Goal: Task Accomplishment & Management: Use online tool/utility

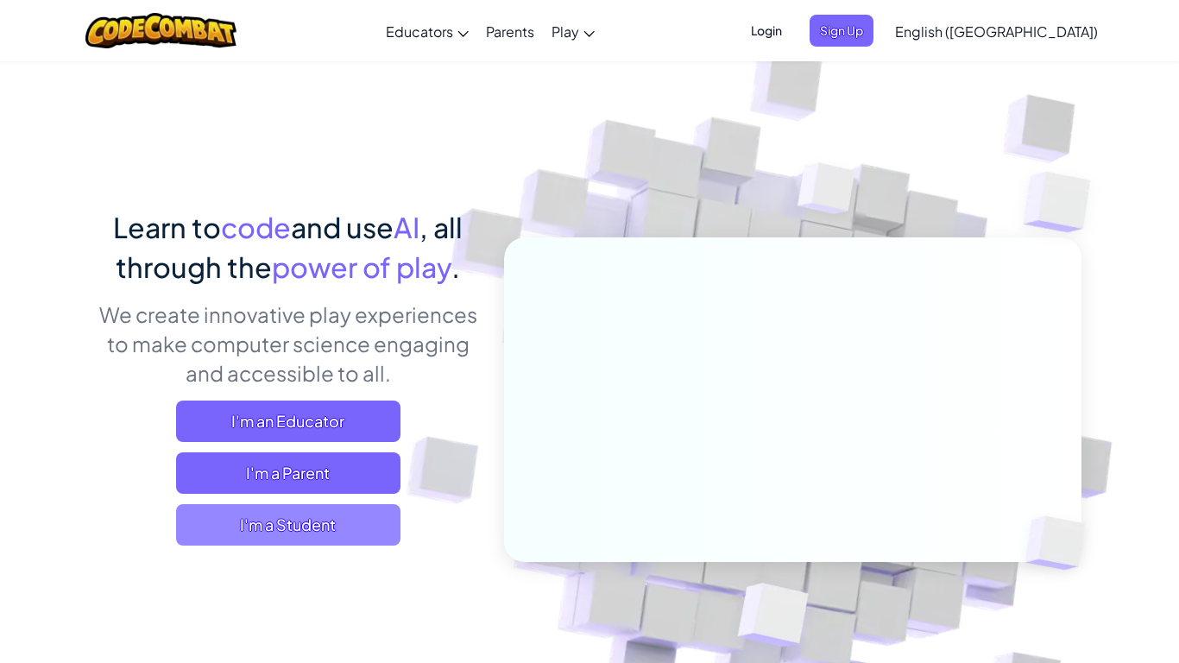
click at [294, 533] on span "I'm a Student" at bounding box center [288, 524] width 224 height 41
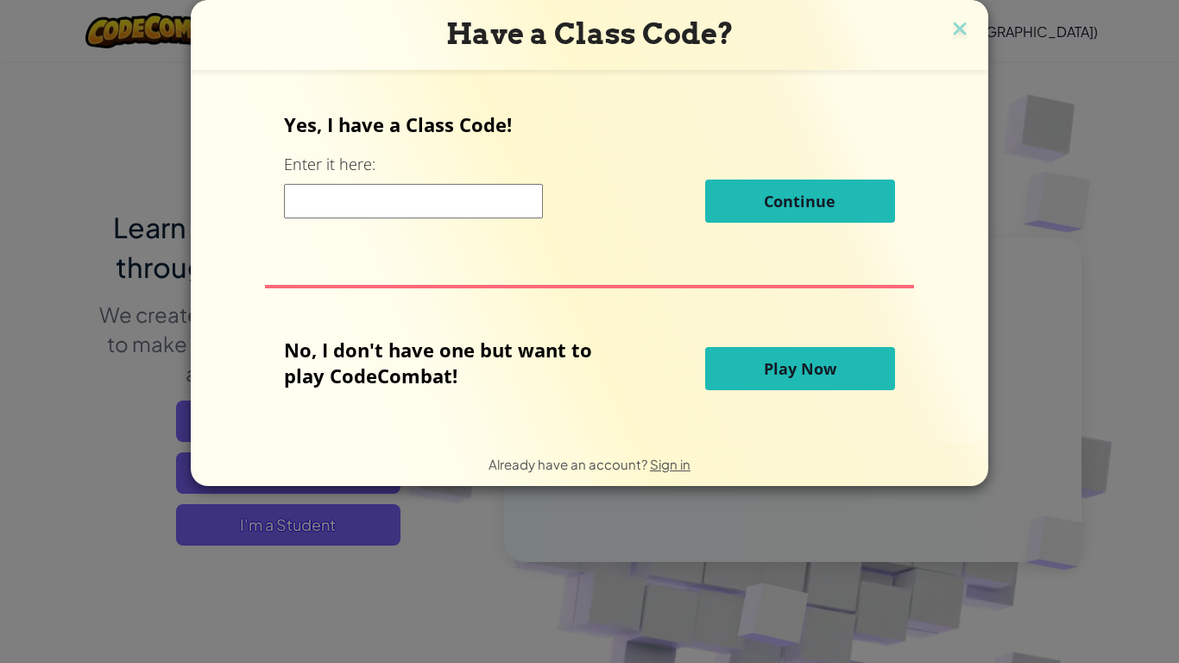
click at [757, 362] on button "Play Now" at bounding box center [800, 368] width 190 height 43
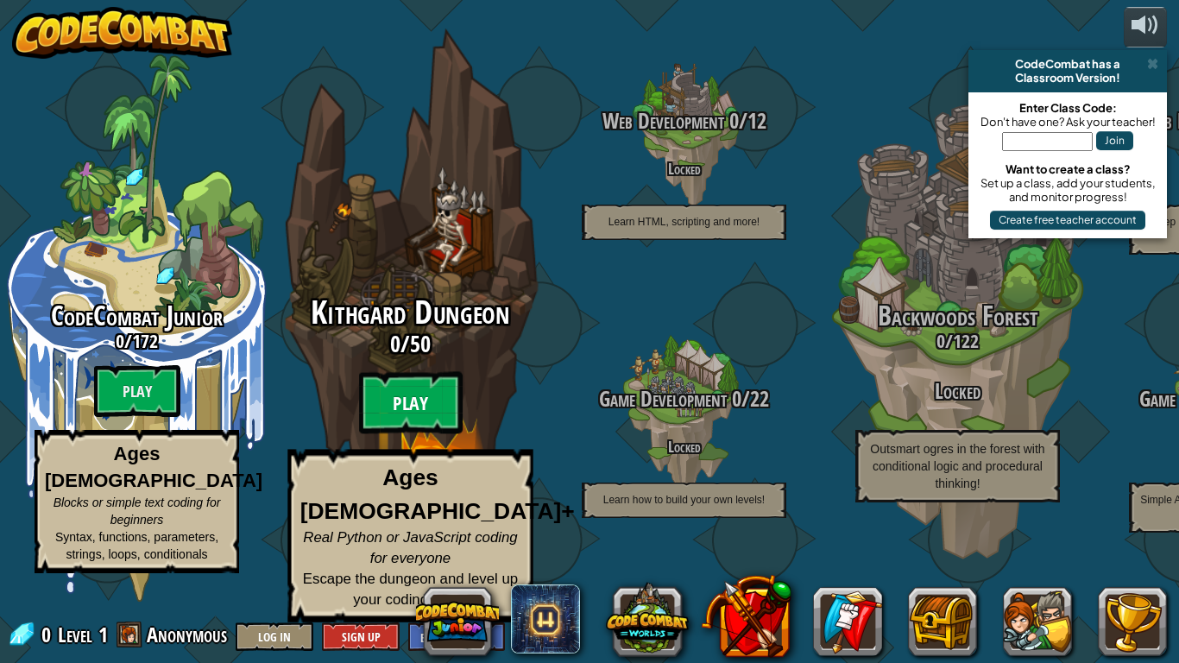
click at [406, 429] on btn "Play" at bounding box center [411, 403] width 104 height 62
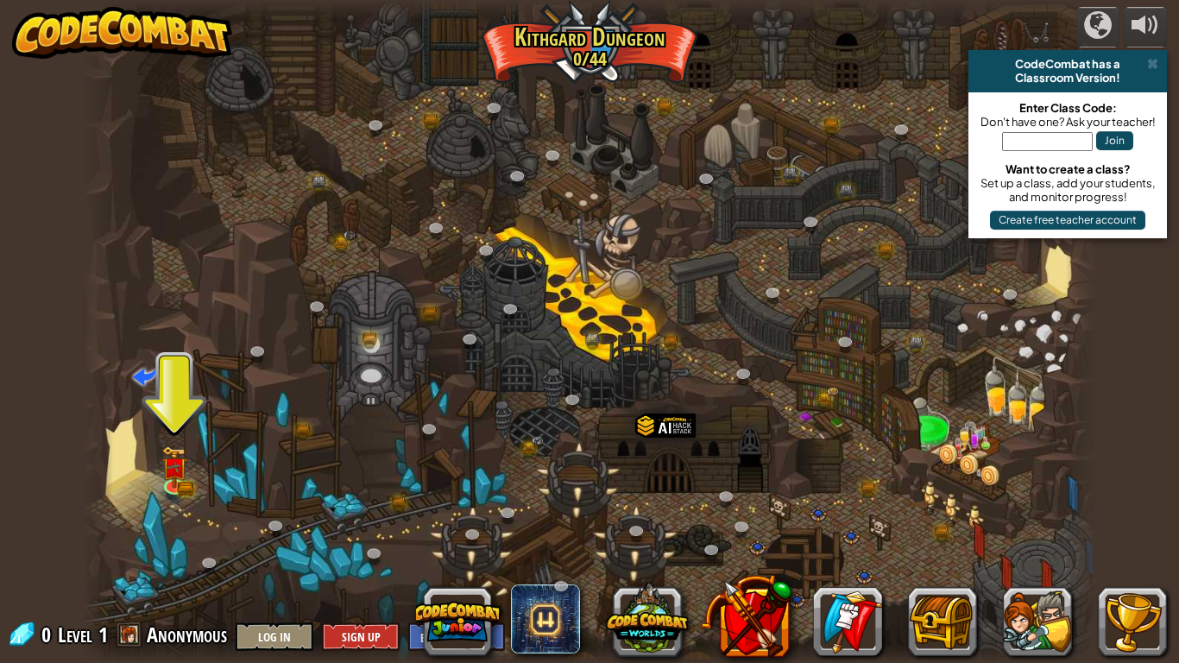
click at [1157, 77] on div "Classroom Version!" at bounding box center [1068, 78] width 185 height 14
click at [189, 485] on link at bounding box center [175, 483] width 35 height 35
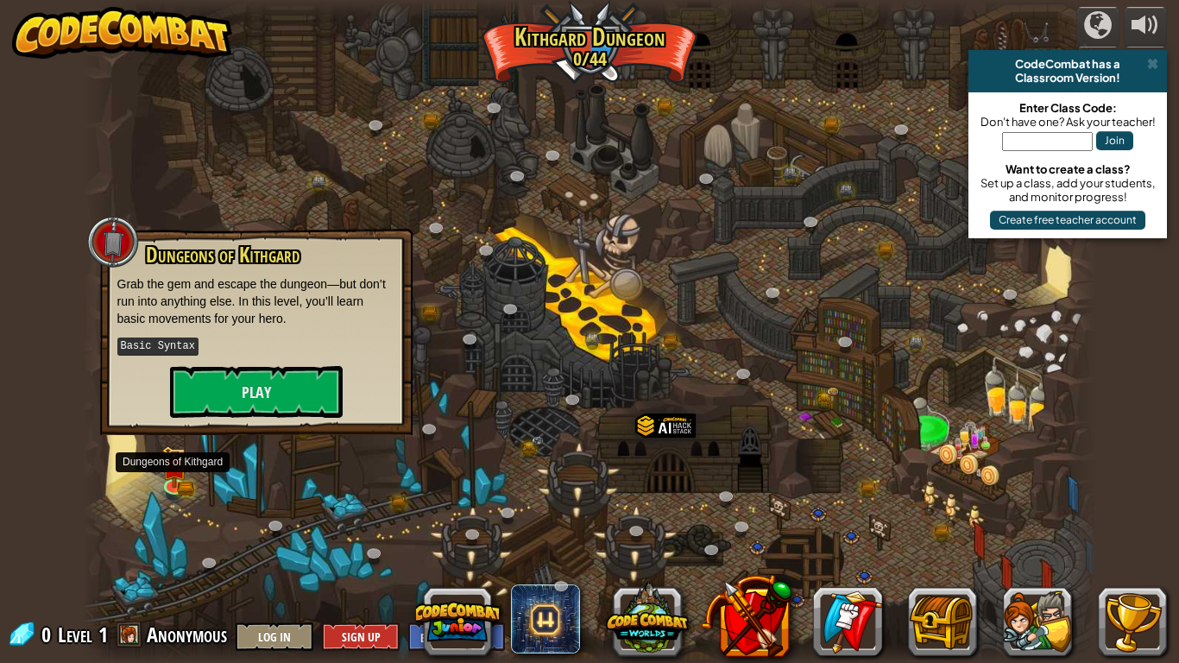
click at [243, 424] on div "Dungeons of [PERSON_NAME] Grab the gem and escape the dungeon—but don’t run int…" at bounding box center [256, 332] width 313 height 206
click at [265, 406] on button "Play" at bounding box center [256, 392] width 173 height 52
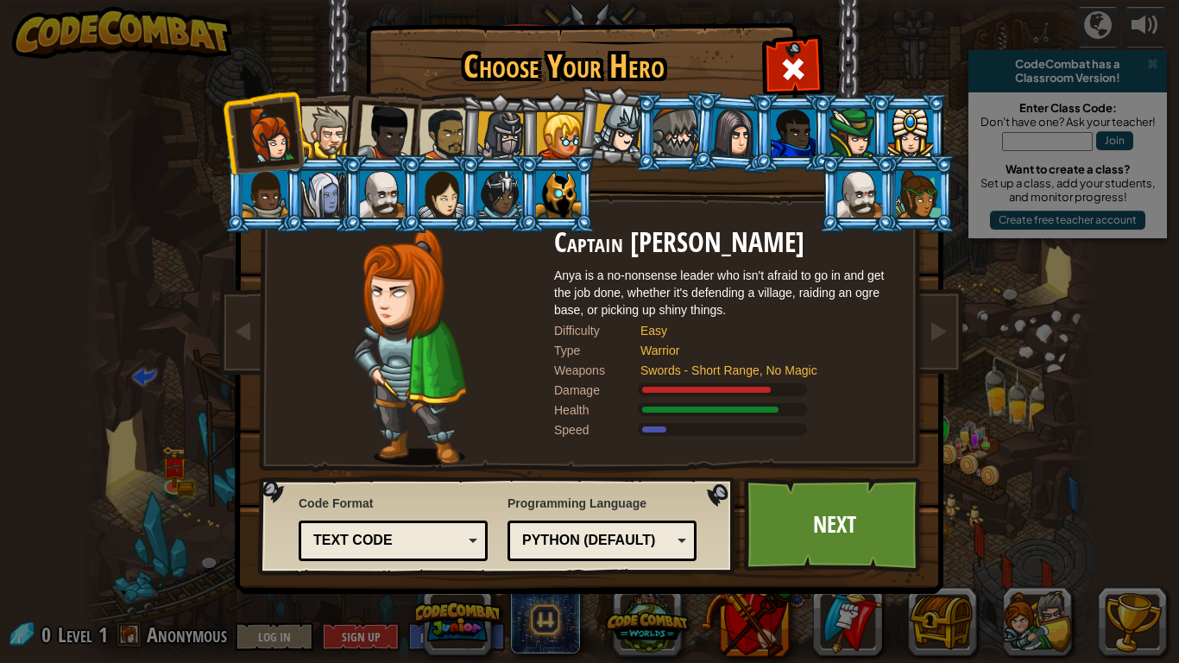
click at [547, 151] on div at bounding box center [560, 135] width 47 height 47
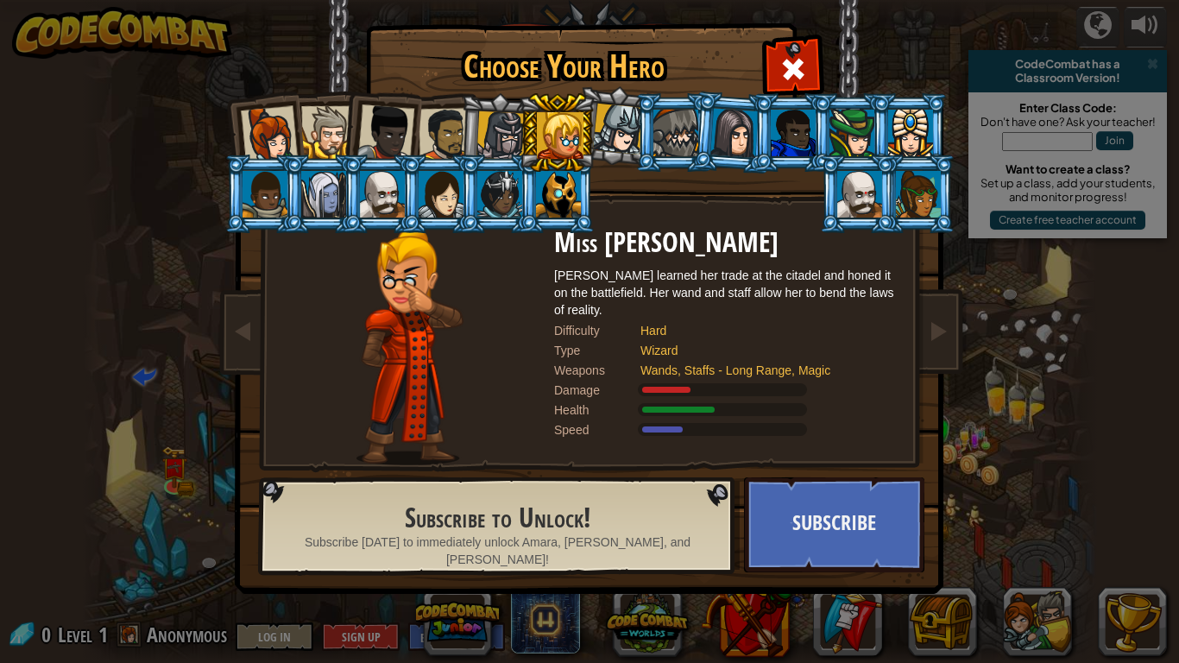
click at [707, 150] on li at bounding box center [733, 133] width 83 height 84
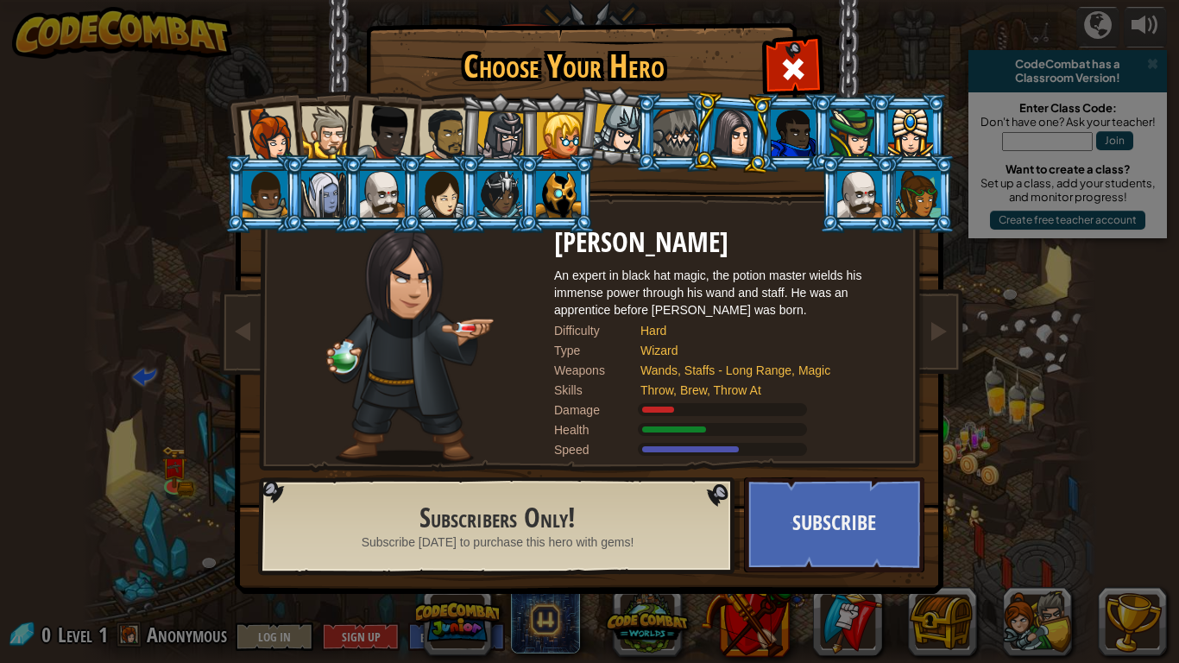
click at [406, 111] on div at bounding box center [385, 132] width 57 height 57
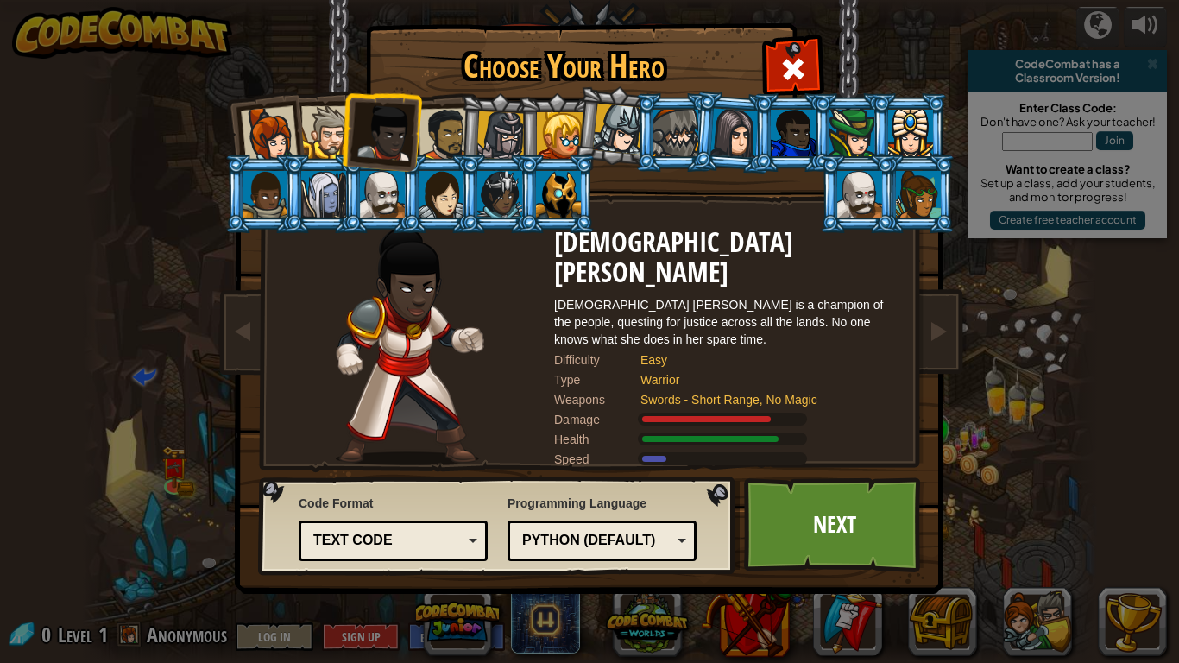
click at [528, 180] on li at bounding box center [557, 194] width 78 height 79
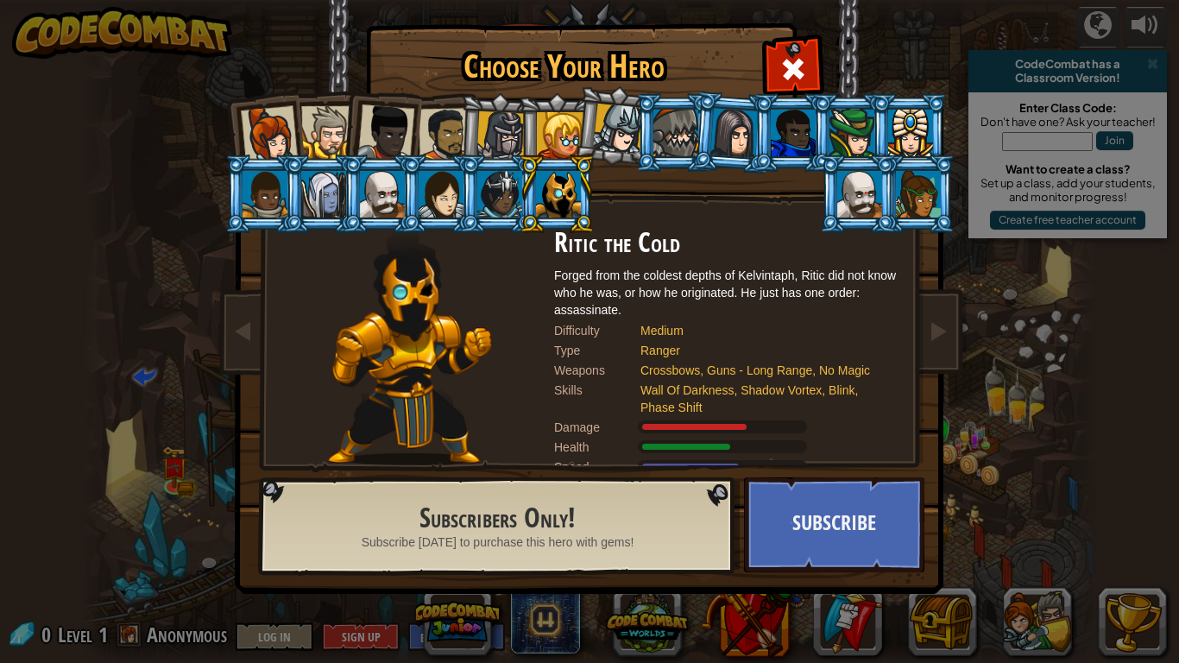
click at [501, 197] on div at bounding box center [499, 194] width 45 height 47
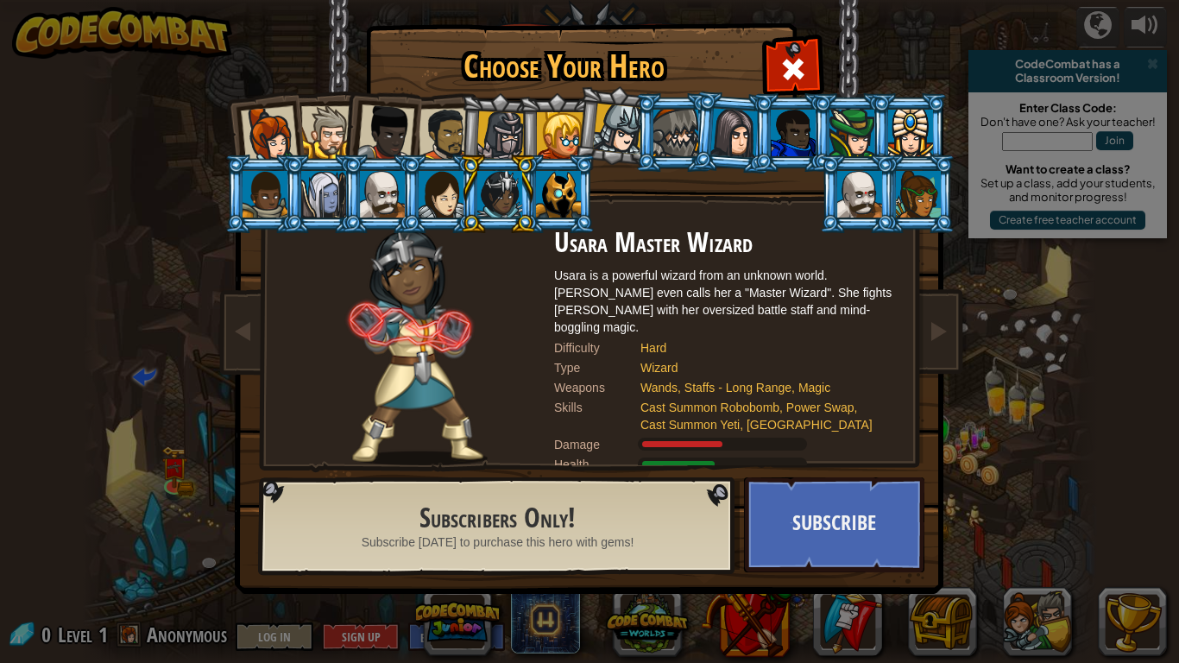
click at [778, 134] on div at bounding box center [793, 133] width 45 height 47
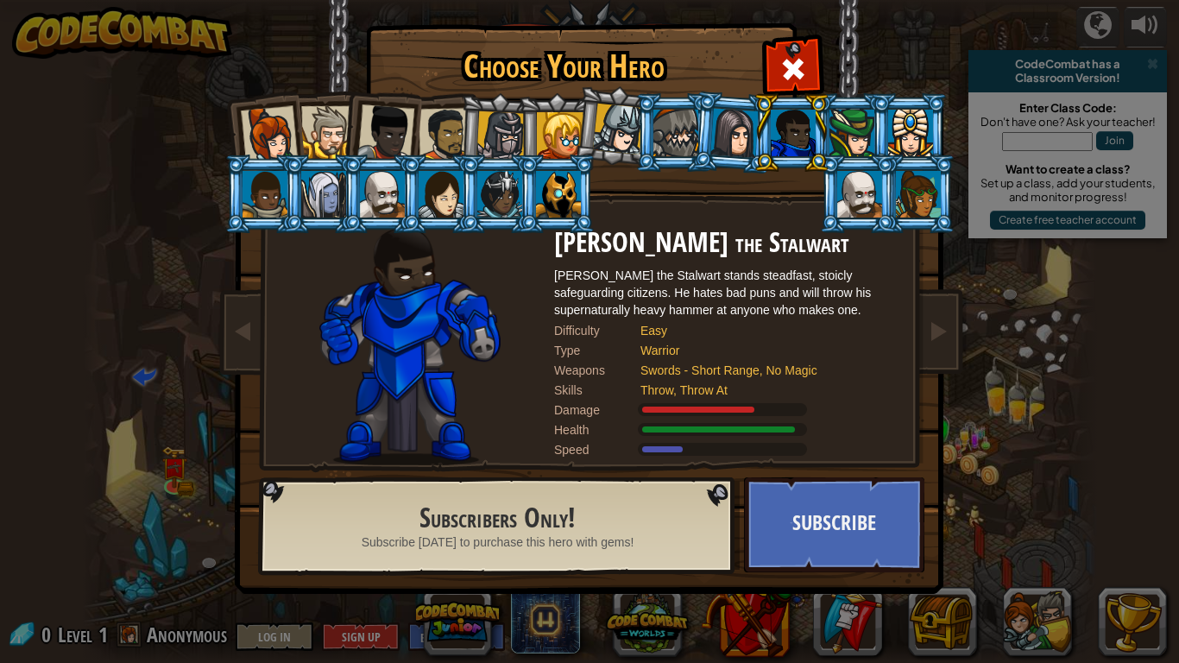
click at [851, 201] on div at bounding box center [859, 194] width 45 height 47
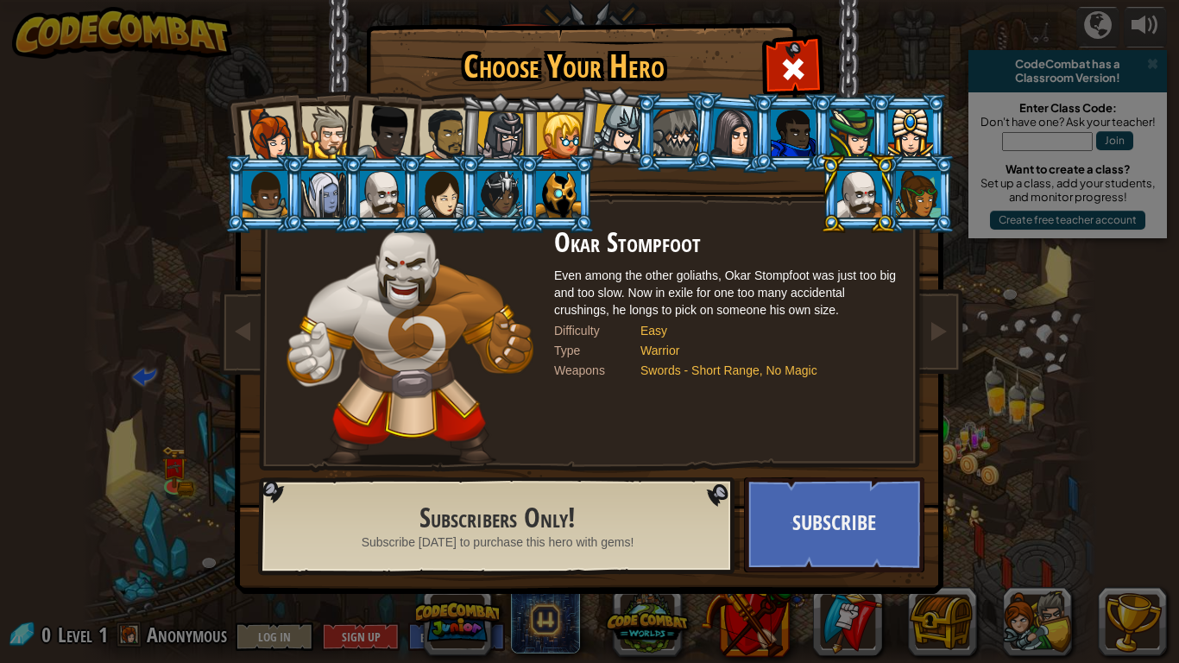
click at [682, 117] on div at bounding box center [676, 133] width 45 height 47
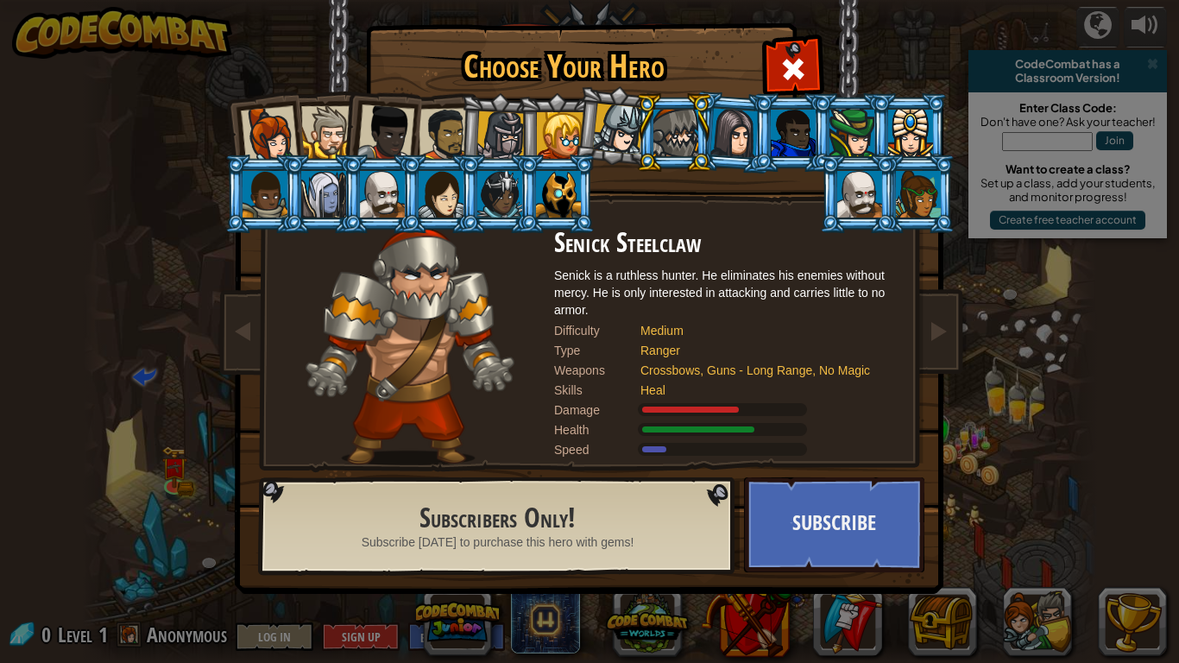
click at [401, 188] on li at bounding box center [440, 194] width 78 height 79
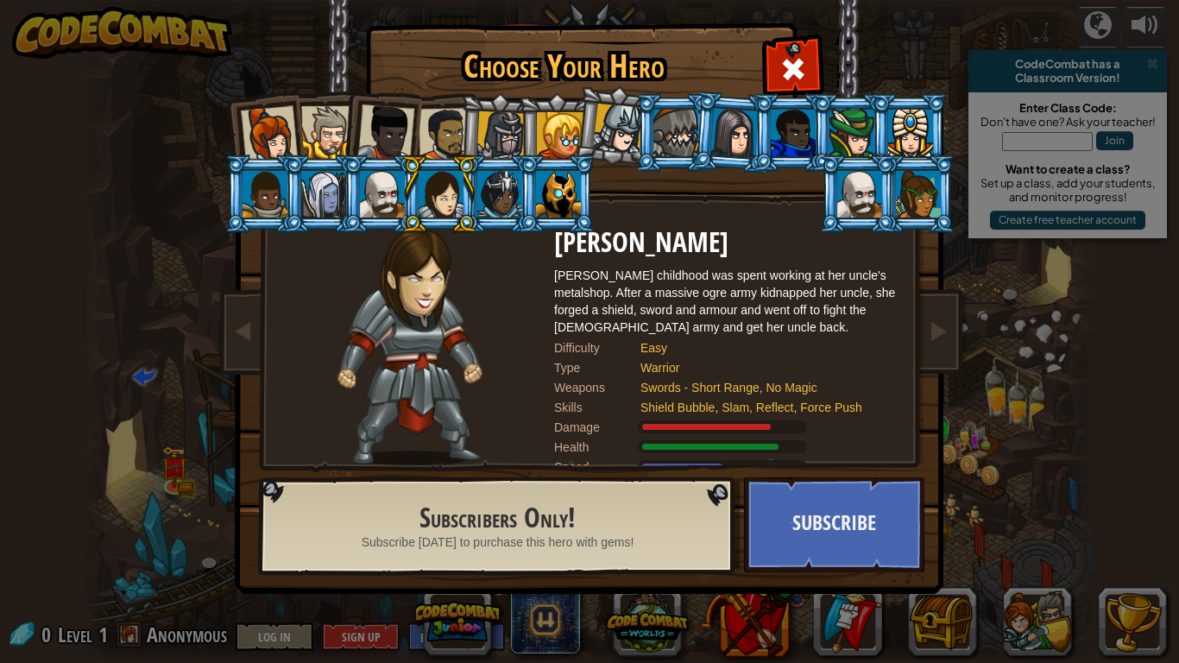
click at [389, 185] on div at bounding box center [382, 194] width 45 height 47
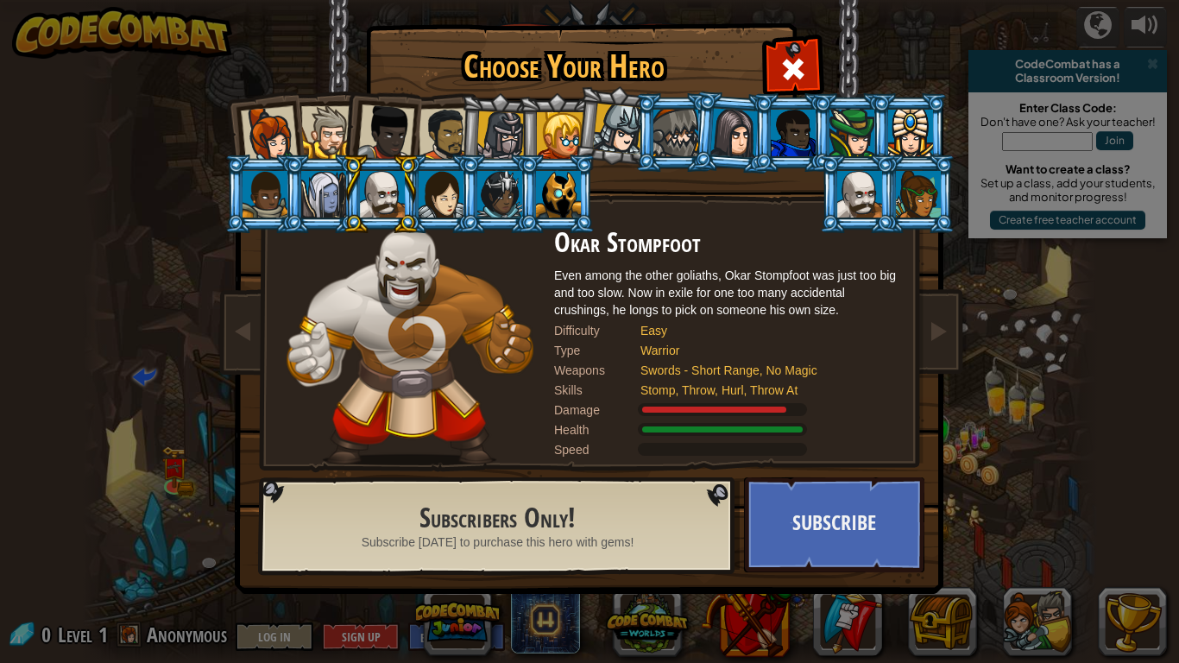
click at [262, 198] on div at bounding box center [265, 194] width 45 height 47
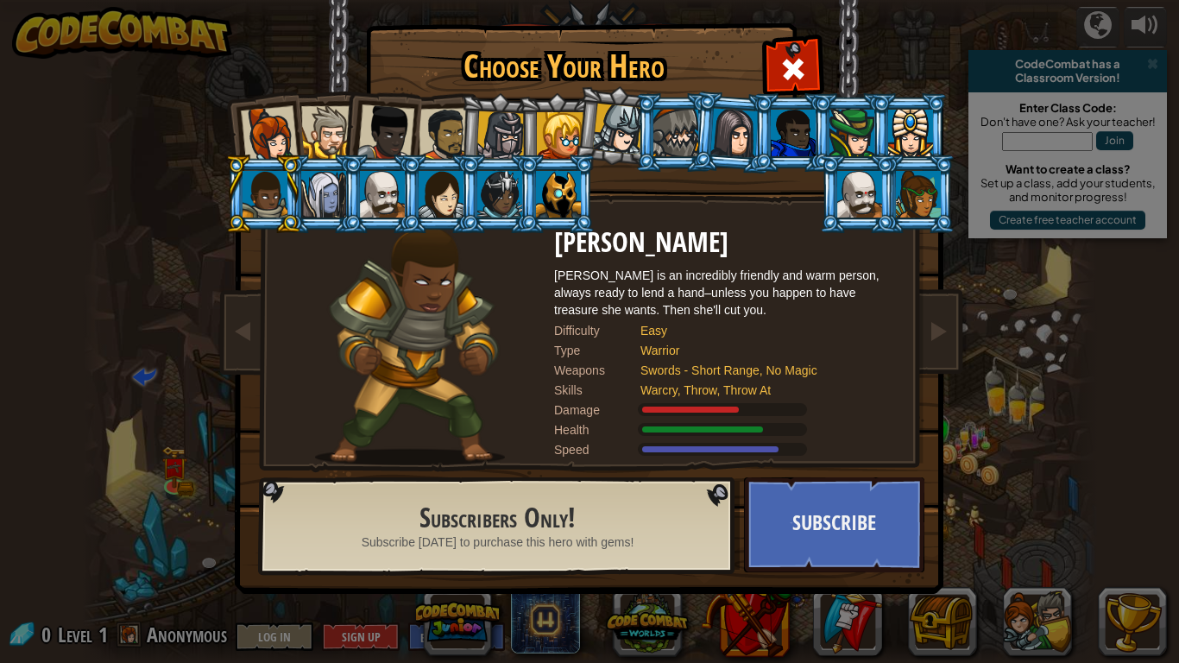
click at [436, 104] on li at bounding box center [439, 132] width 79 height 80
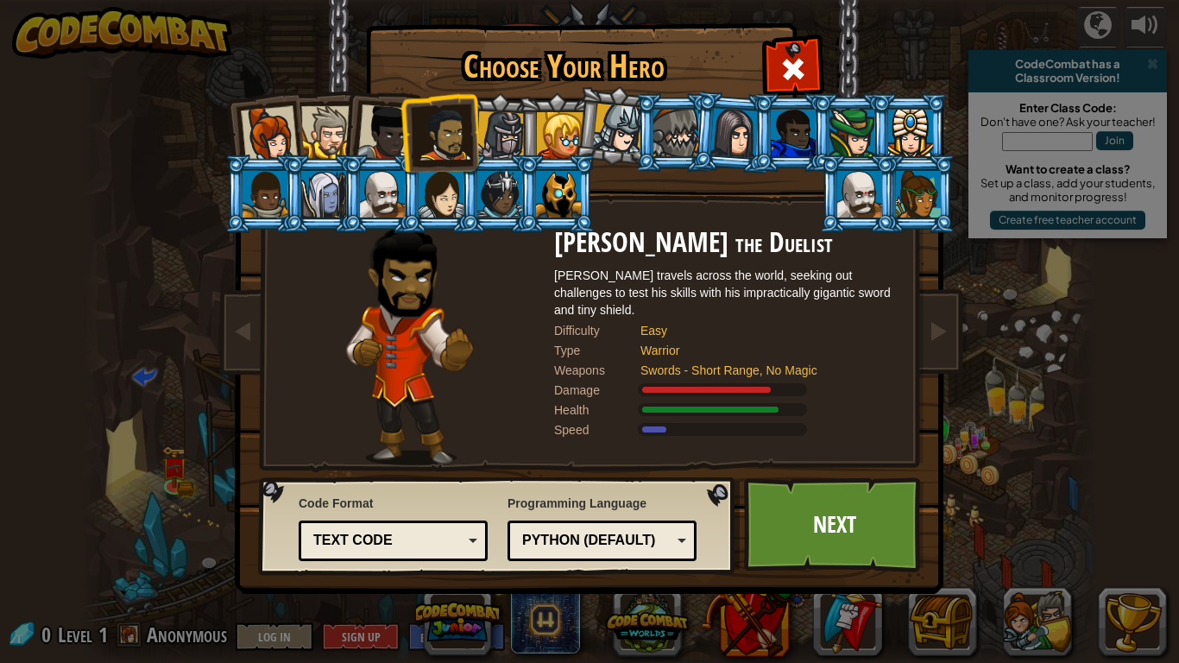
click at [374, 122] on div at bounding box center [385, 132] width 57 height 57
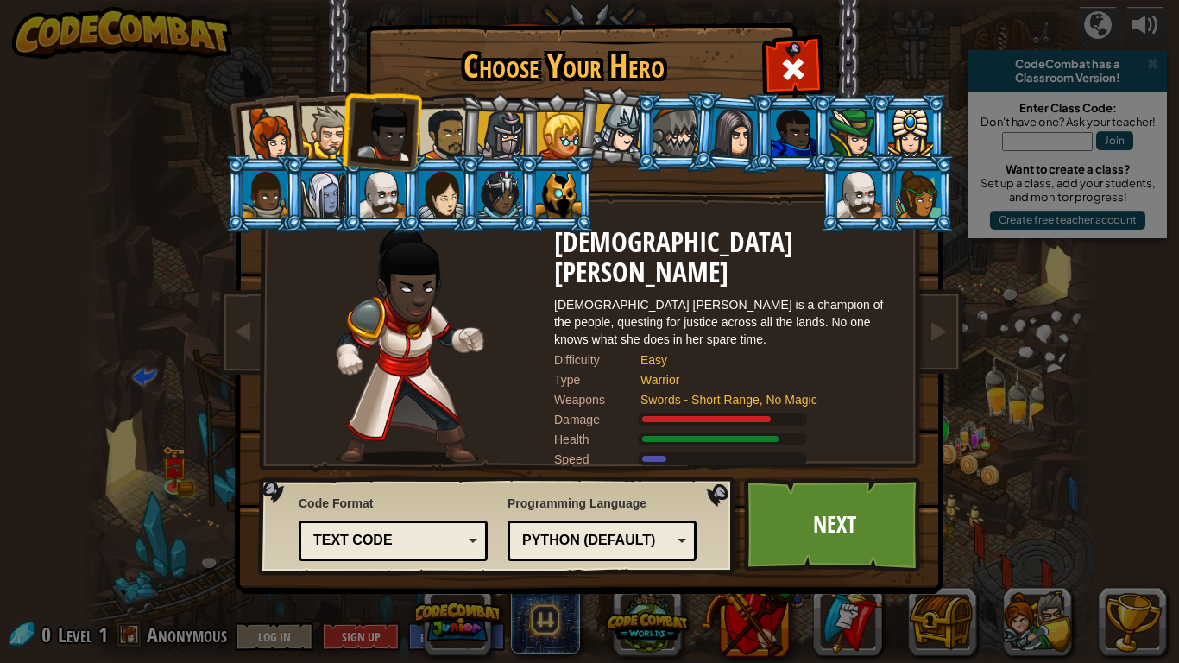
click at [854, 121] on div at bounding box center [852, 133] width 45 height 47
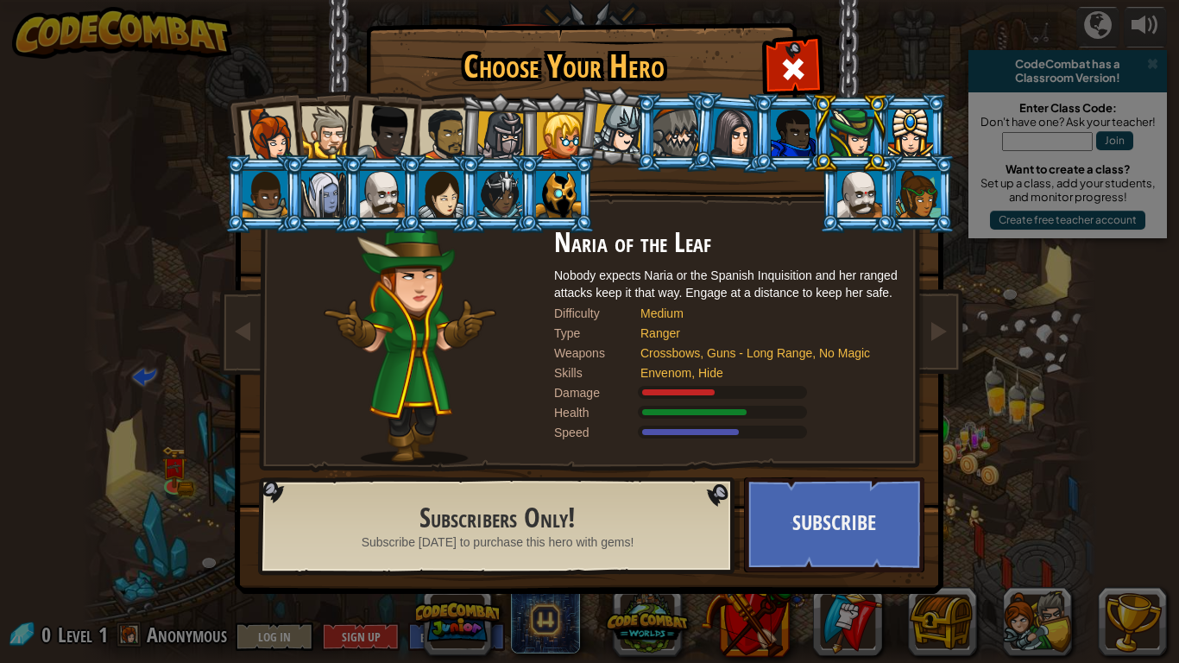
click at [904, 146] on div at bounding box center [910, 133] width 45 height 47
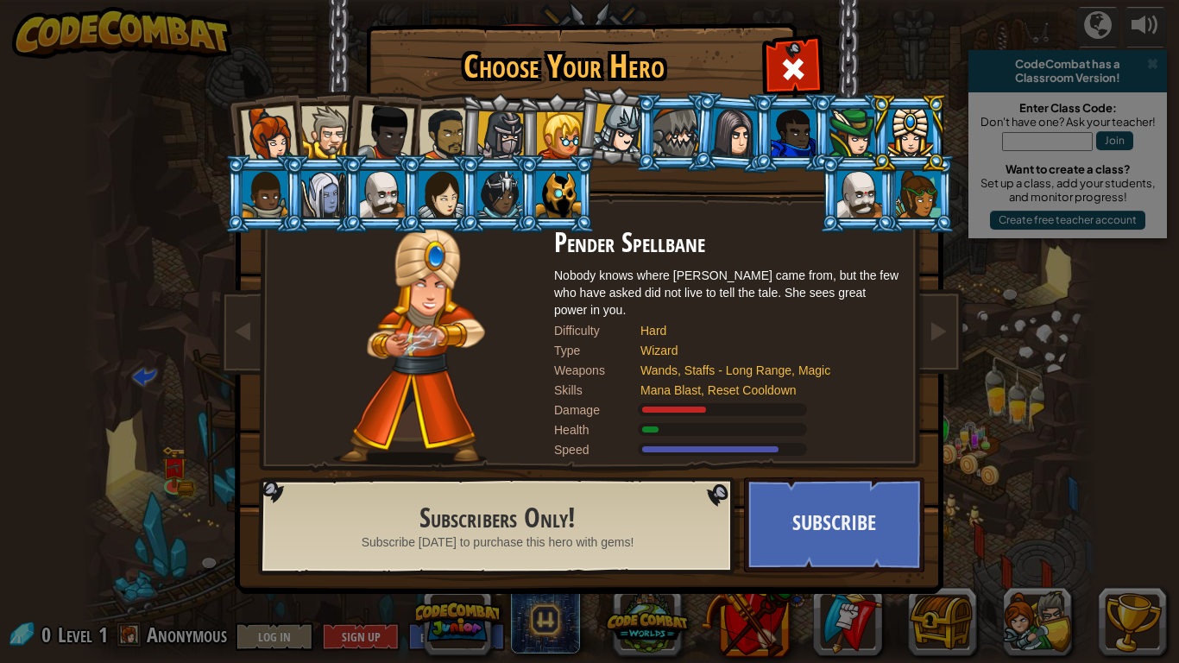
click at [869, 190] on div at bounding box center [859, 194] width 45 height 47
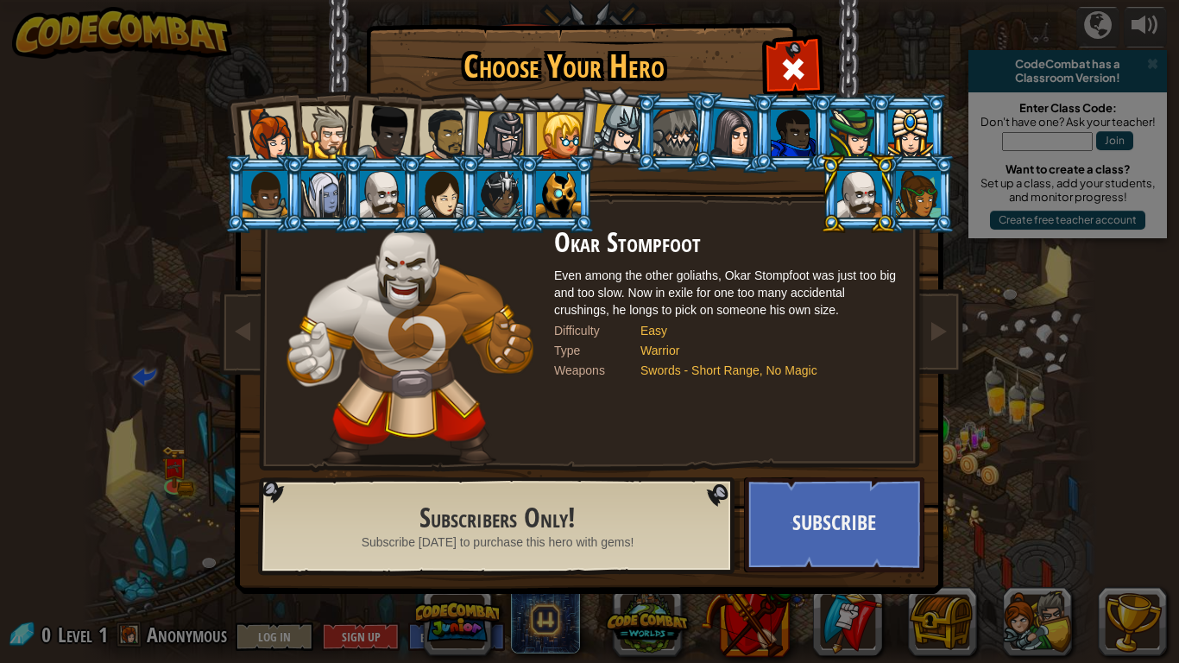
click at [554, 205] on div at bounding box center [558, 194] width 45 height 47
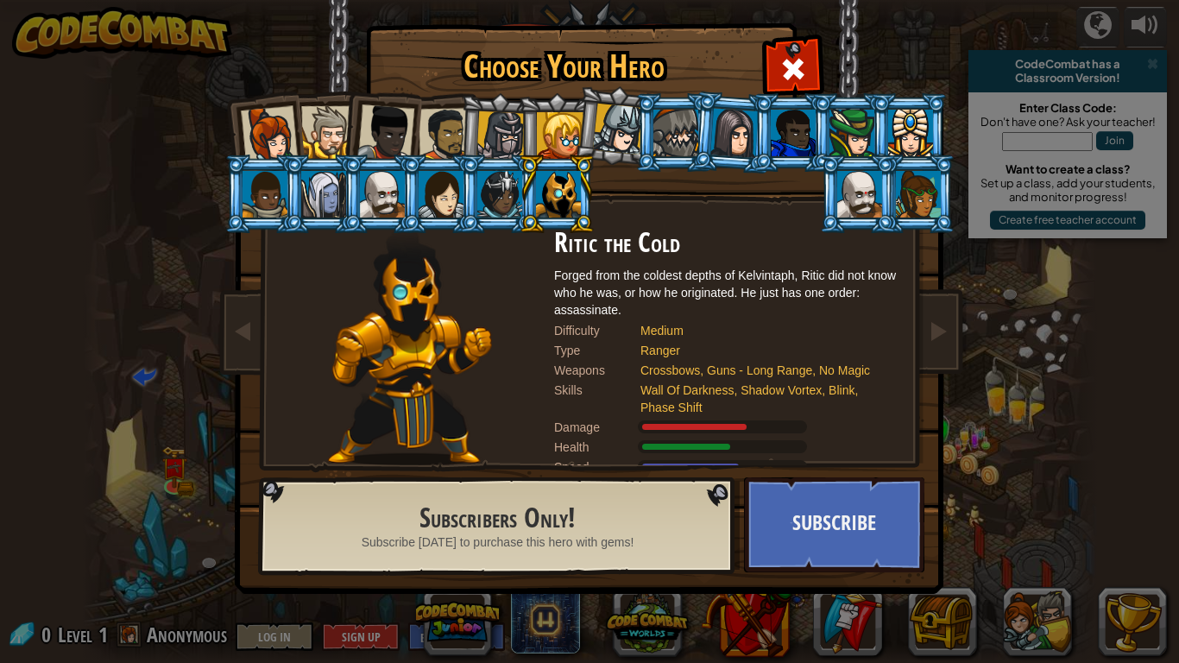
click at [386, 193] on div at bounding box center [382, 194] width 45 height 47
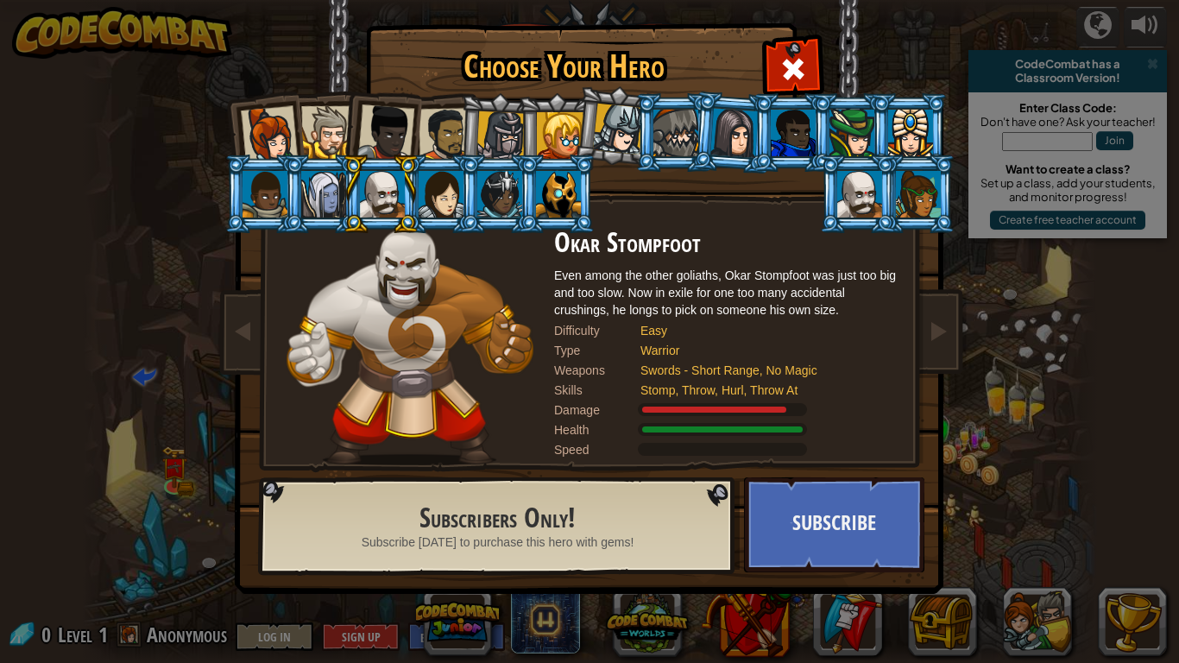
click at [436, 217] on div at bounding box center [441, 194] width 45 height 47
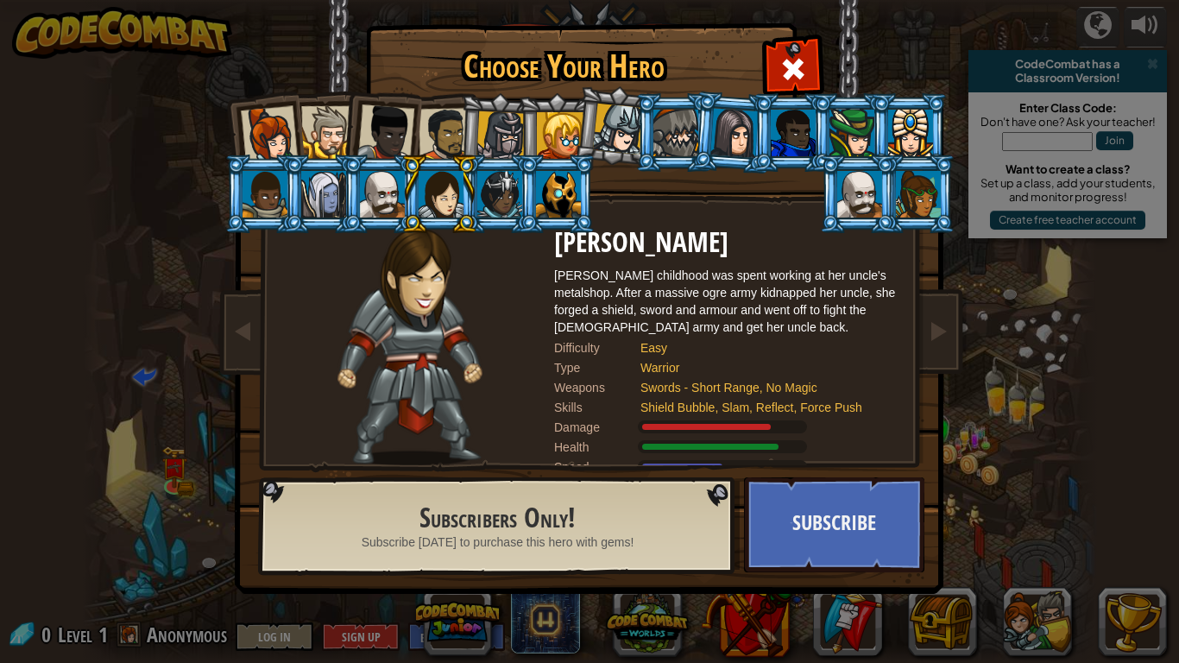
click at [544, 202] on div at bounding box center [558, 194] width 45 height 47
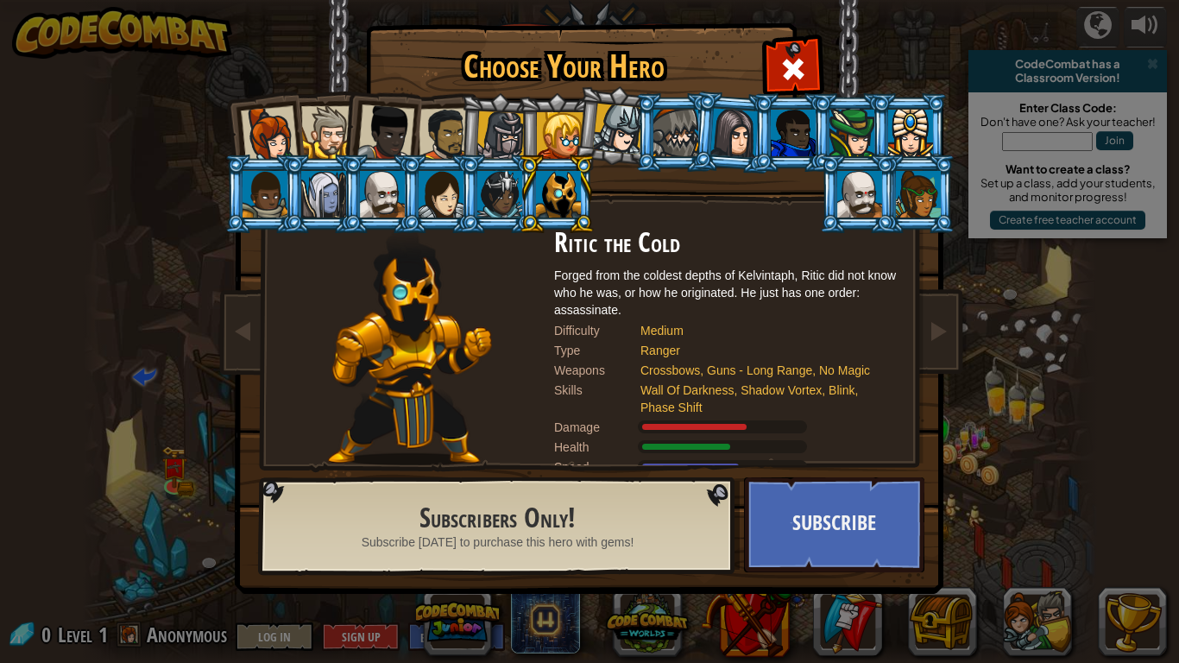
click at [688, 128] on div at bounding box center [676, 133] width 45 height 47
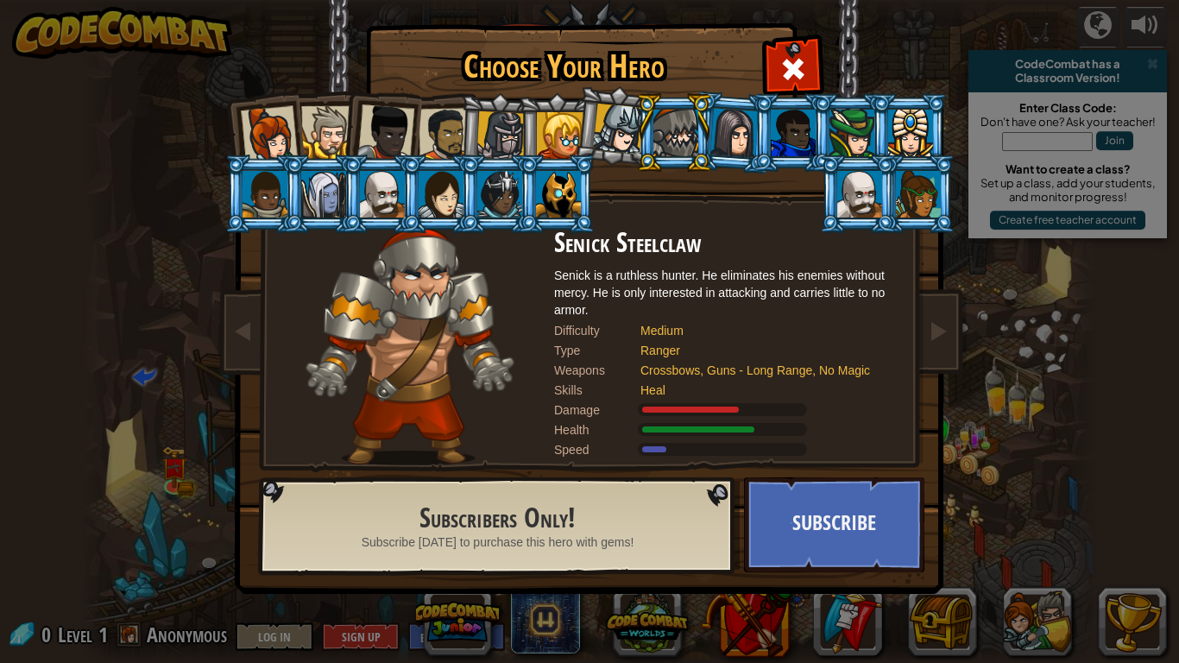
drag, startPoint x: 705, startPoint y: 256, endPoint x: 714, endPoint y: 244, distance: 14.9
click at [714, 244] on h2 "Senick Steelclaw" at bounding box center [726, 243] width 345 height 30
click at [520, 141] on li at bounding box center [557, 132] width 78 height 79
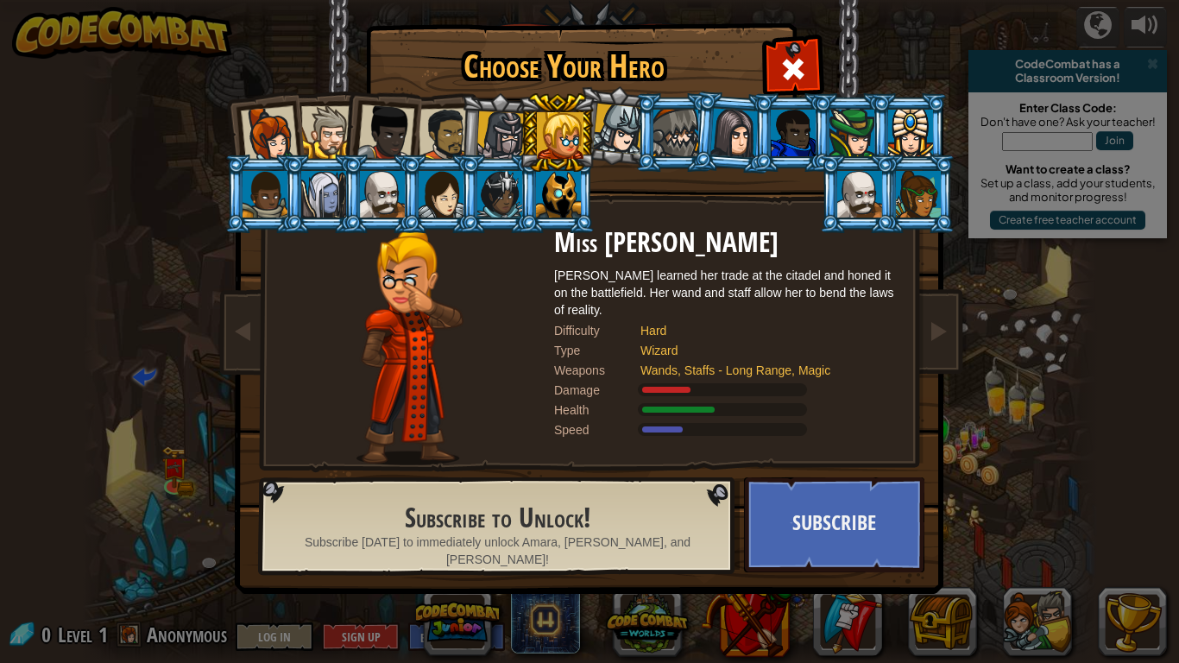
click at [481, 127] on div at bounding box center [501, 135] width 49 height 49
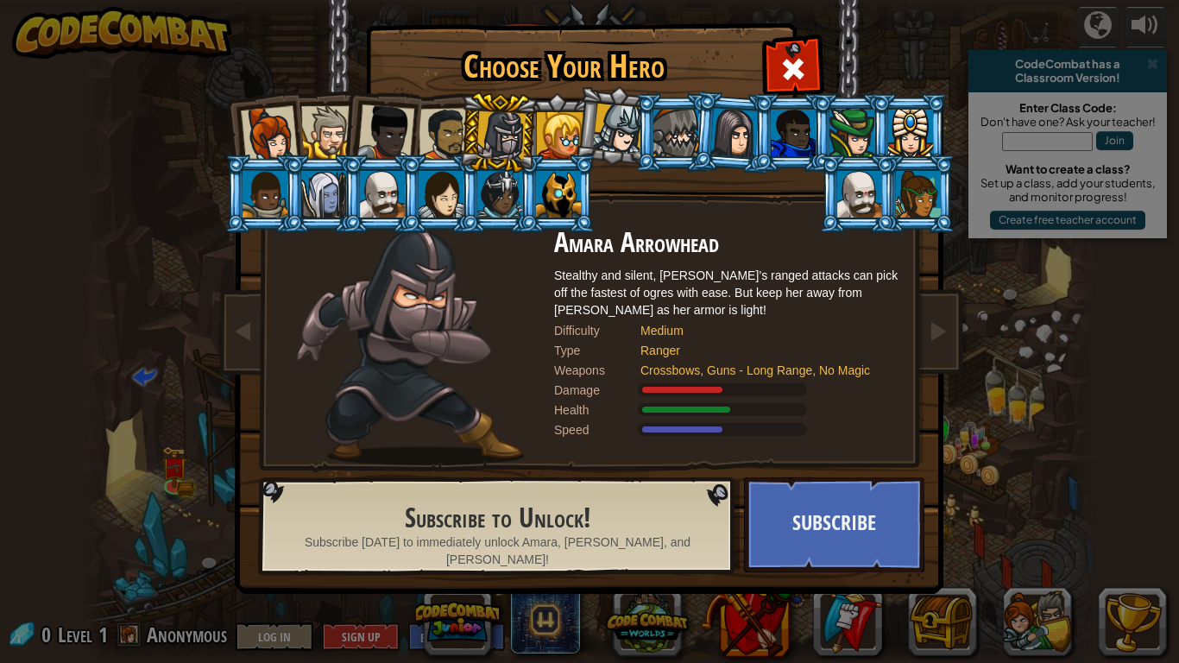
click at [453, 134] on div at bounding box center [446, 135] width 54 height 54
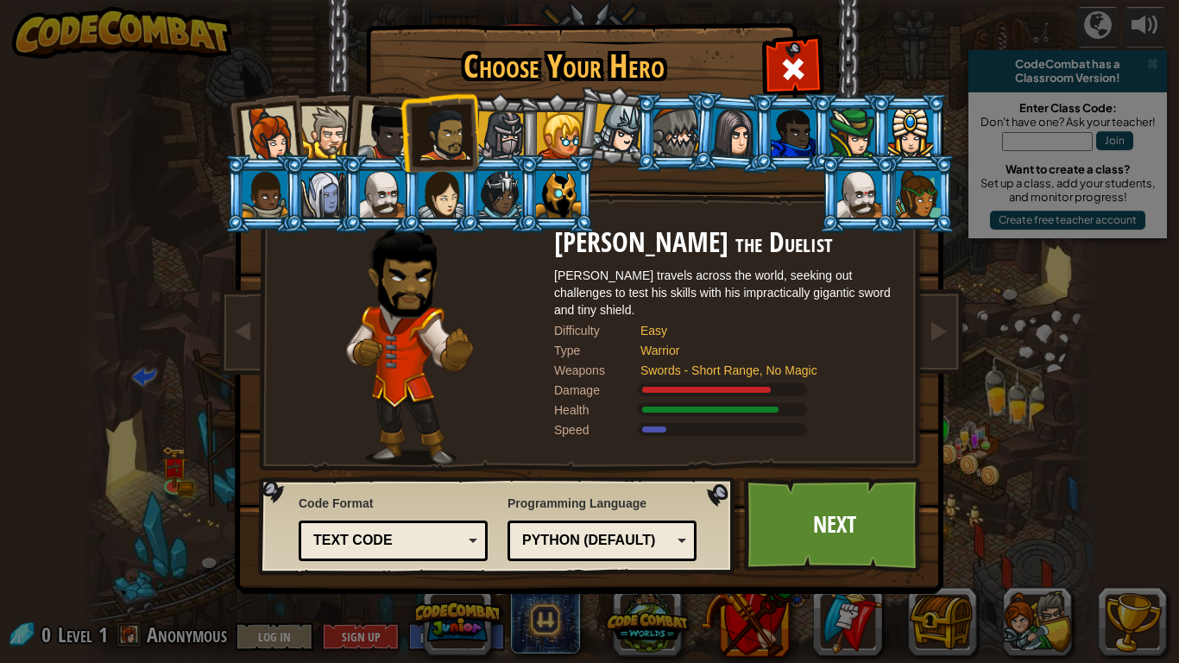
click at [388, 113] on div at bounding box center [385, 132] width 57 height 57
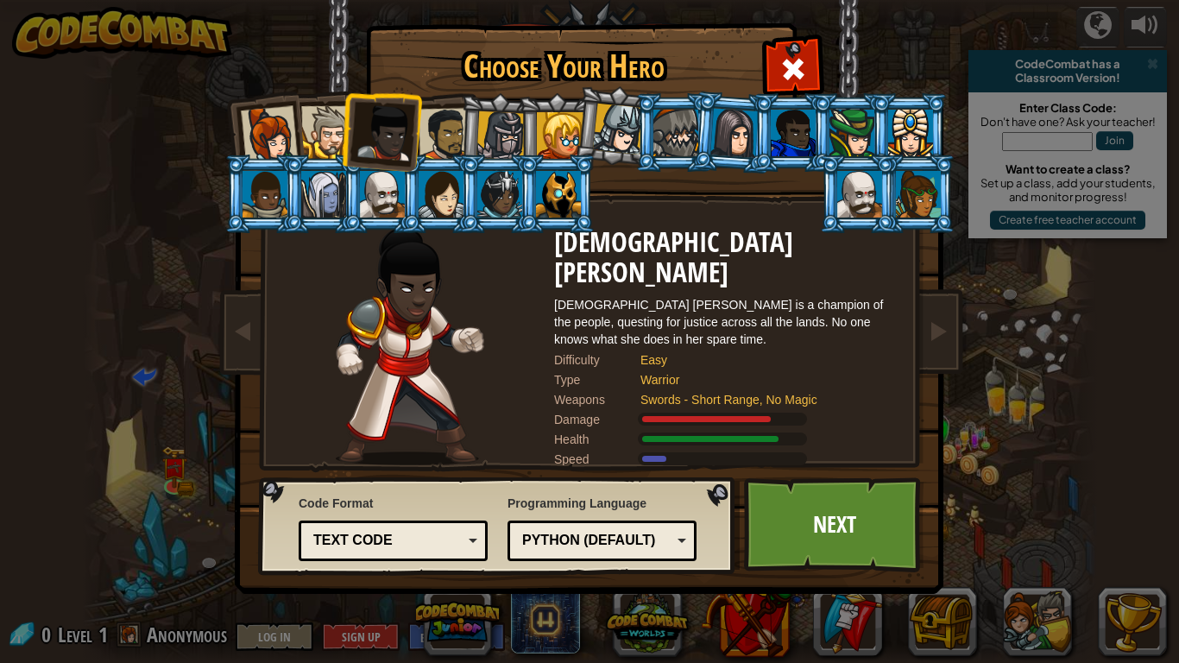
click at [325, 118] on div at bounding box center [327, 132] width 53 height 53
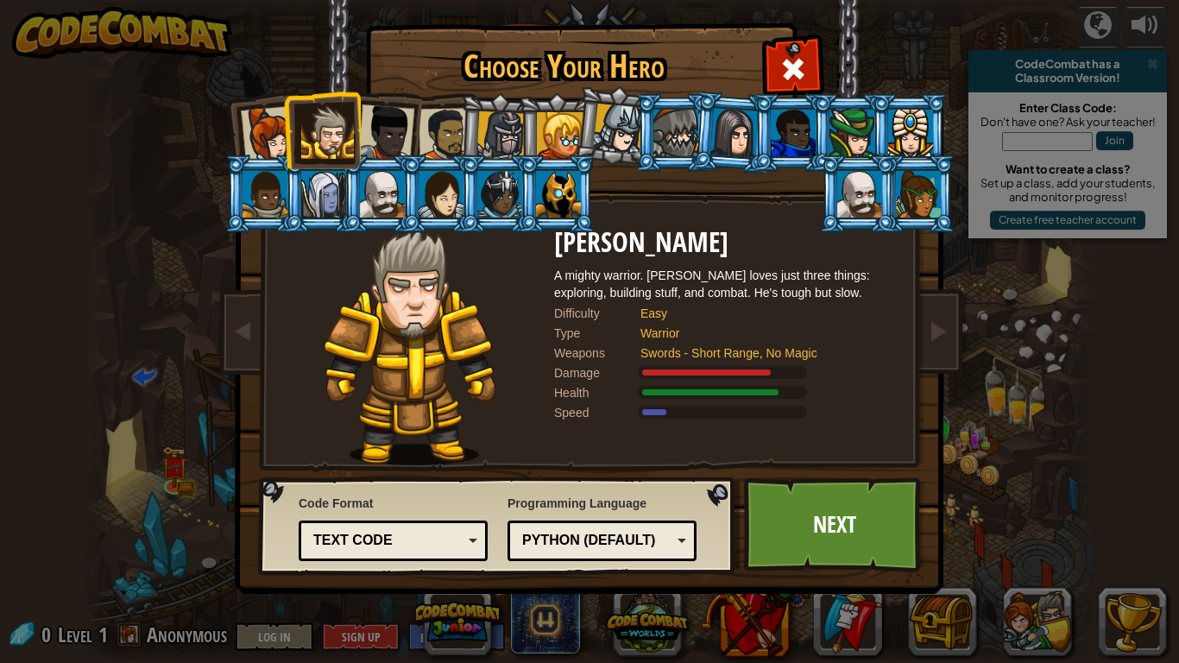
click at [439, 138] on div at bounding box center [446, 135] width 54 height 54
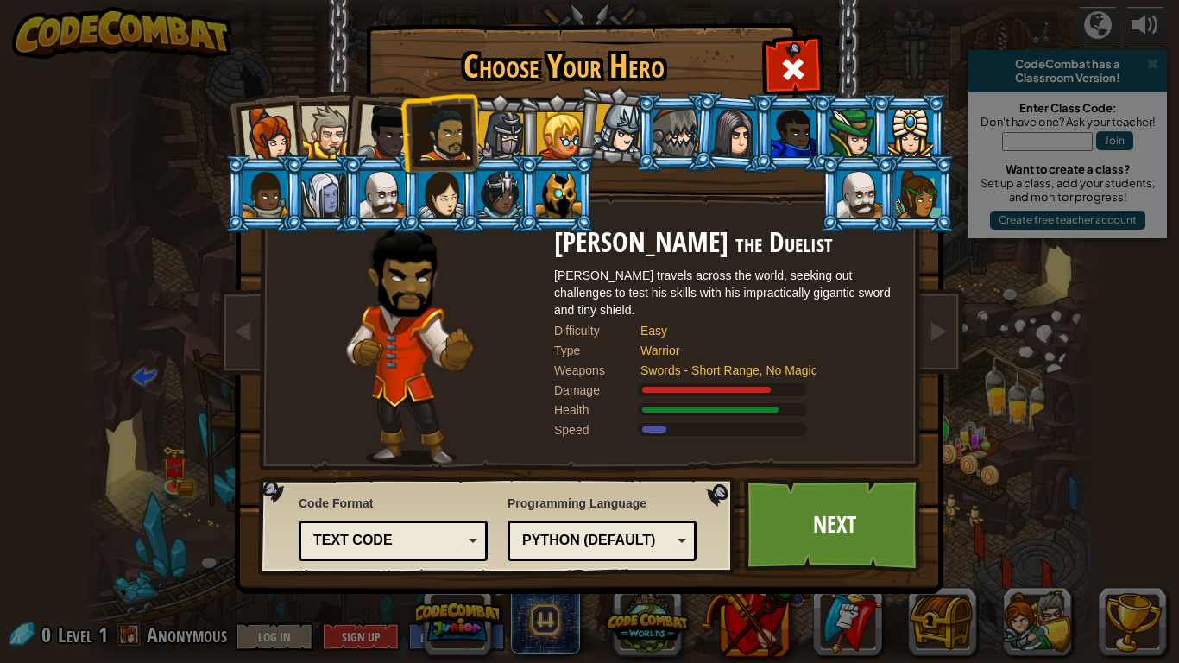
click at [319, 118] on div at bounding box center [327, 132] width 53 height 53
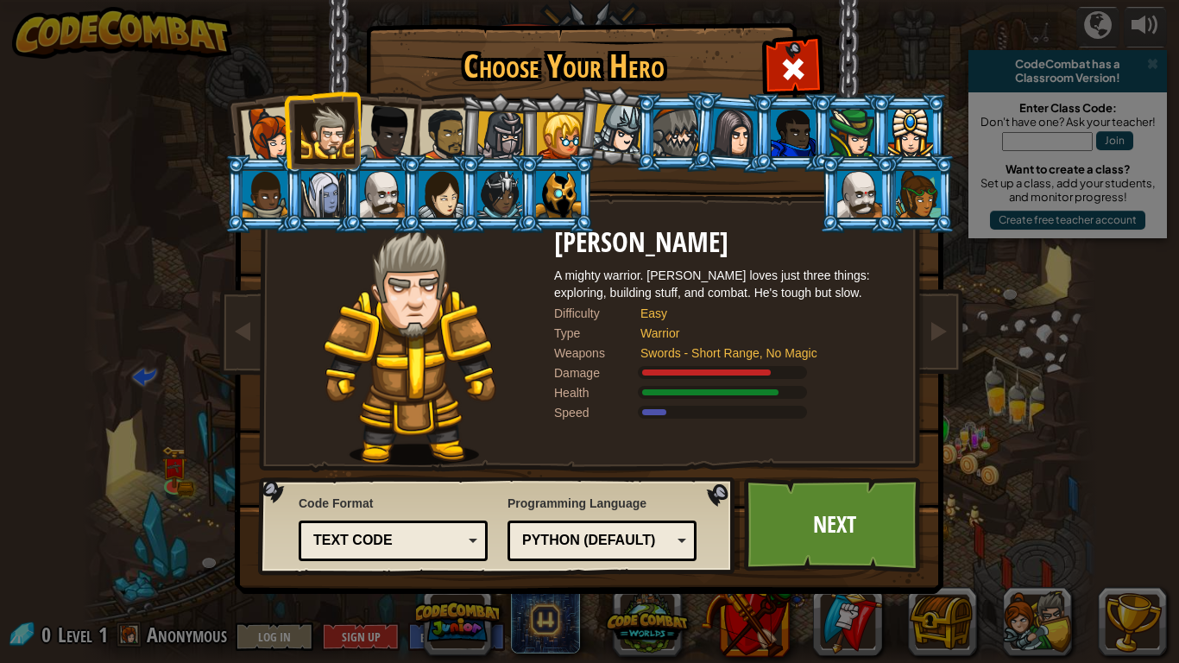
click at [451, 130] on div at bounding box center [446, 135] width 54 height 54
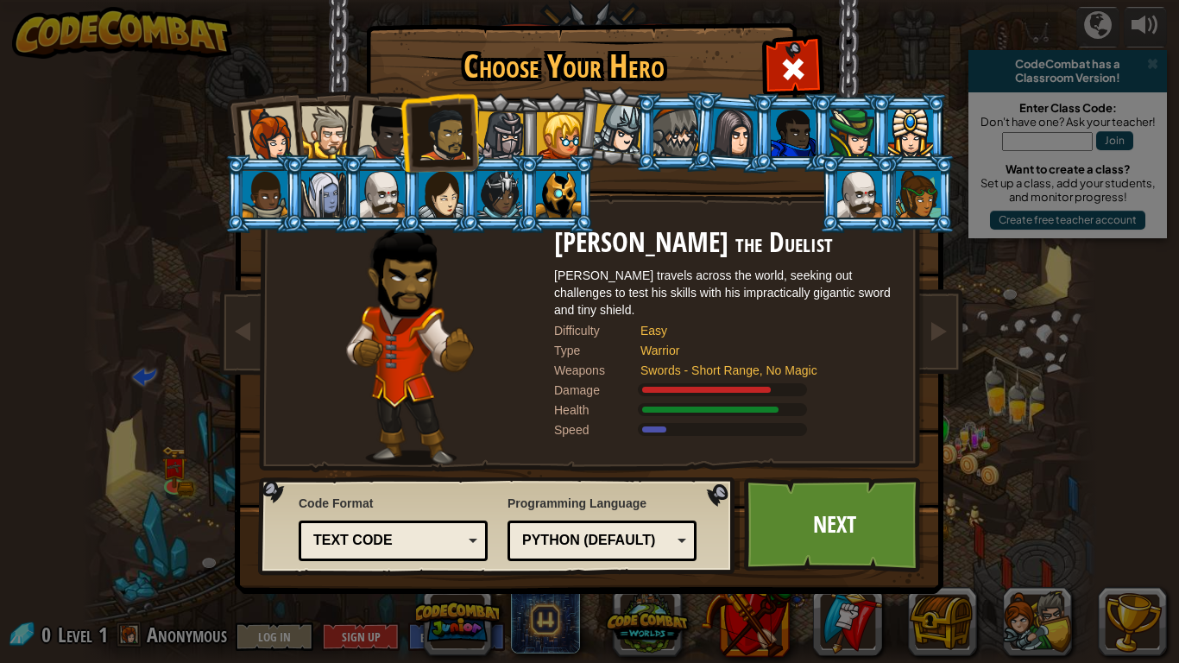
click at [314, 111] on div at bounding box center [327, 132] width 53 height 53
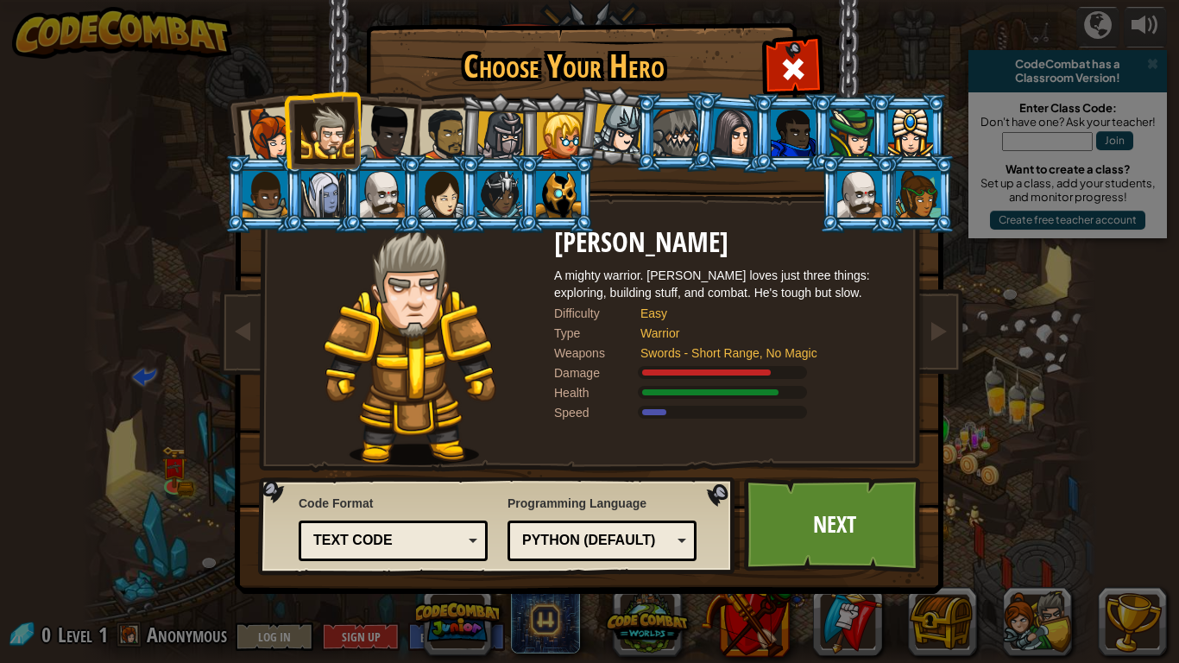
click at [374, 123] on div at bounding box center [385, 132] width 57 height 57
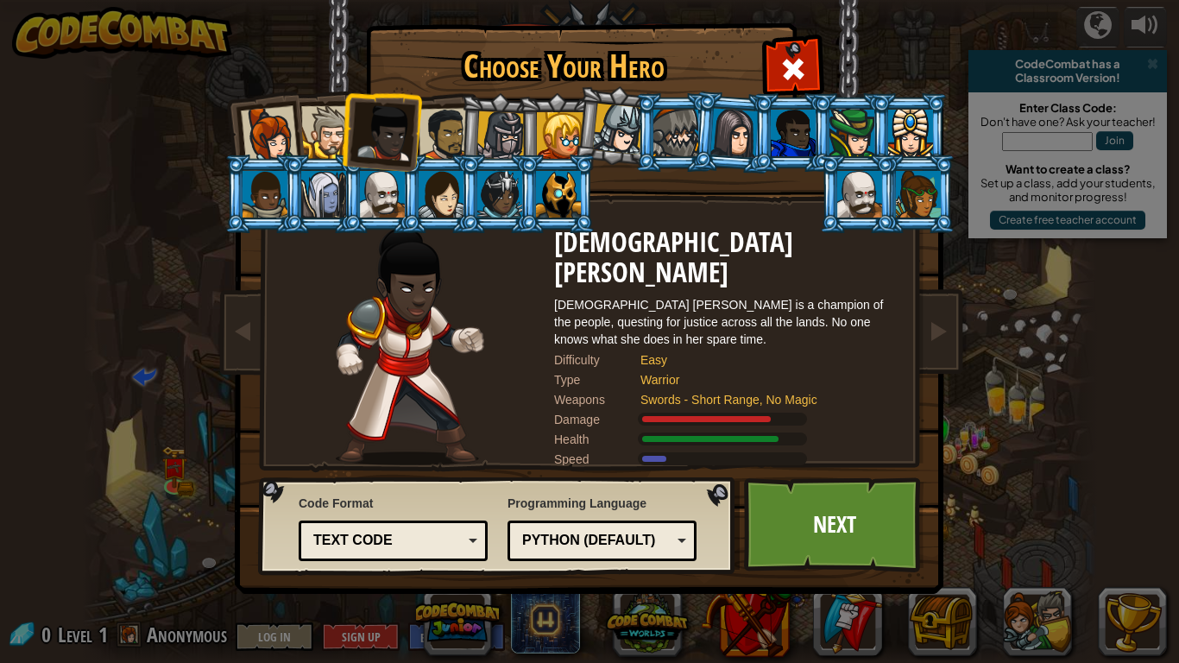
click at [242, 120] on div at bounding box center [269, 134] width 57 height 57
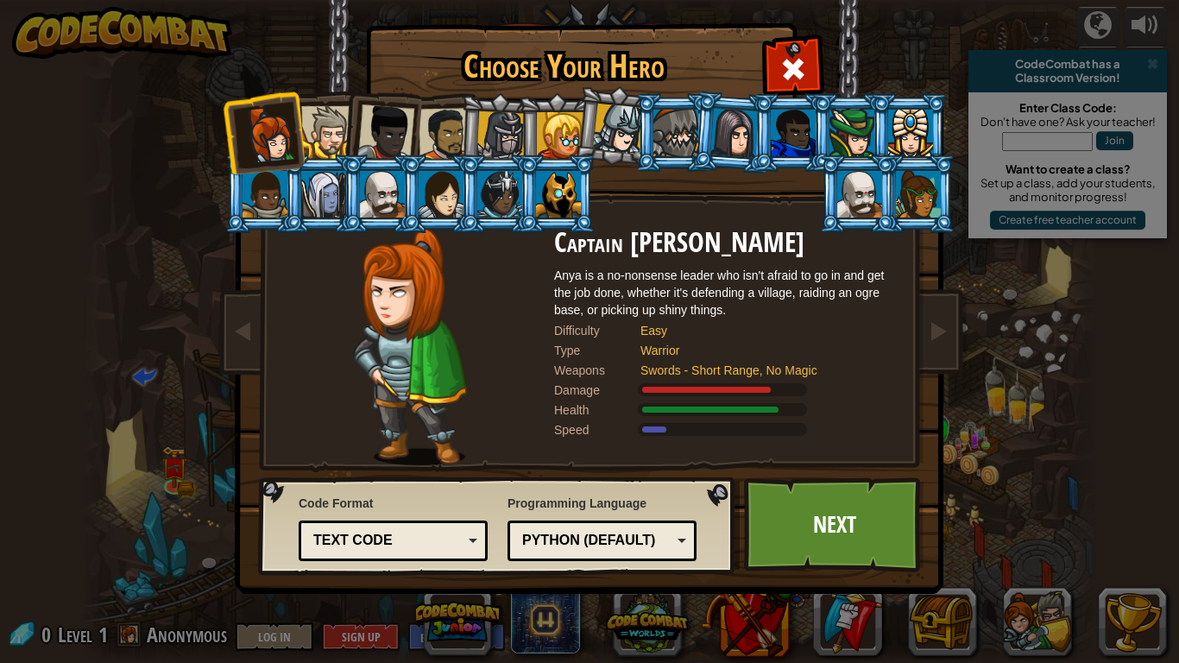
click at [348, 153] on li at bounding box center [380, 129] width 85 height 85
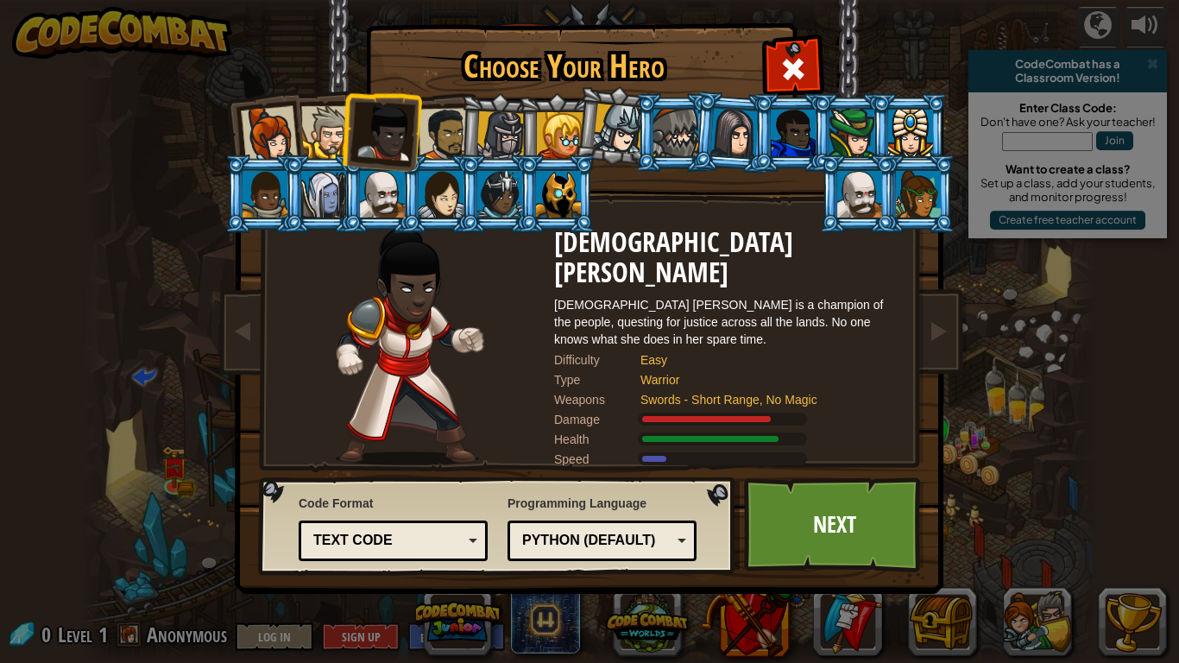
click at [429, 138] on div at bounding box center [446, 135] width 54 height 54
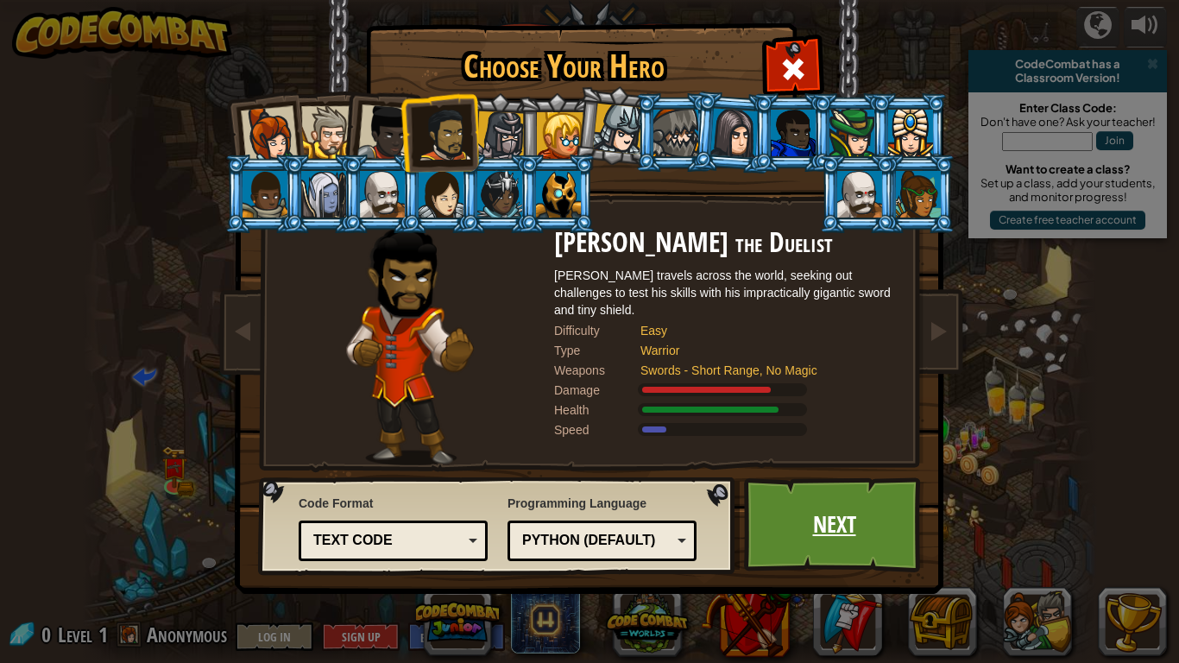
click at [815, 553] on link "Next" at bounding box center [834, 524] width 180 height 95
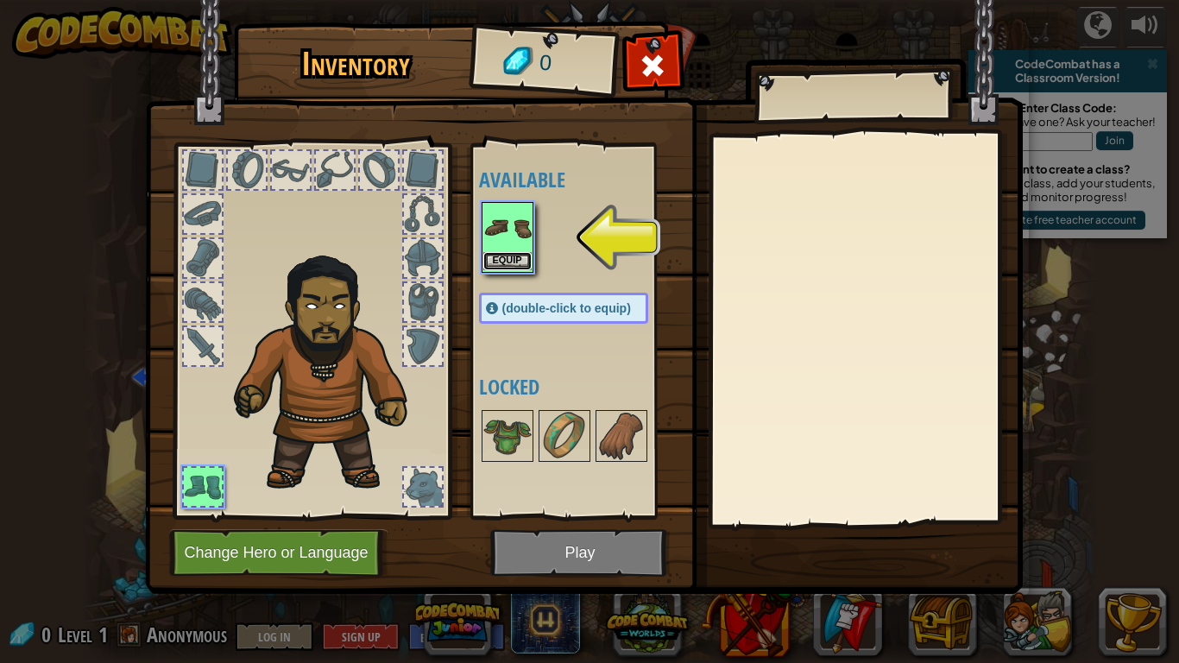
click at [499, 259] on button "Equip" at bounding box center [508, 261] width 48 height 18
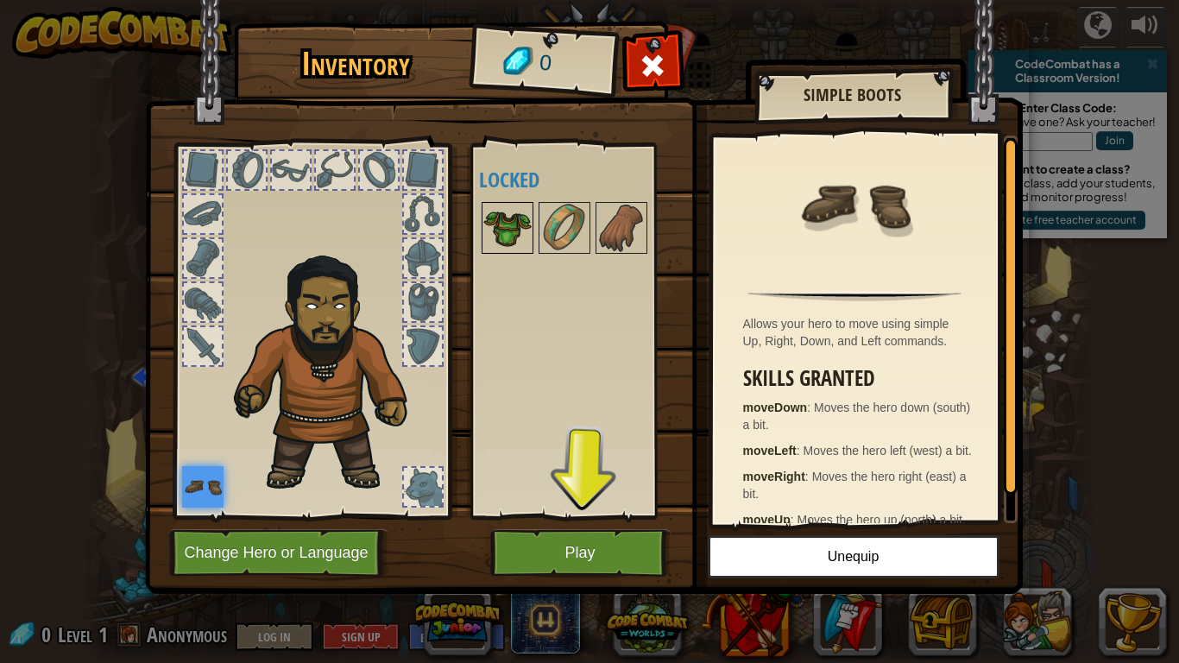
click at [524, 217] on img at bounding box center [508, 228] width 48 height 48
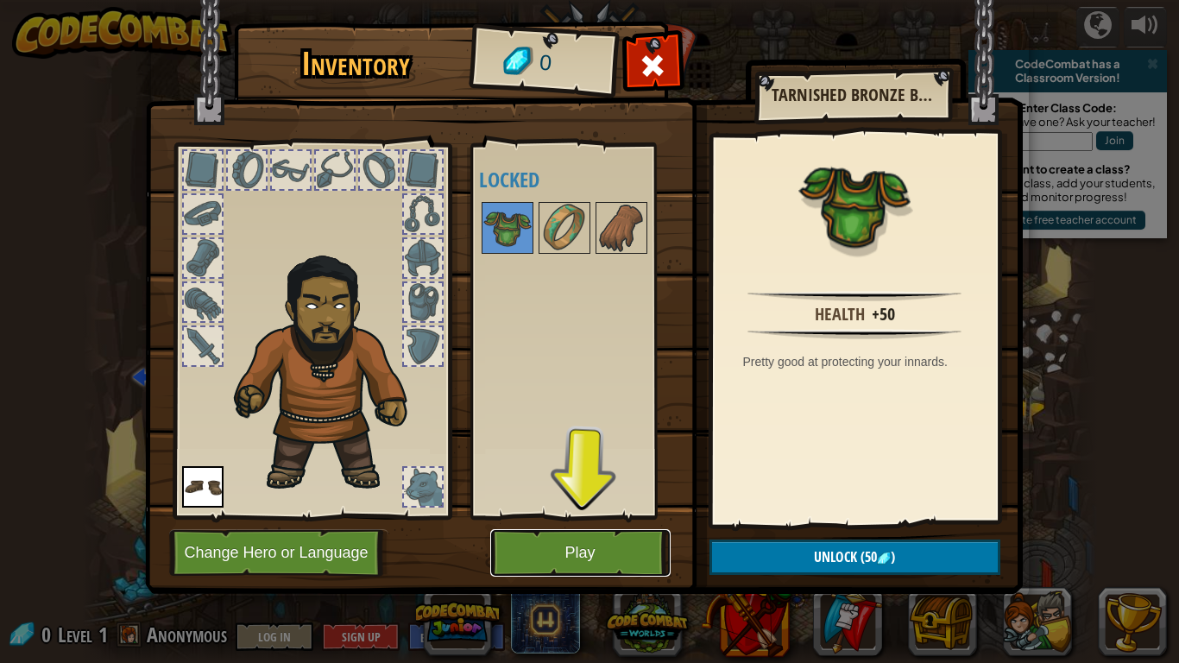
click at [595, 556] on button "Play" at bounding box center [580, 552] width 180 height 47
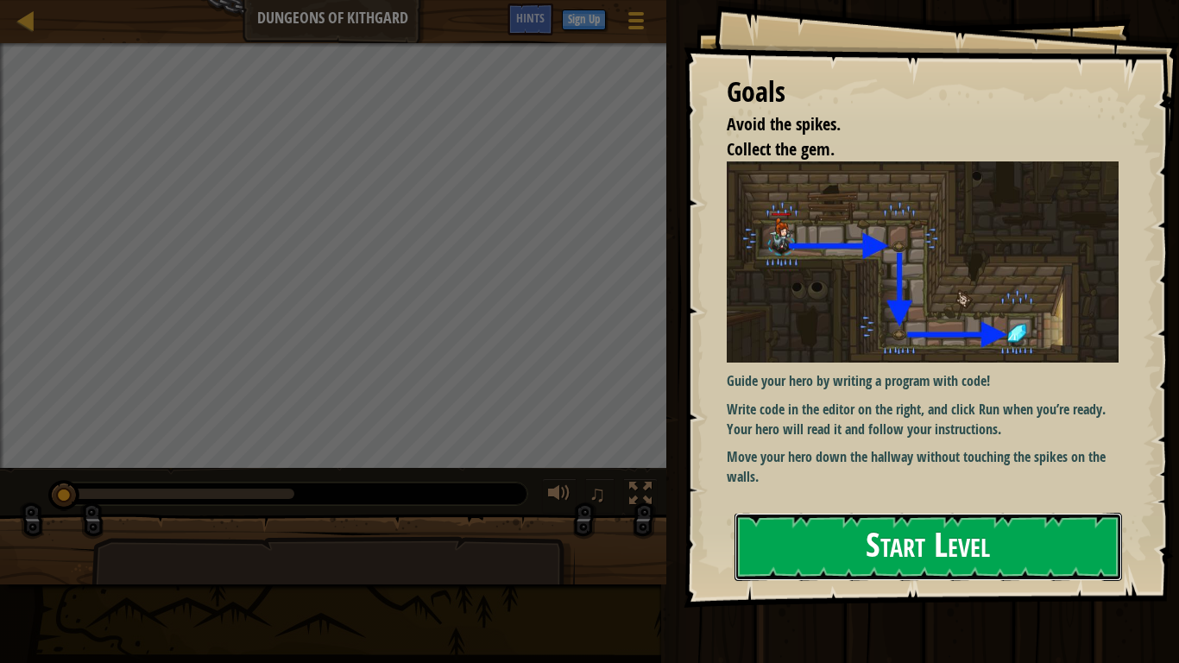
click at [1021, 524] on button "Start Level" at bounding box center [929, 547] width 388 height 68
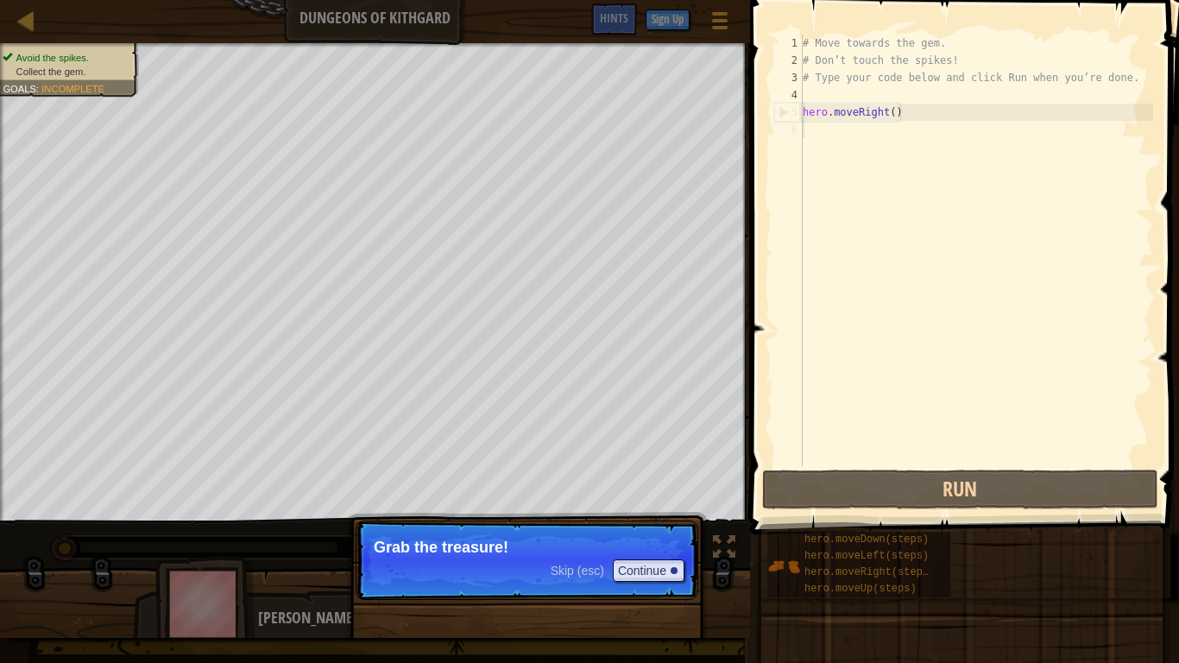
click at [469, 590] on p "Skip (esc) Continue Grab the treasure!" at bounding box center [527, 560] width 343 height 79
click at [602, 578] on div "Skip (esc) Continue" at bounding box center [618, 570] width 134 height 22
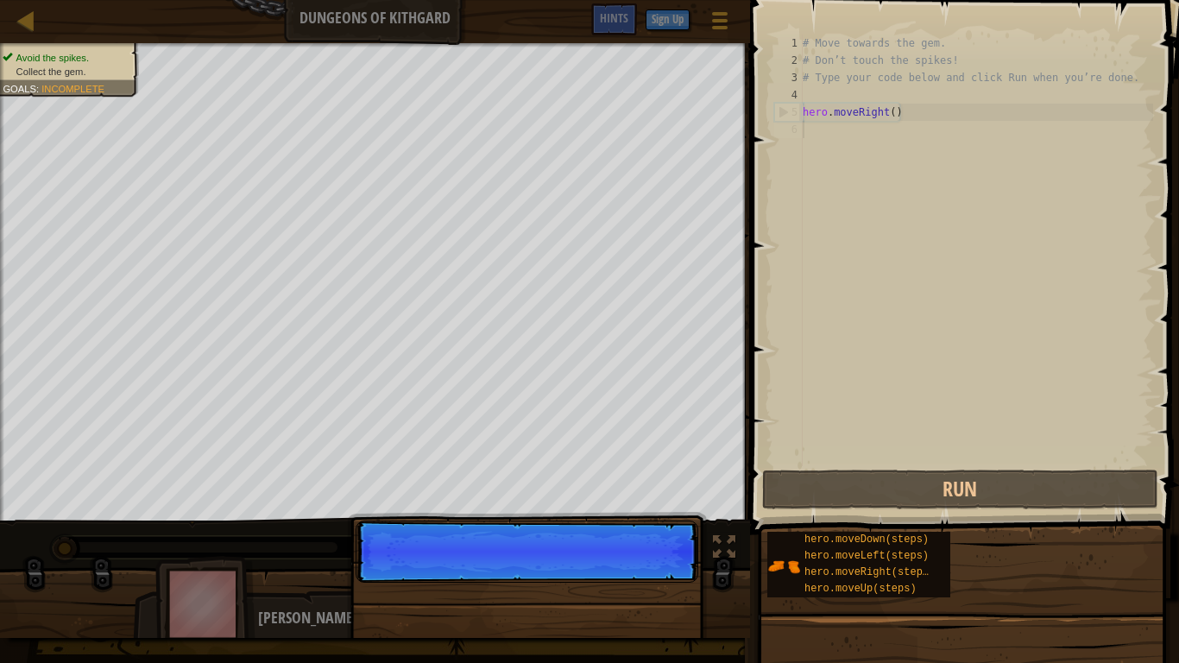
scroll to position [8, 0]
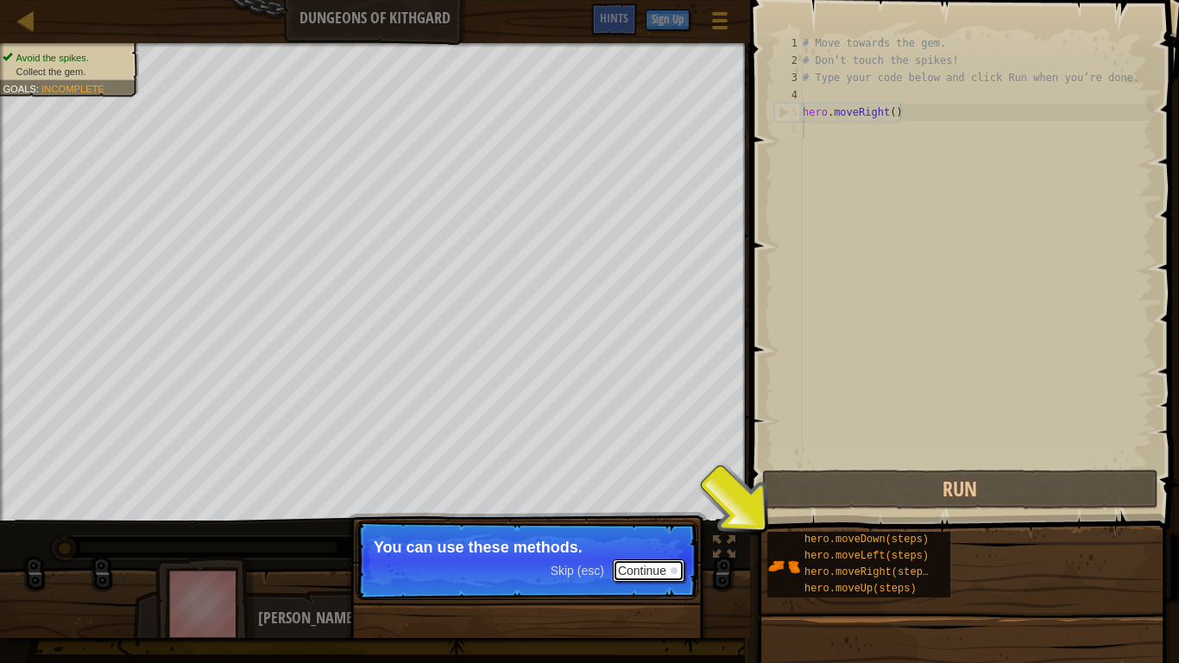
click at [627, 579] on button "Continue" at bounding box center [649, 570] width 72 height 22
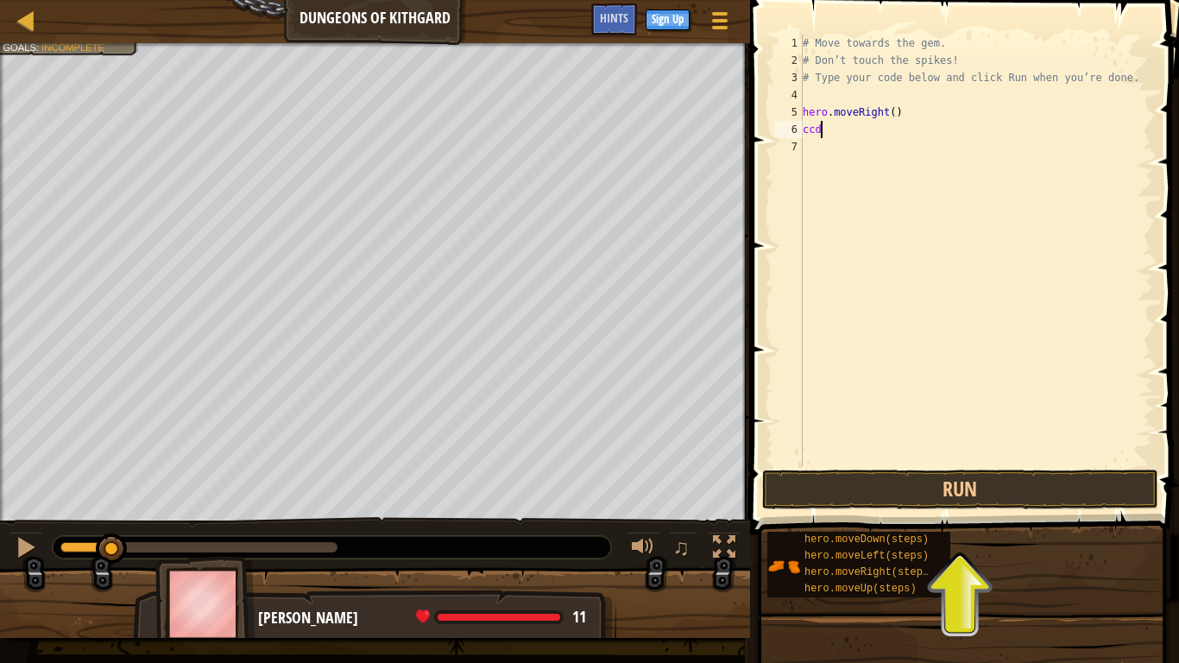
scroll to position [8, 3]
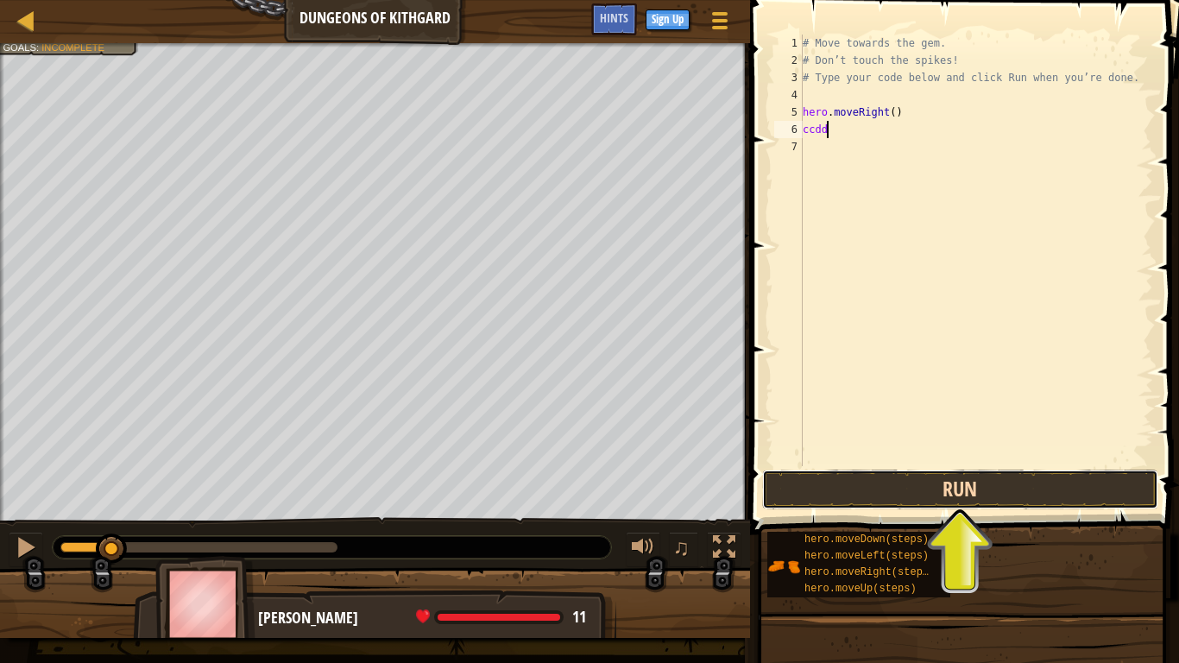
click at [838, 486] on button "Run" at bounding box center [960, 490] width 396 height 40
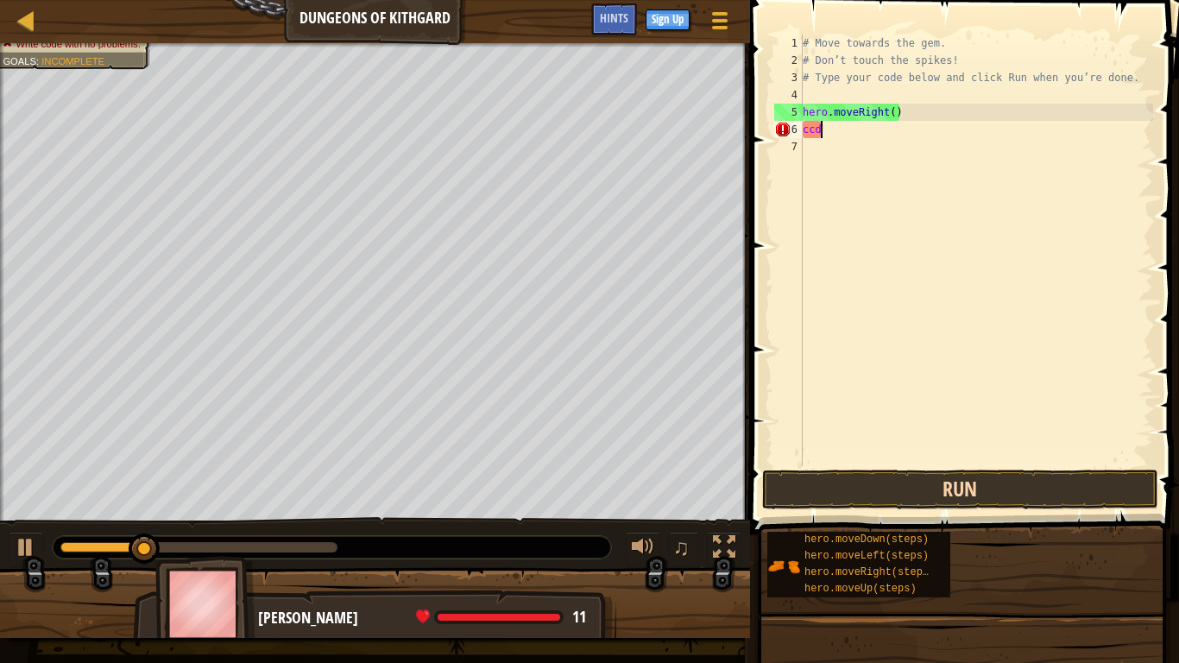
scroll to position [8, 1]
type textarea "c"
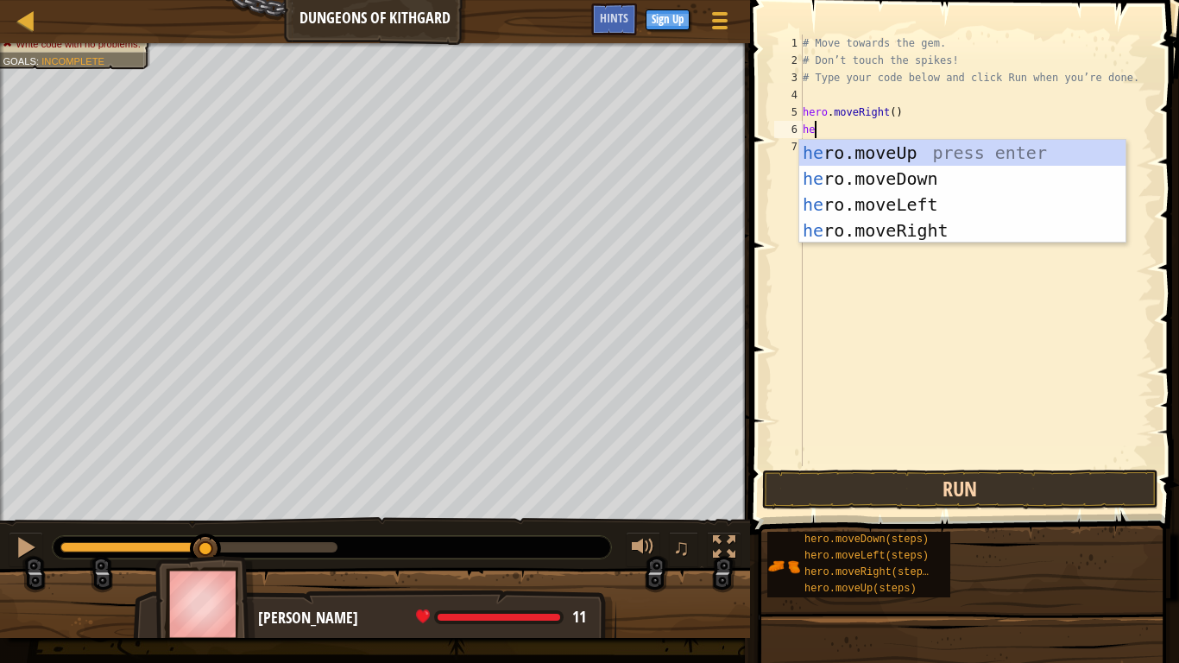
type textarea "her"
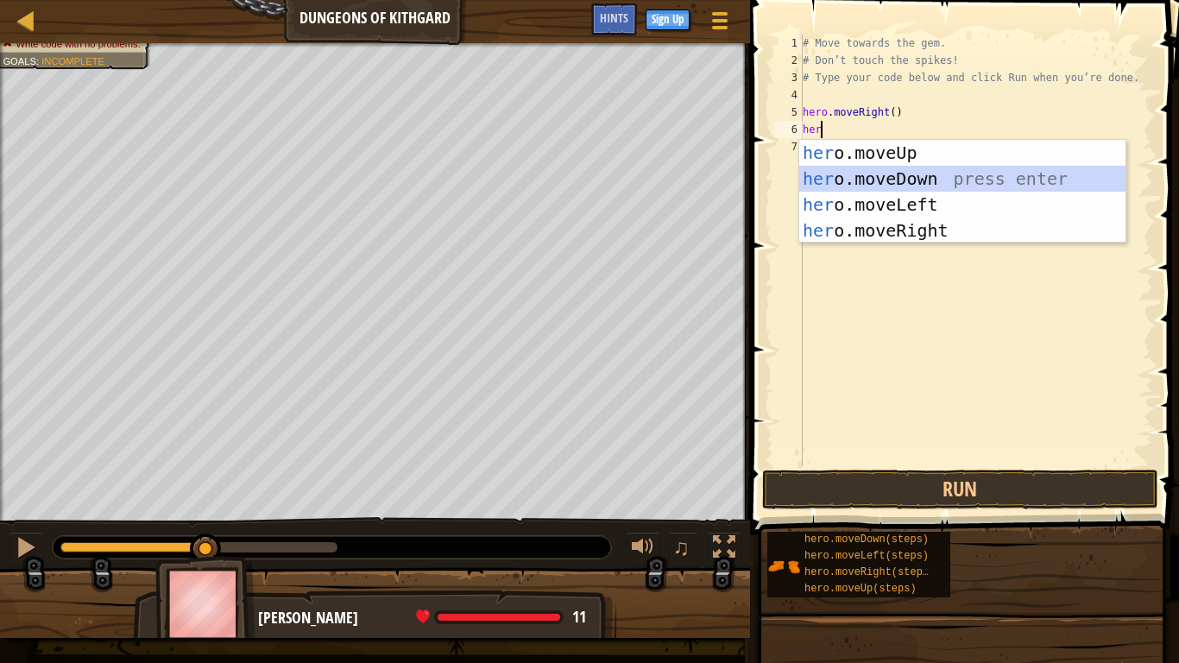
click at [996, 174] on div "her o.moveUp press enter her o.moveDown press enter her o.moveLeft press enter …" at bounding box center [963, 217] width 326 height 155
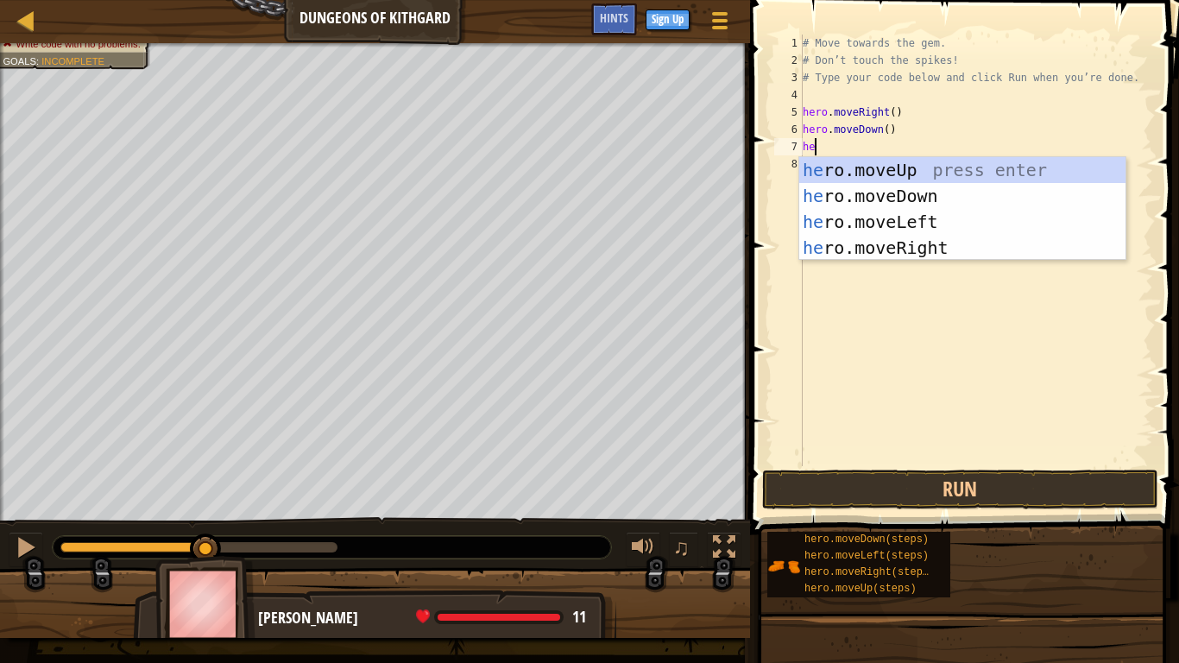
type textarea "her"
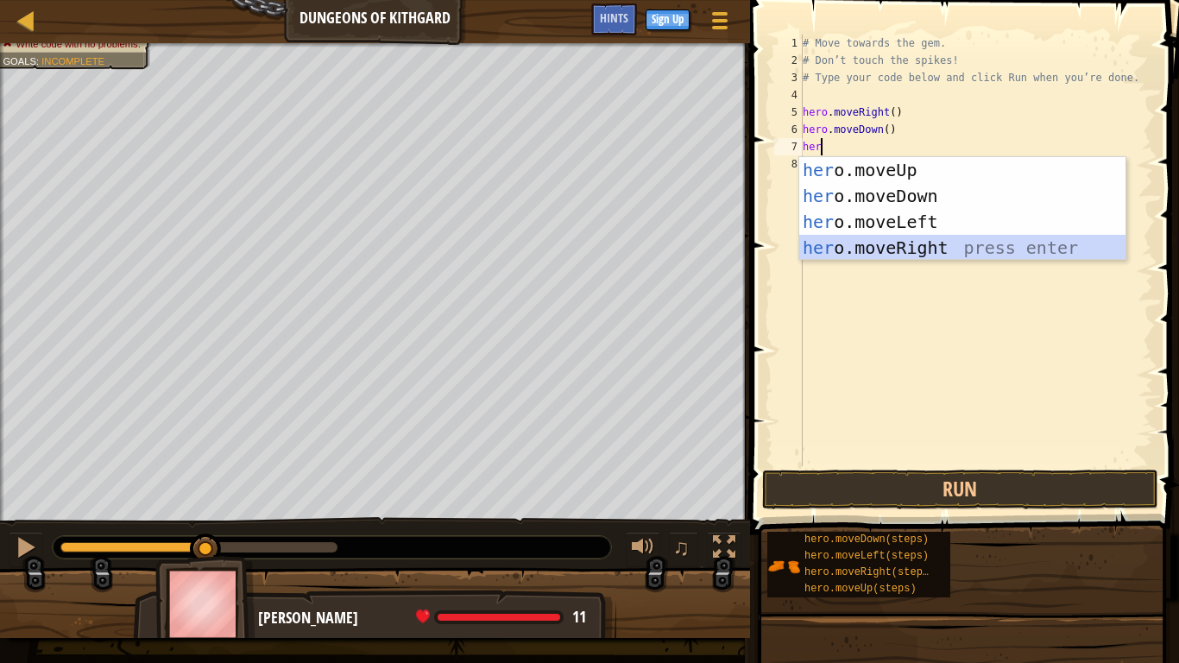
click at [993, 239] on div "her o.moveUp press enter her o.moveDown press enter her o.moveLeft press enter …" at bounding box center [963, 234] width 326 height 155
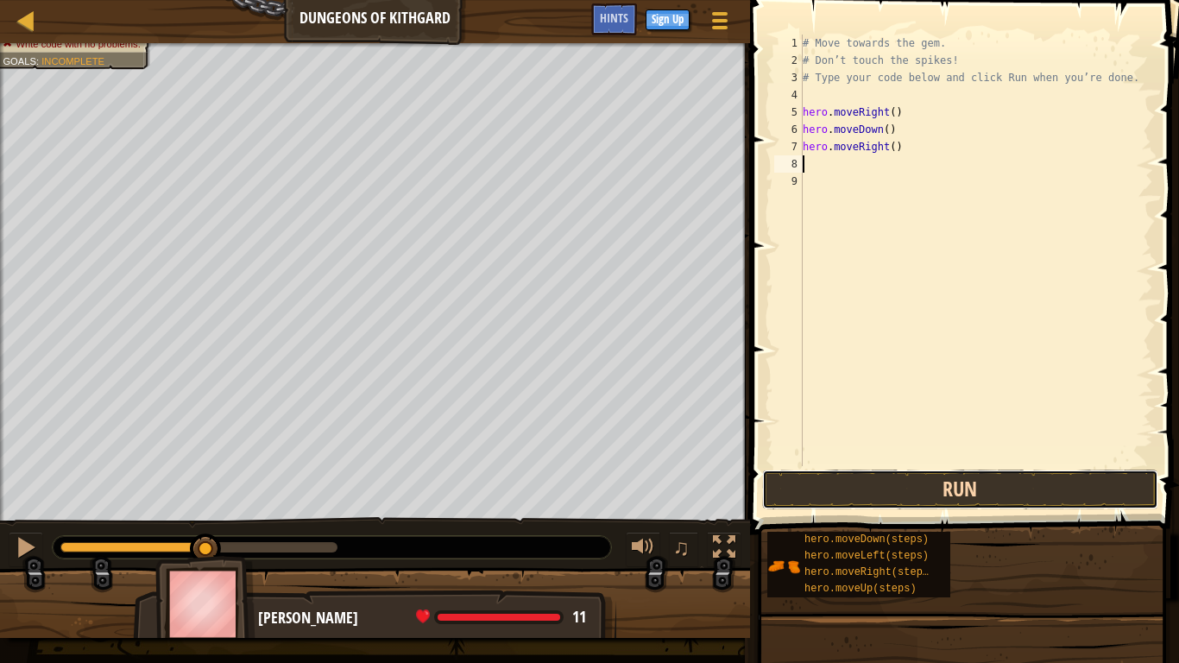
click at [894, 485] on button "Run" at bounding box center [960, 490] width 396 height 40
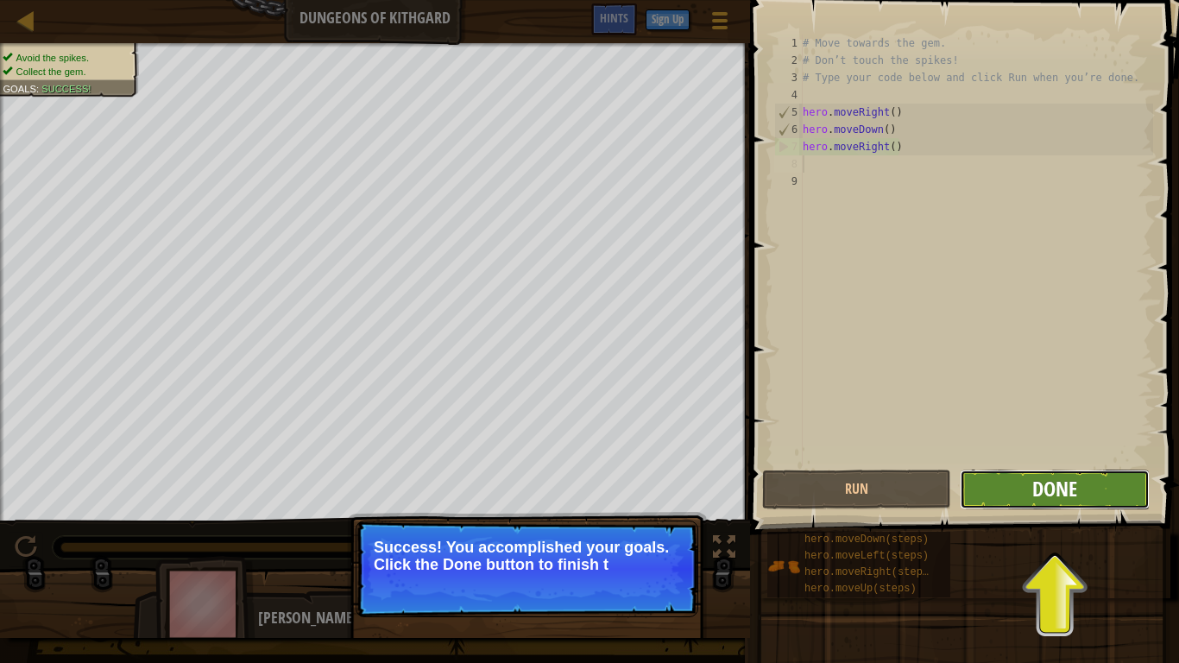
click at [1073, 482] on span "Done" at bounding box center [1055, 489] width 45 height 28
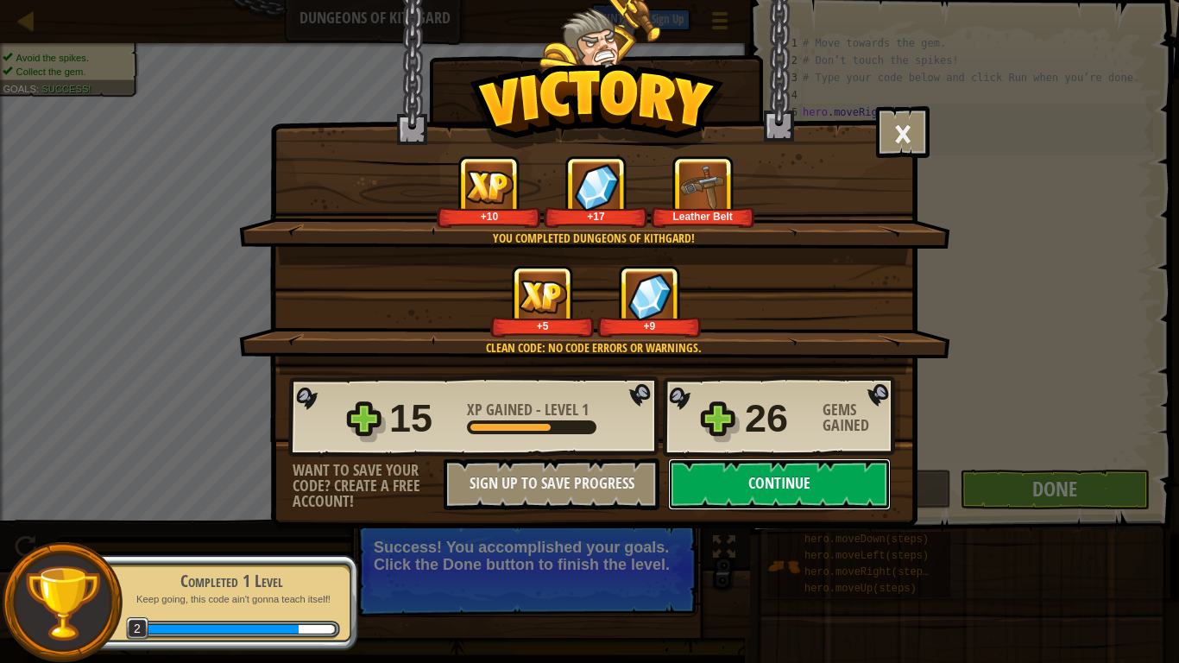
click at [843, 484] on button "Continue" at bounding box center [779, 484] width 223 height 52
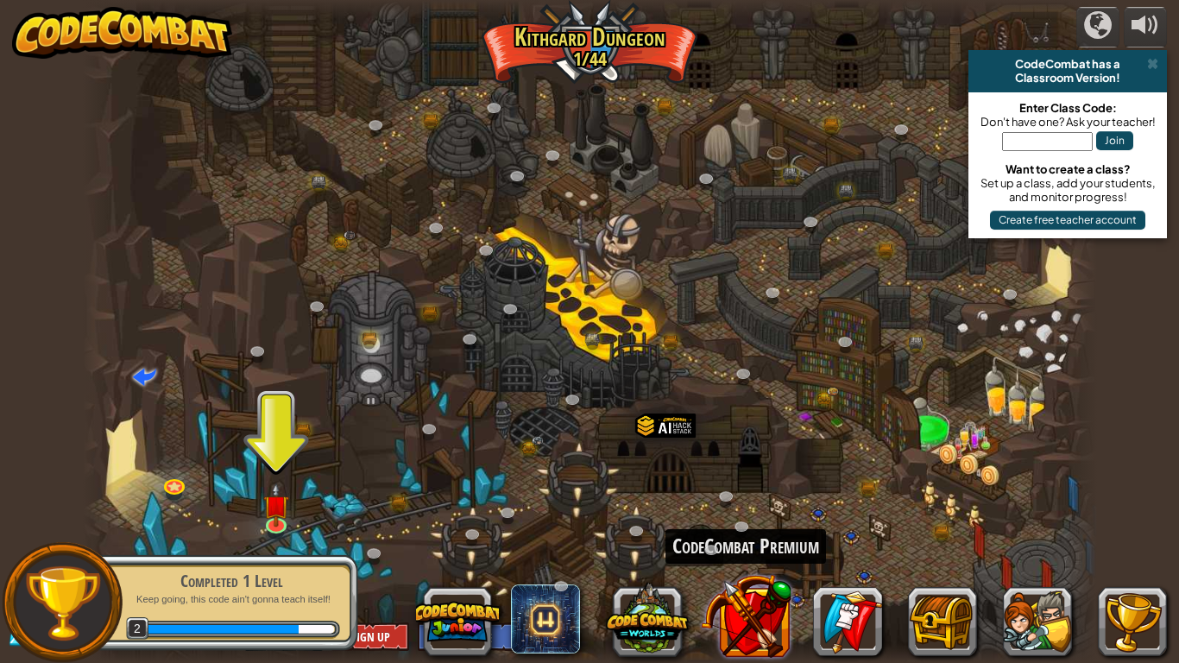
click at [758, 608] on button at bounding box center [746, 616] width 91 height 91
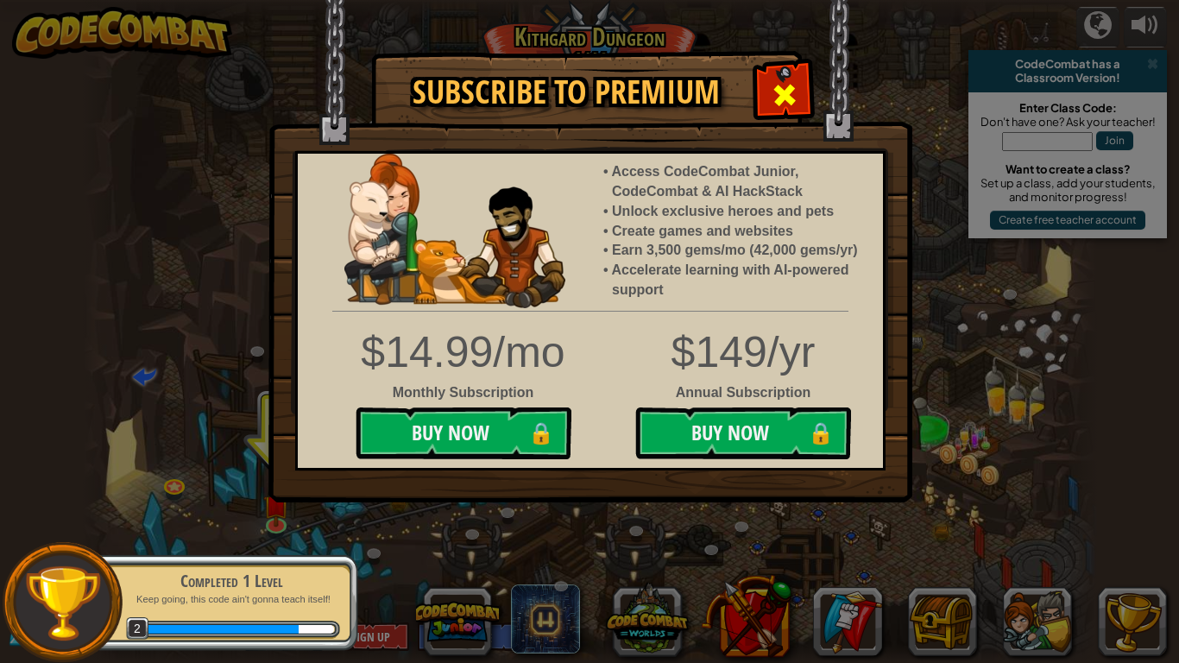
click at [786, 97] on span at bounding box center [785, 95] width 28 height 28
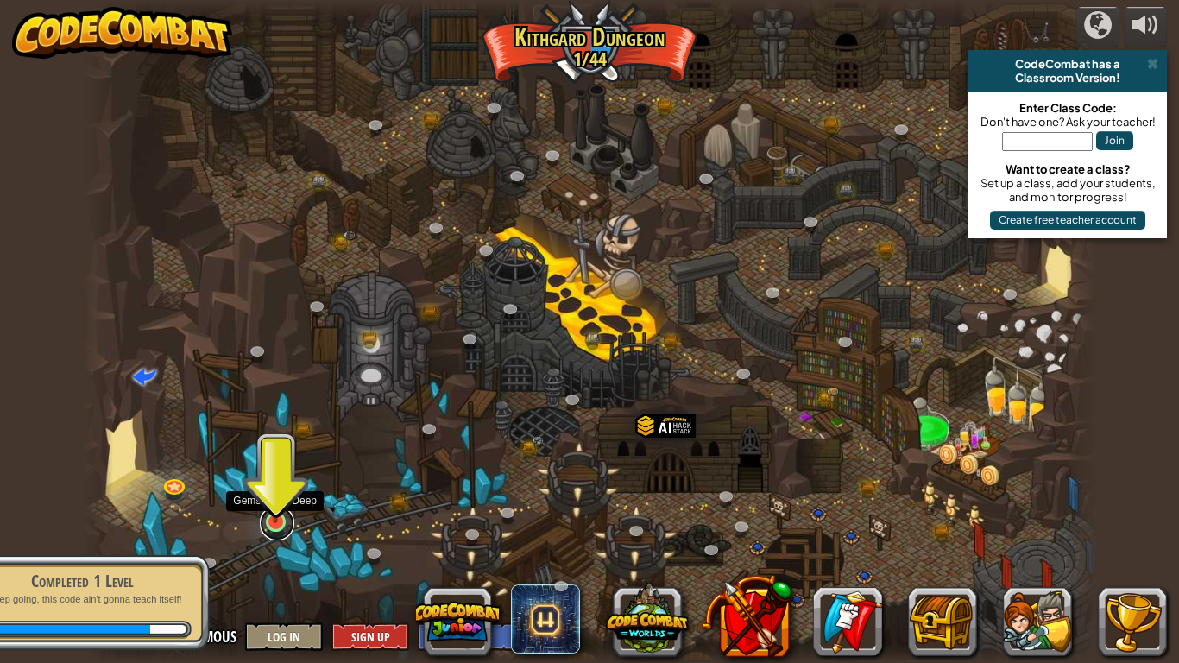
click at [275, 529] on link at bounding box center [277, 523] width 35 height 35
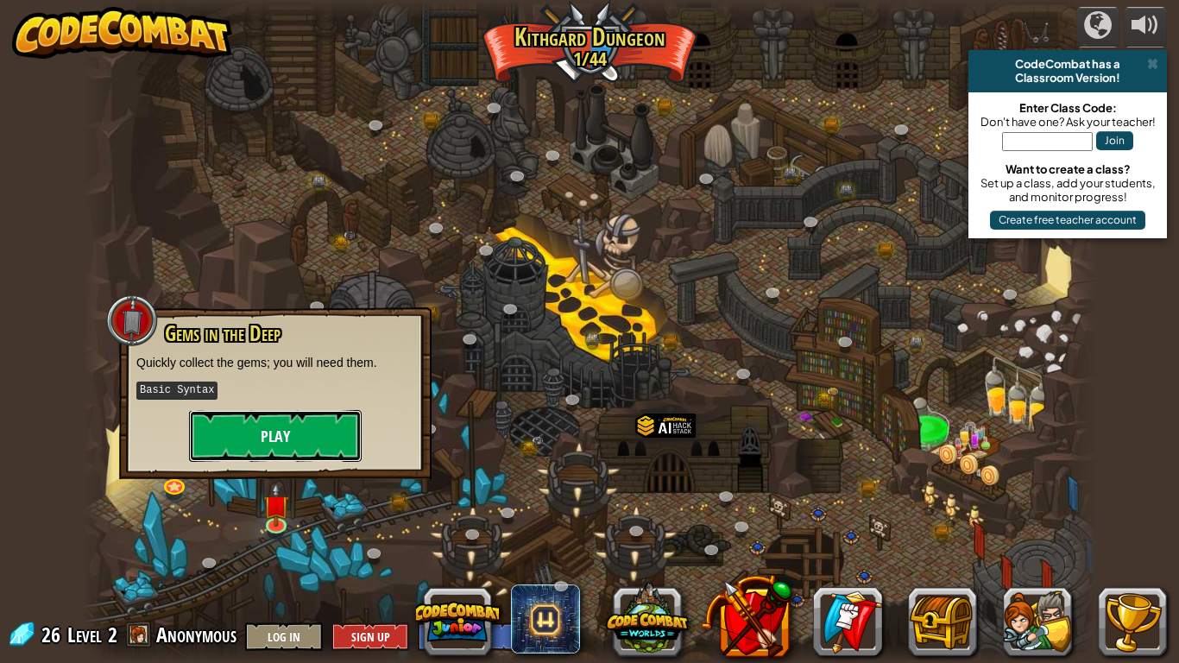
click at [304, 412] on button "Play" at bounding box center [275, 436] width 173 height 52
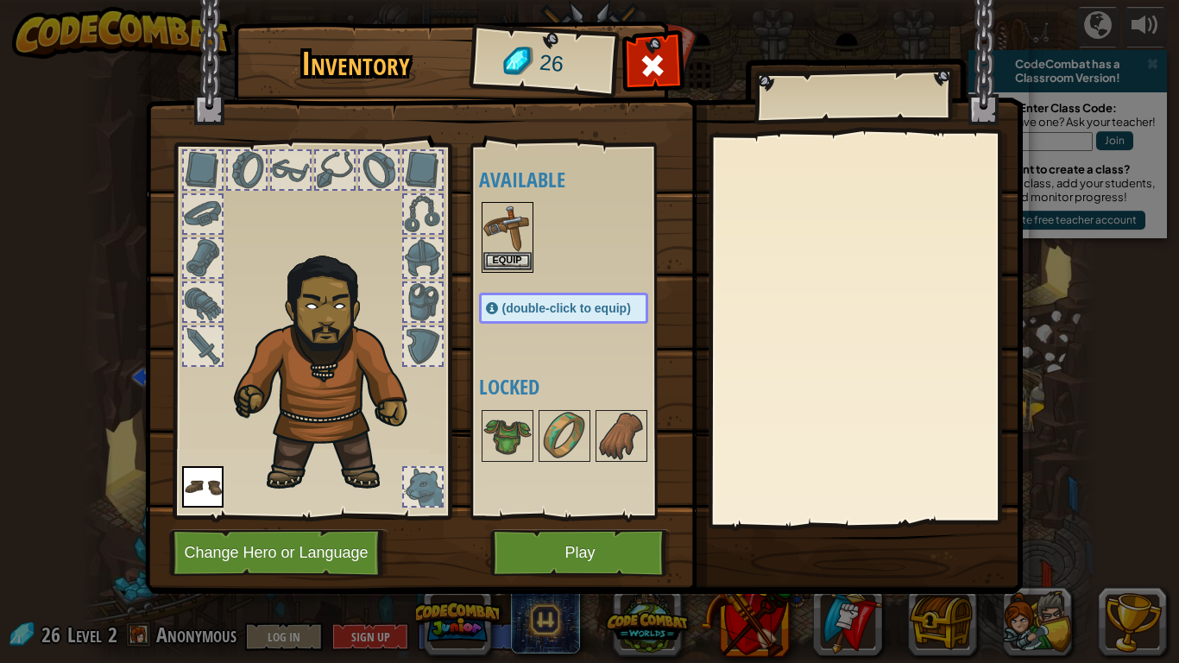
click at [518, 233] on img at bounding box center [508, 228] width 48 height 48
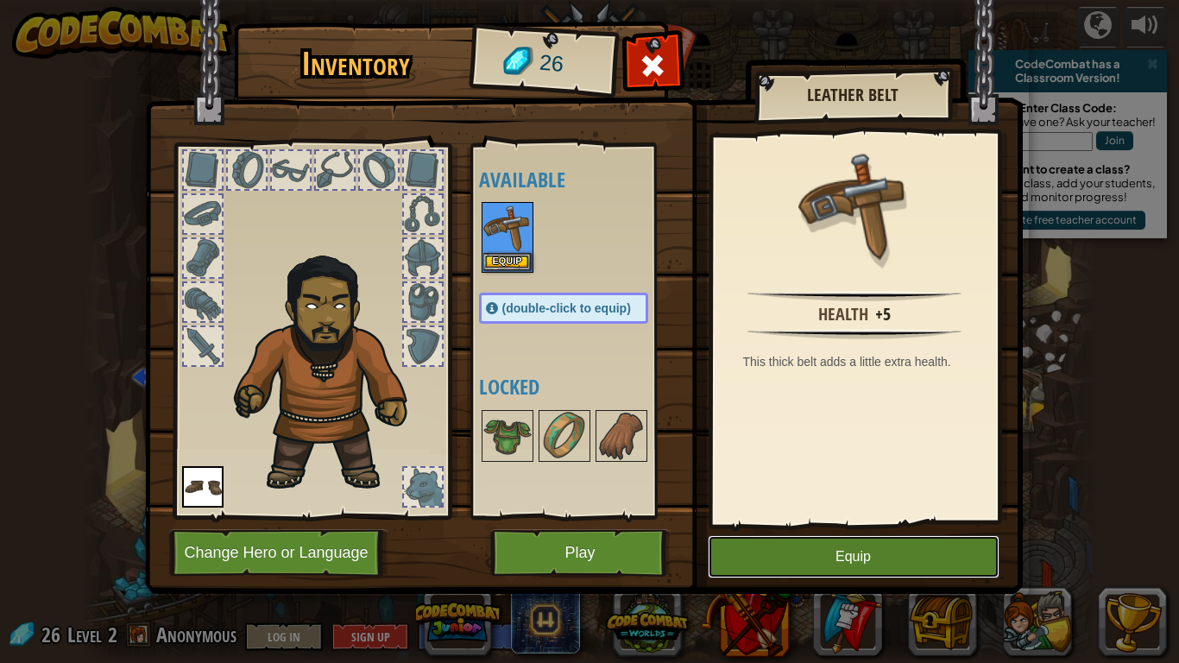
click at [772, 549] on button "Equip" at bounding box center [854, 556] width 292 height 43
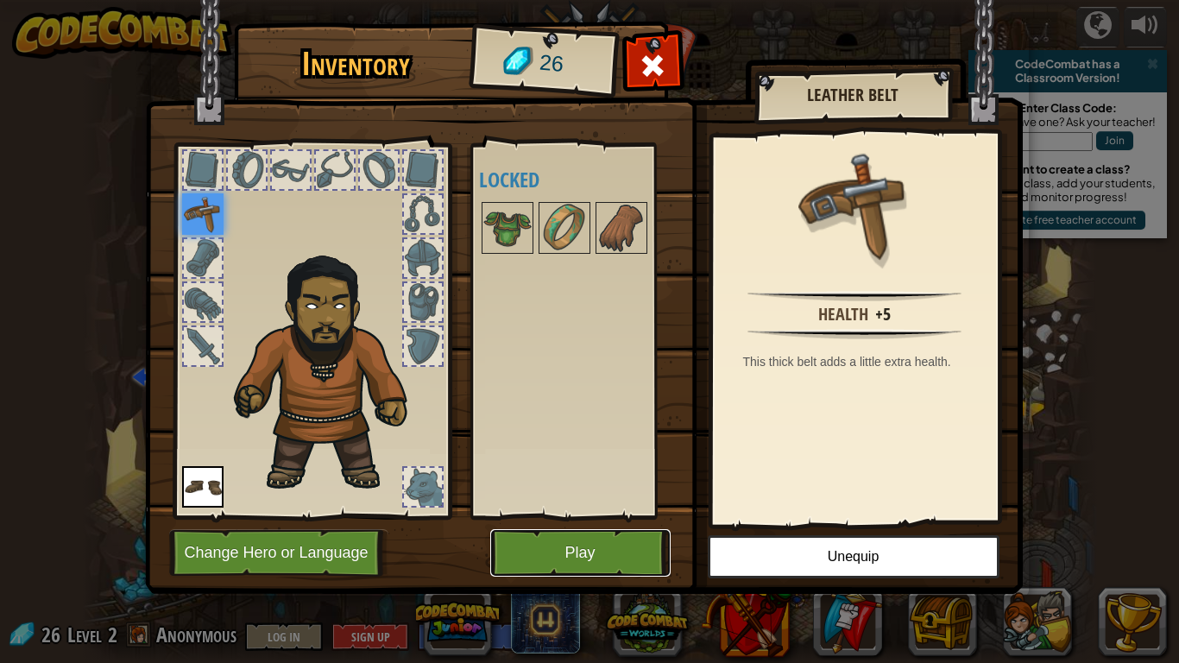
click at [576, 559] on button "Play" at bounding box center [580, 552] width 180 height 47
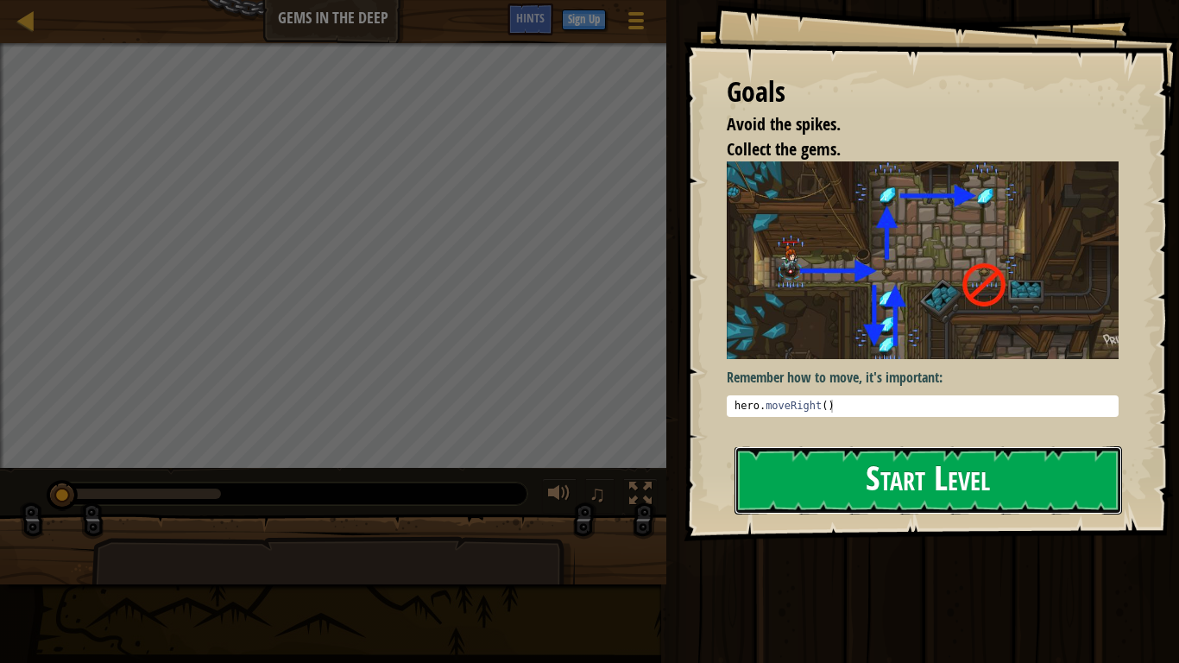
click at [876, 448] on button "Start Level" at bounding box center [929, 480] width 388 height 68
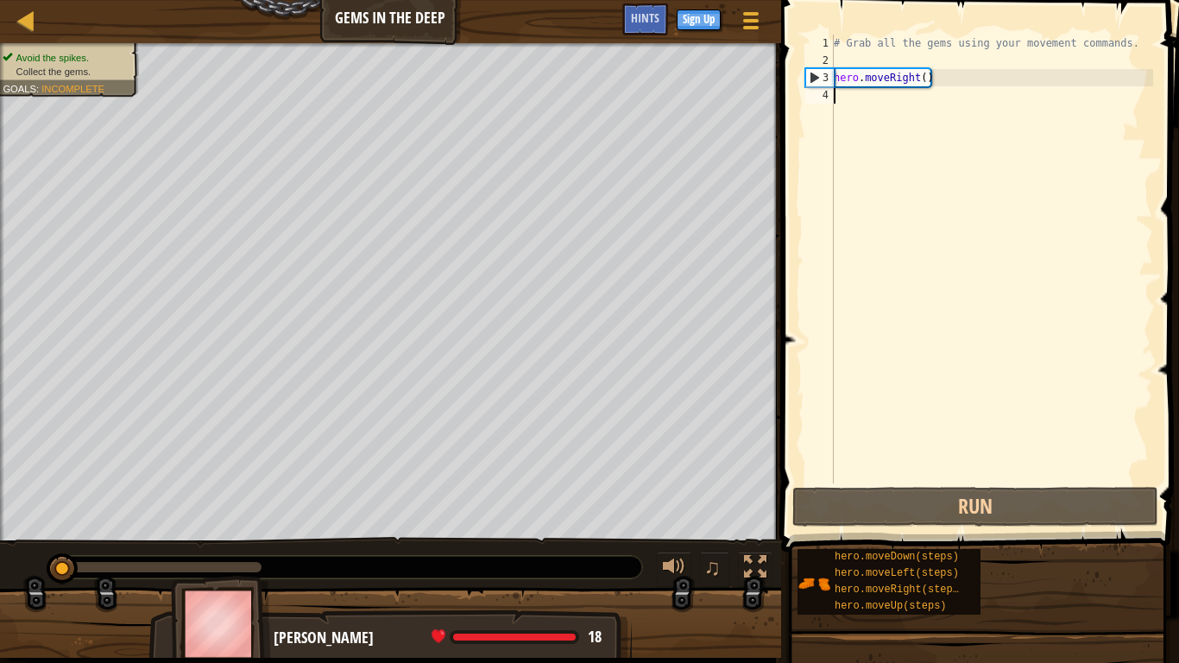
scroll to position [8, 0]
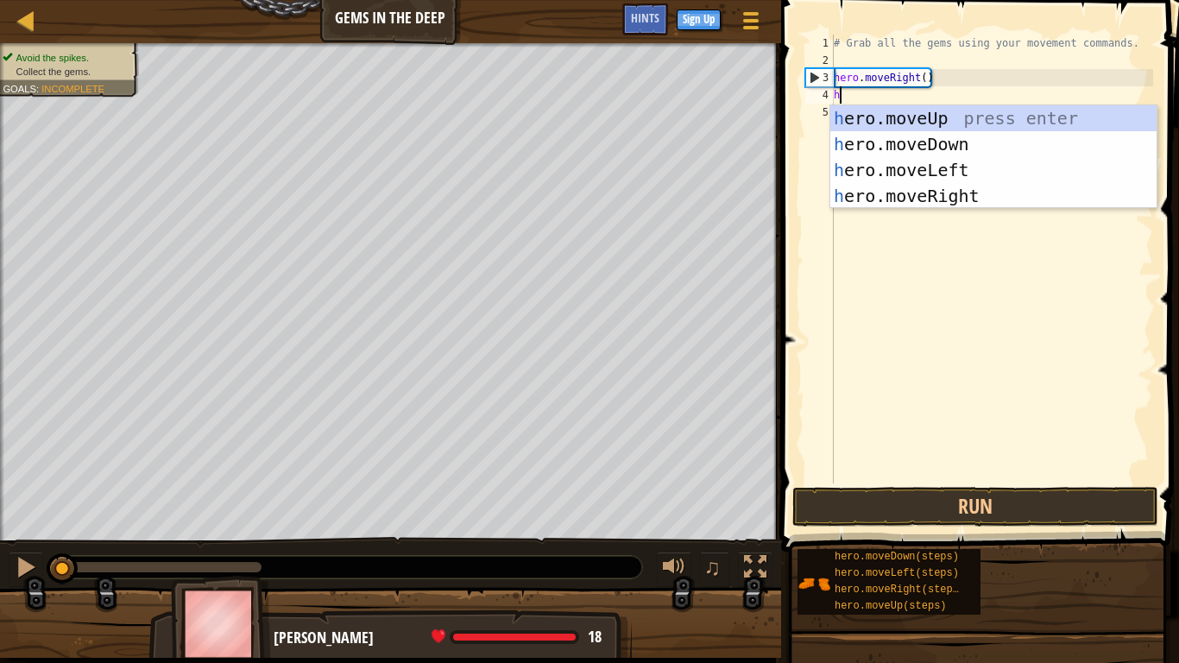
type textarea "he"
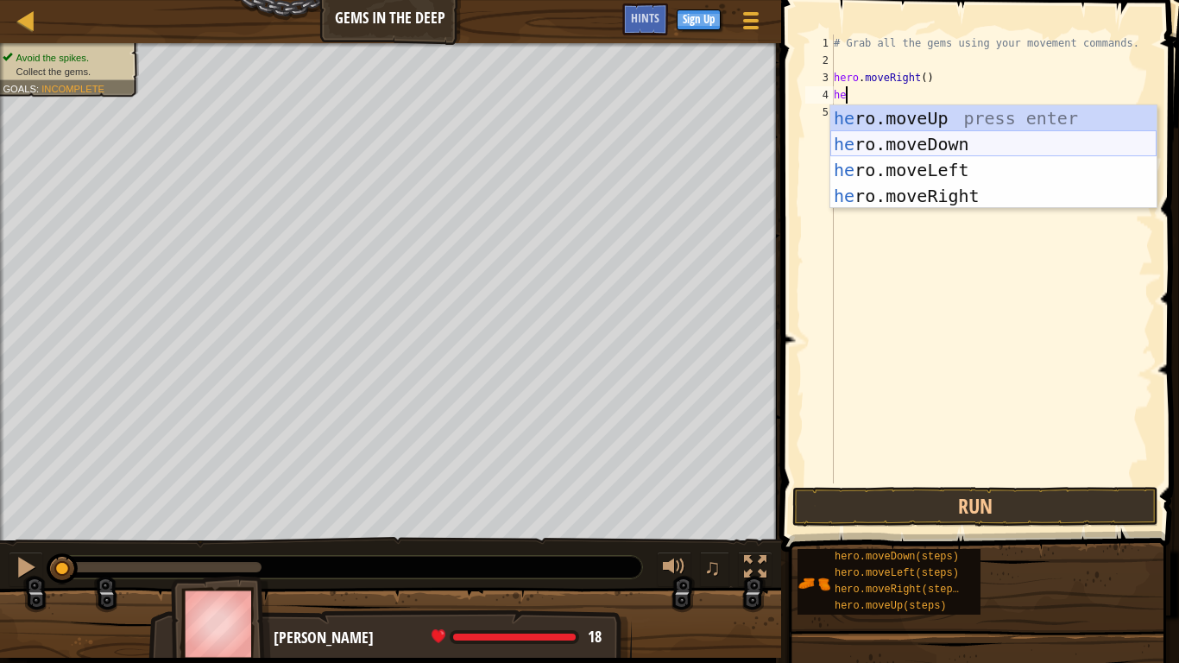
click at [970, 131] on div "he ro.moveUp press enter he ro.moveDown press enter he ro.moveLeft press enter …" at bounding box center [994, 182] width 326 height 155
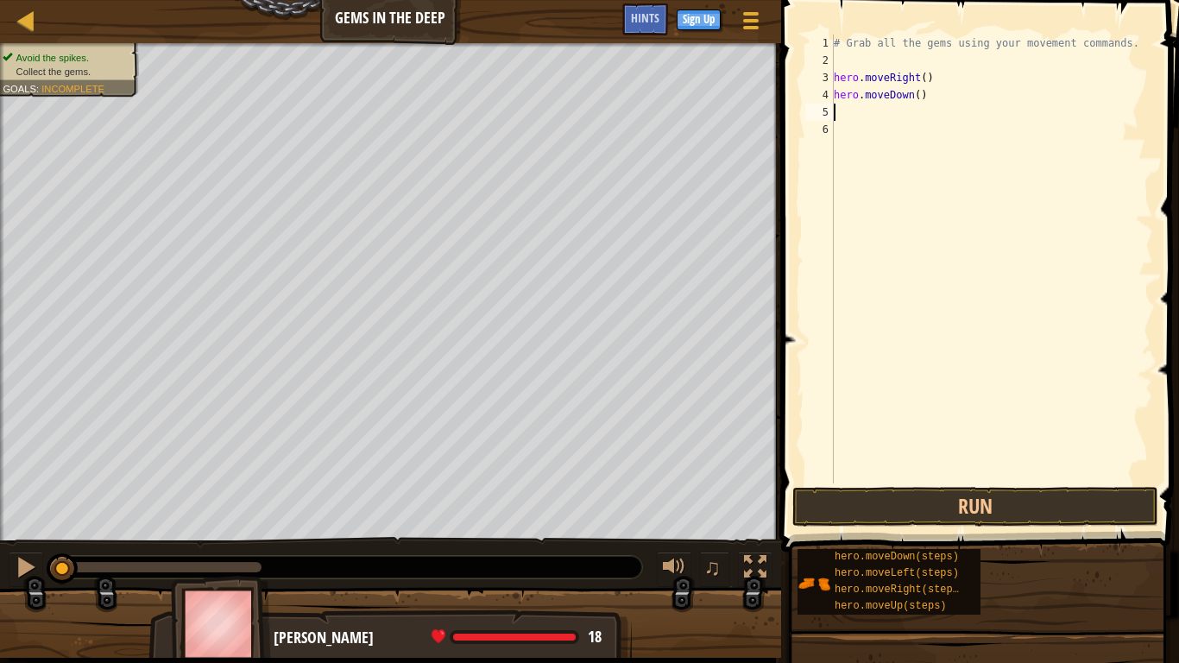
scroll to position [8, 0]
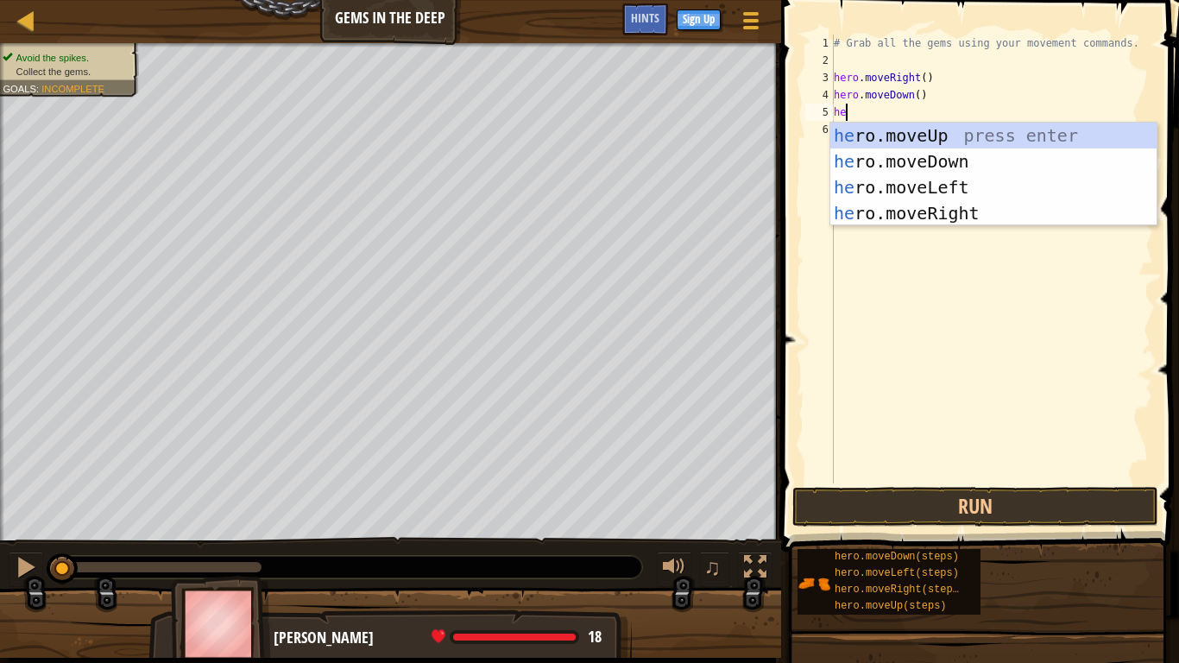
type textarea "her"
click at [1004, 127] on div "her o.moveUp press enter her o.moveDown press enter her o.moveLeft press enter …" at bounding box center [994, 200] width 326 height 155
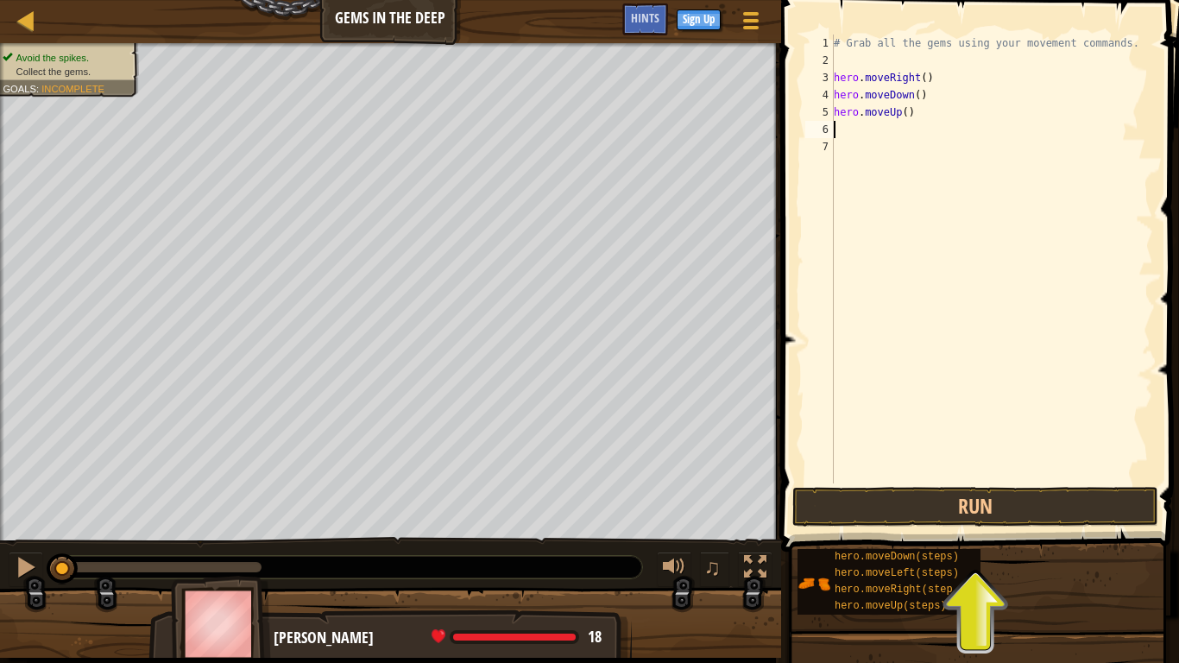
type textarea "h"
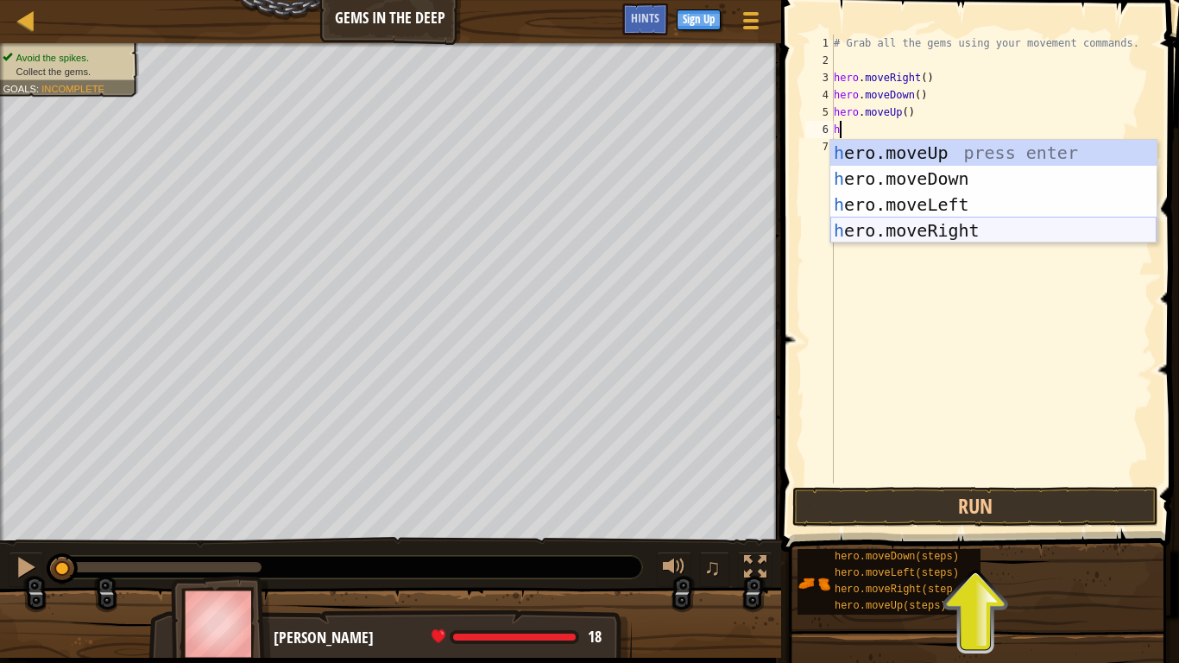
click at [969, 232] on div "h ero.moveUp press enter h ero.moveDown press enter h ero.moveLeft press enter …" at bounding box center [994, 217] width 326 height 155
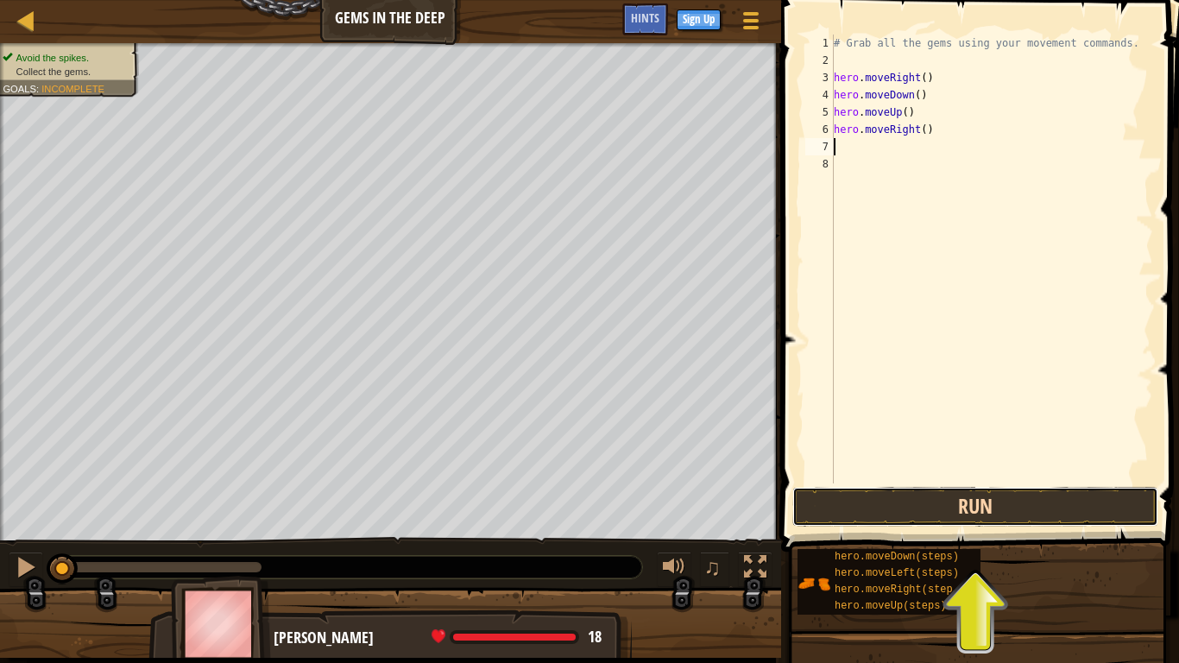
click at [880, 489] on button "Run" at bounding box center [976, 507] width 366 height 40
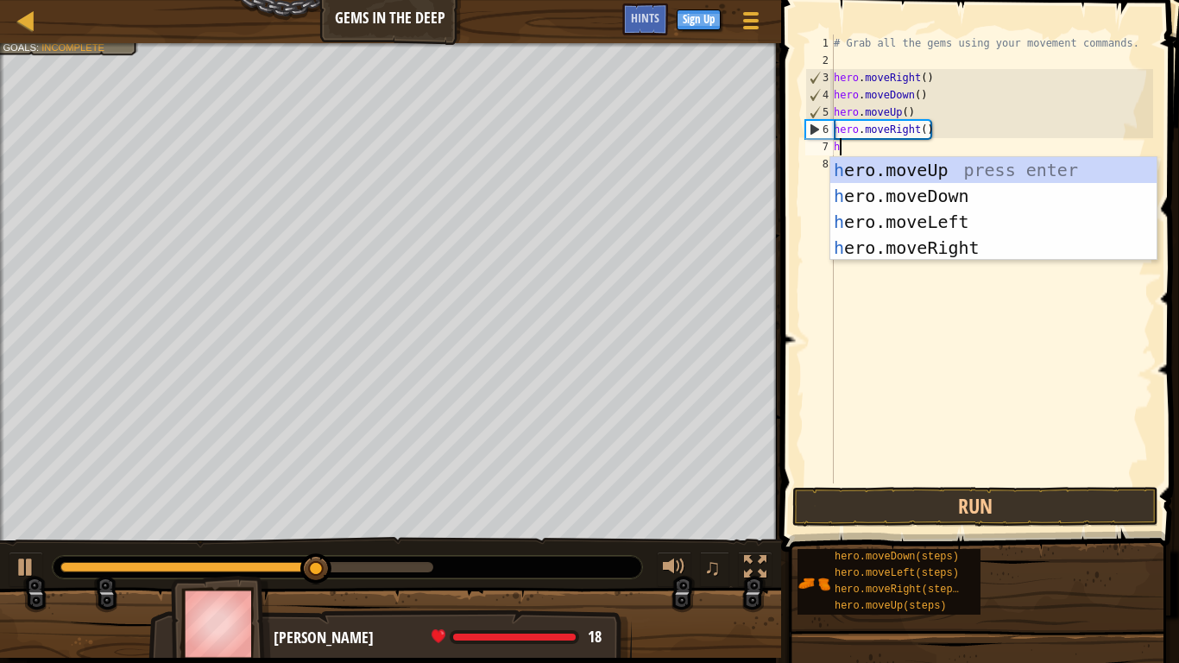
type textarea "he"
click at [1003, 172] on div "he ro.moveUp press enter he ro.moveDown press enter he ro.moveLeft press enter …" at bounding box center [994, 234] width 326 height 155
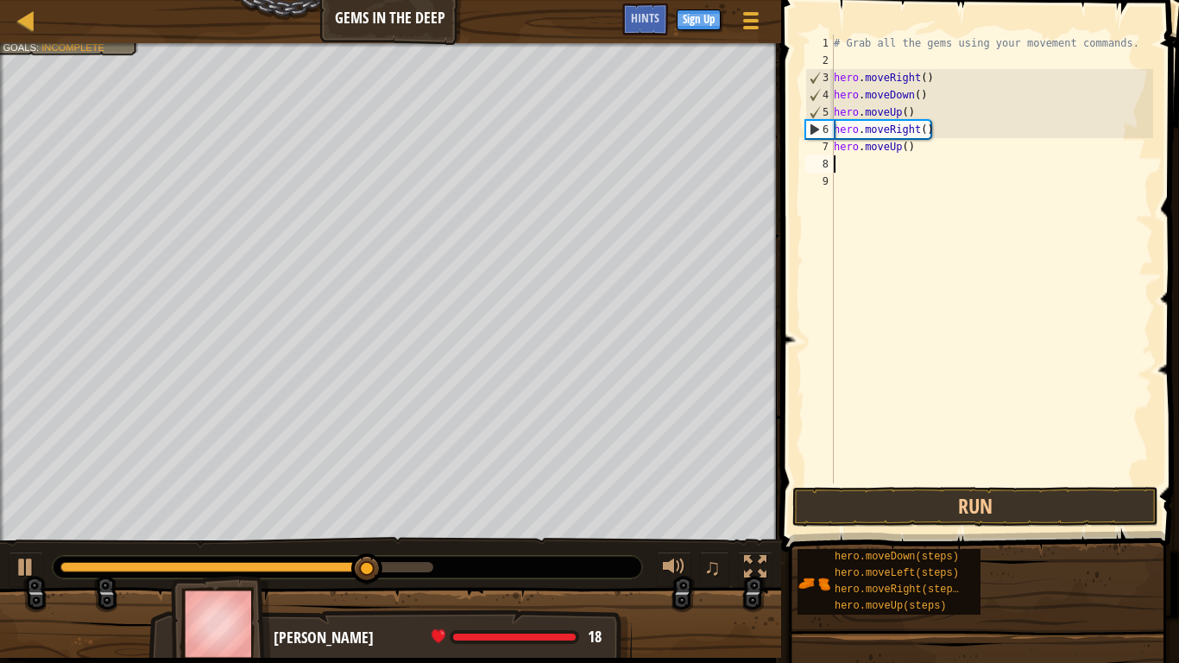
scroll to position [8, 0]
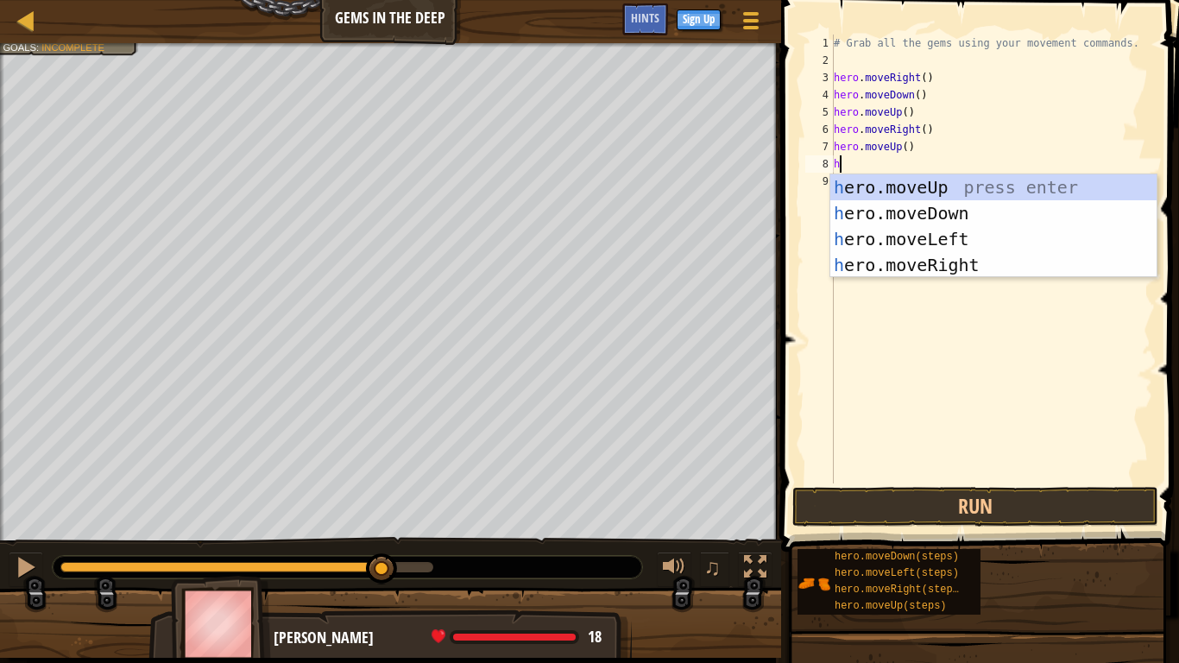
type textarea "he"
click at [919, 228] on div "he ro.moveUp press enter he ro.moveDown press enter he ro.moveLeft press enter …" at bounding box center [994, 251] width 326 height 155
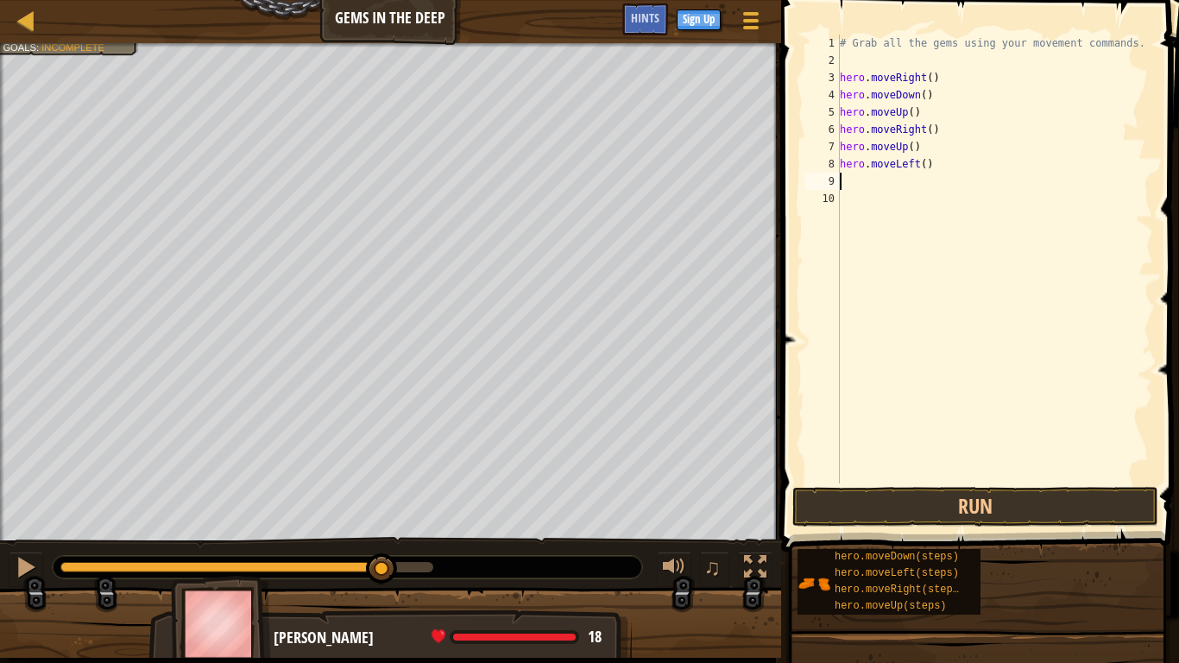
scroll to position [8, 0]
click at [851, 510] on button "Run" at bounding box center [976, 507] width 366 height 40
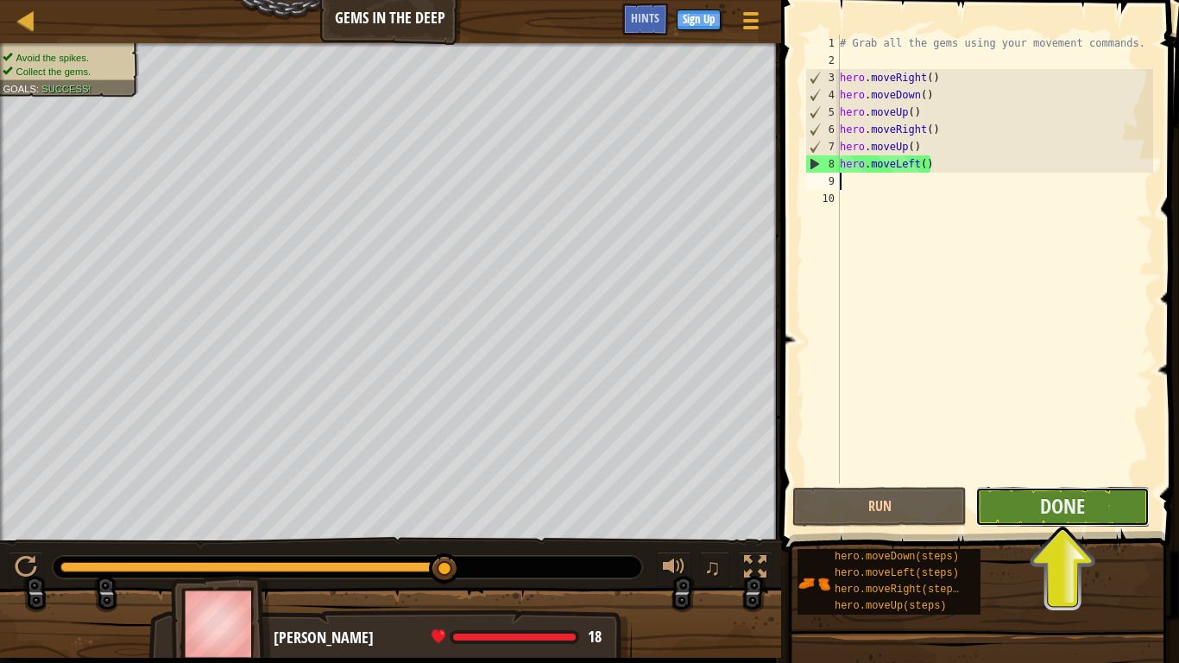
click at [1100, 513] on button "Done" at bounding box center [1063, 507] width 174 height 40
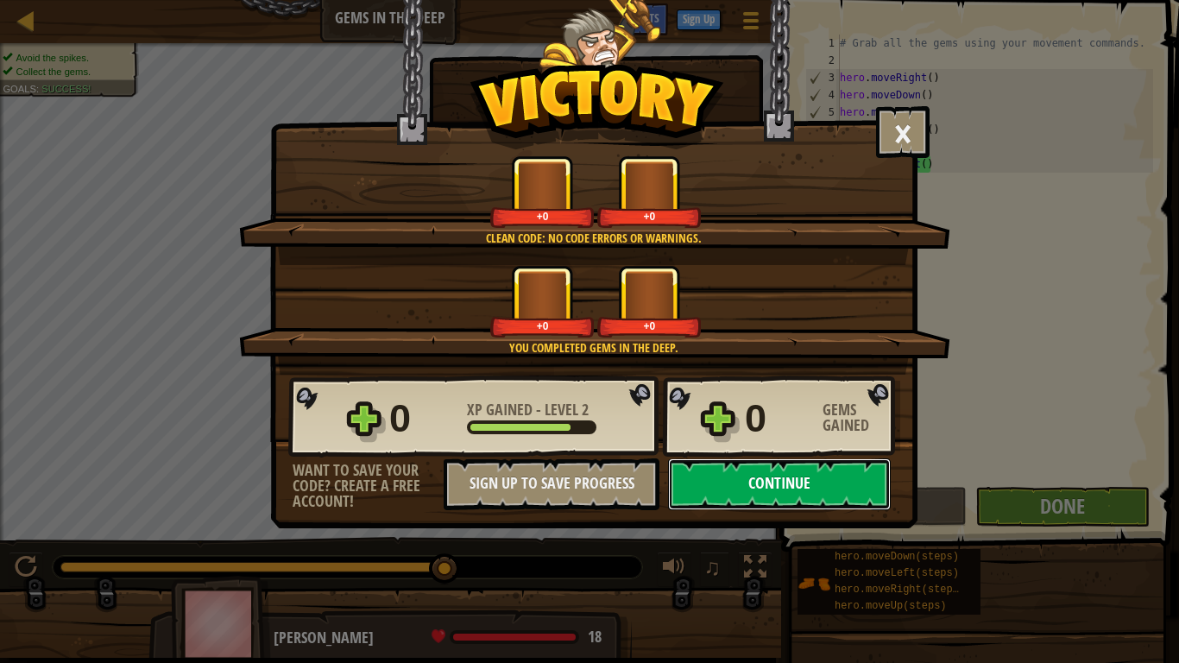
click at [848, 474] on button "Continue" at bounding box center [779, 484] width 223 height 52
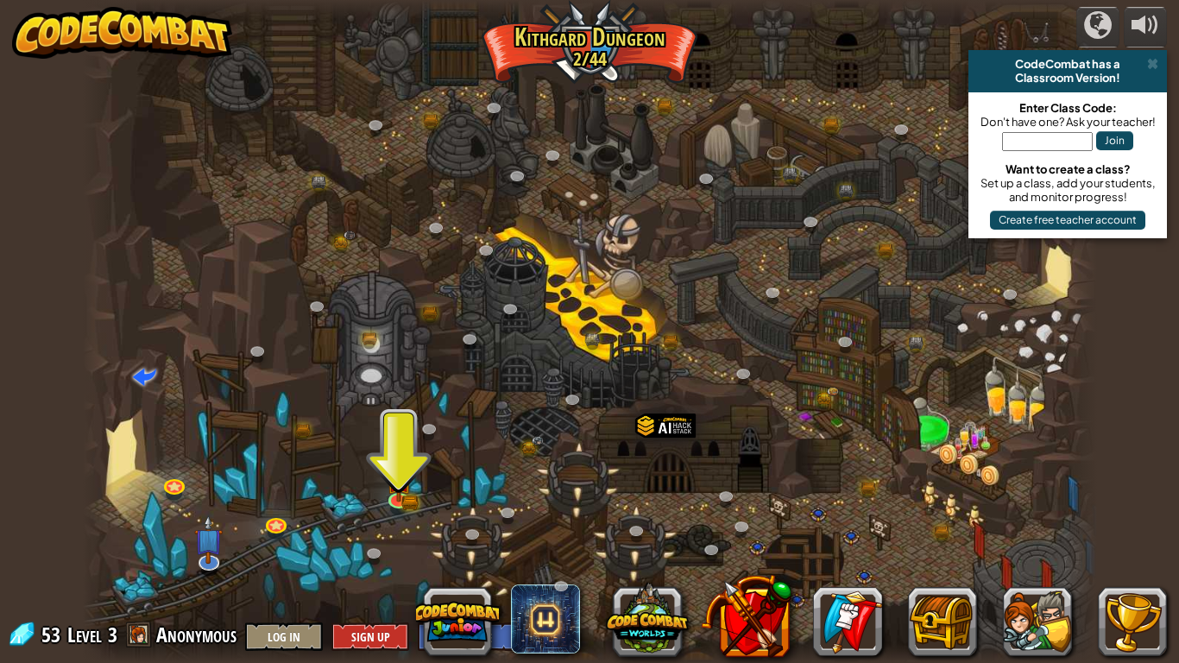
click at [390, 490] on img at bounding box center [399, 481] width 26 height 42
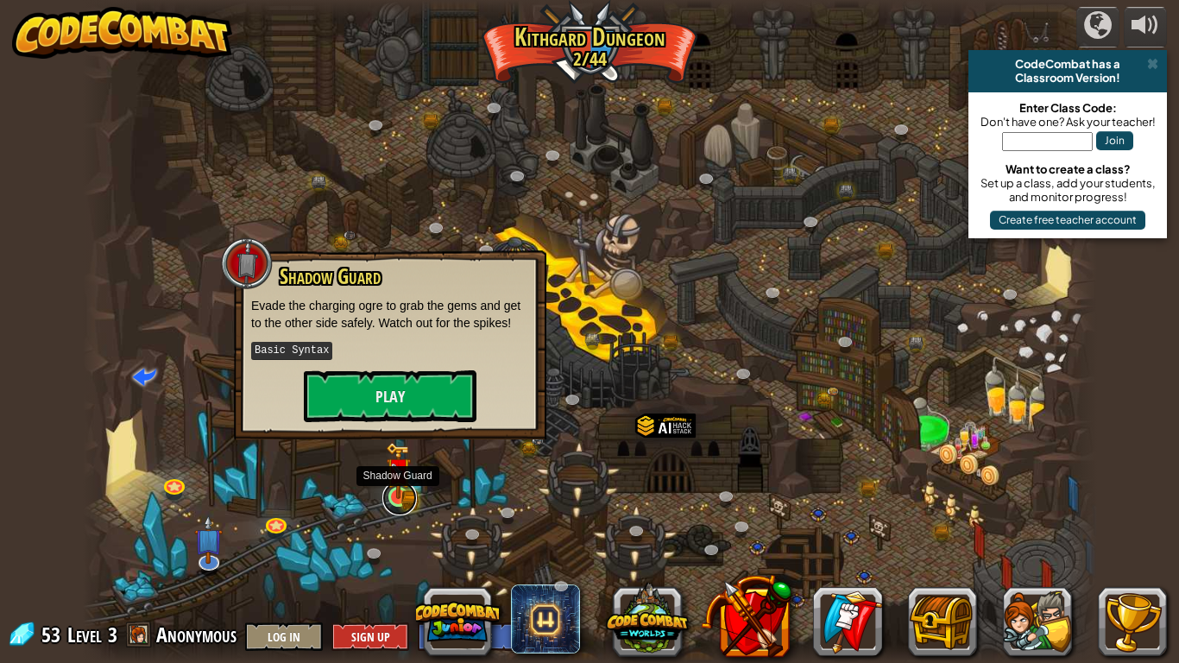
click at [407, 503] on link at bounding box center [399, 498] width 35 height 35
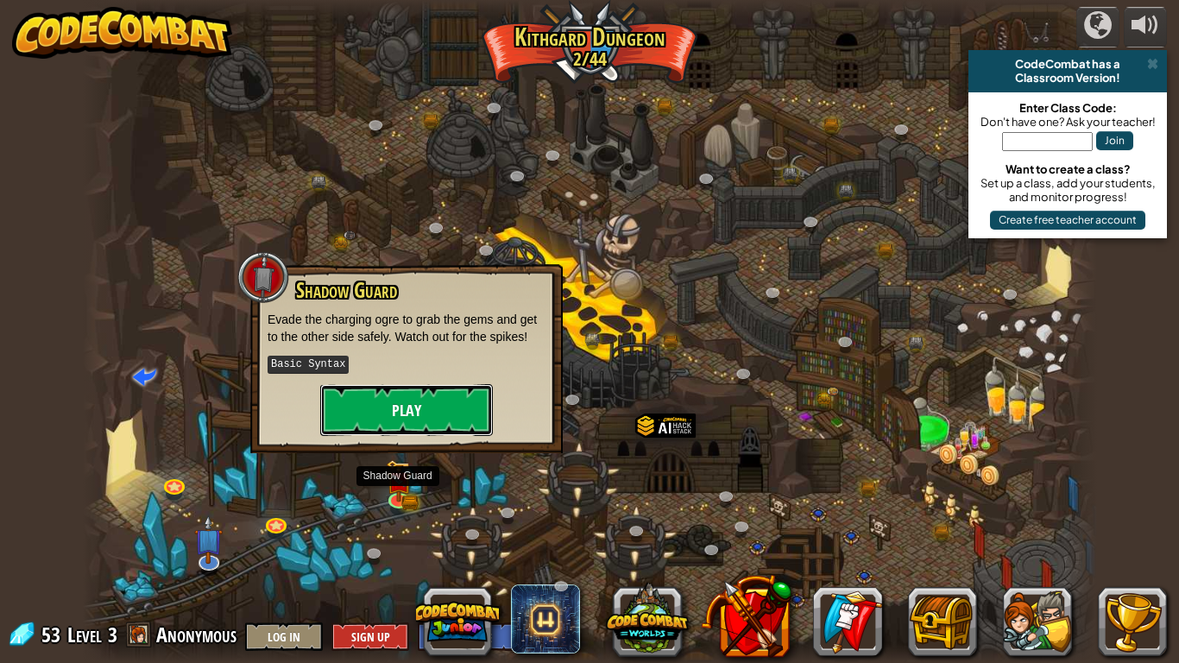
click at [396, 433] on button "Play" at bounding box center [406, 410] width 173 height 52
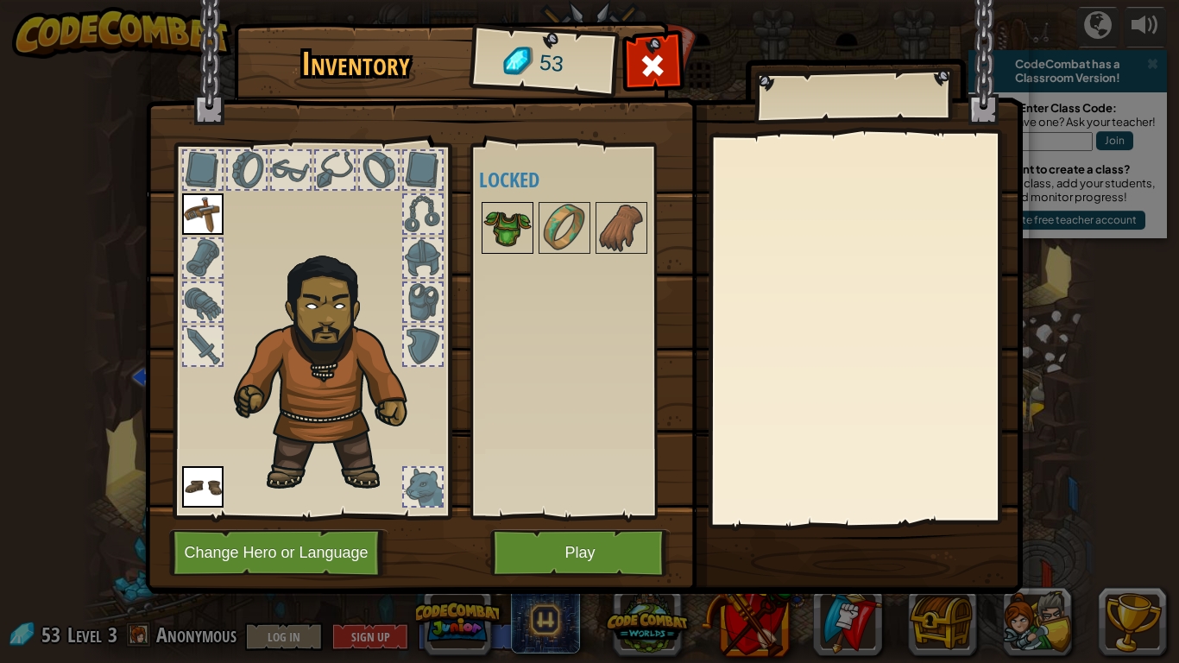
click at [513, 229] on img at bounding box center [508, 228] width 48 height 48
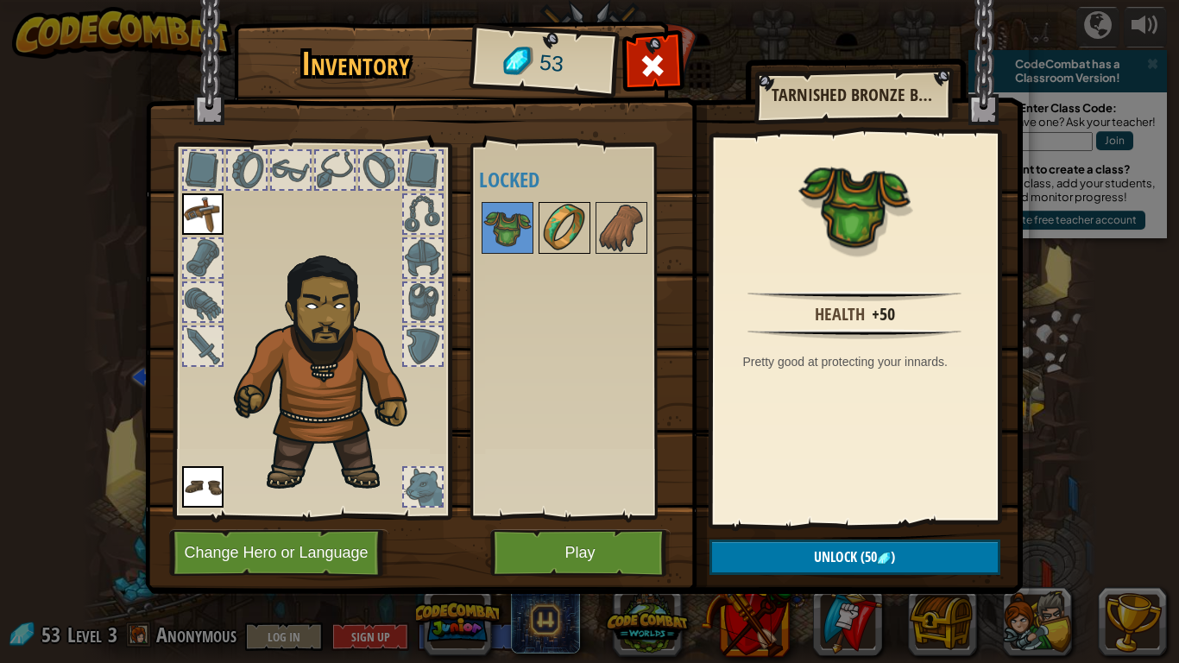
click at [550, 230] on img at bounding box center [564, 228] width 48 height 48
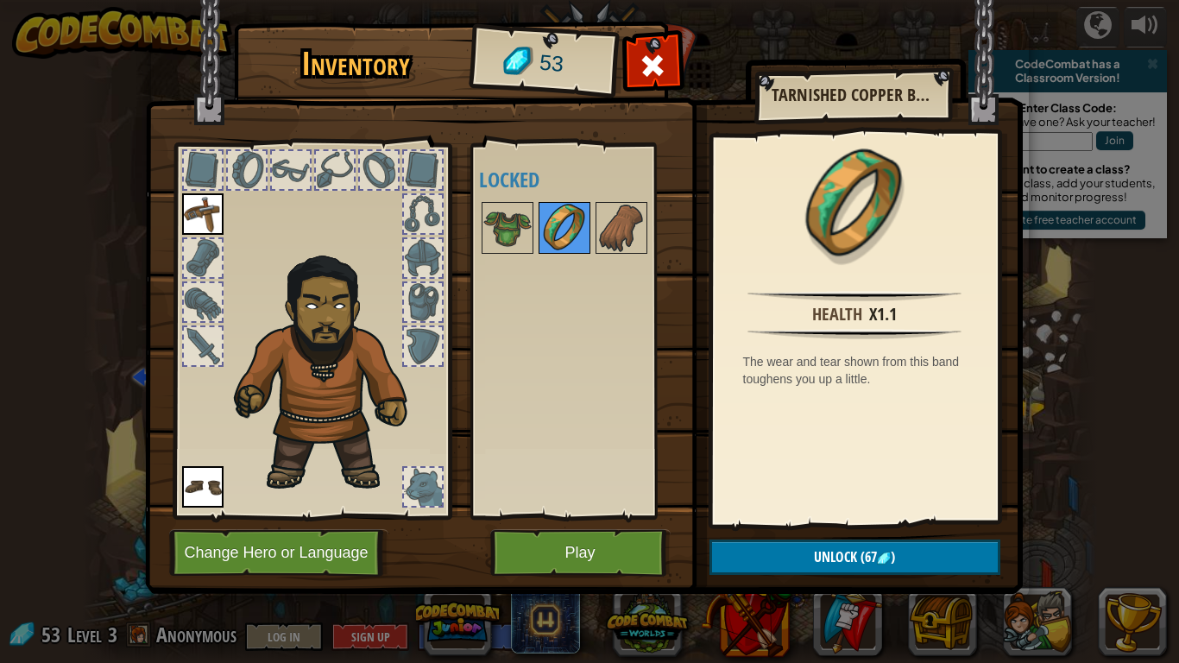
click at [626, 223] on img at bounding box center [621, 228] width 48 height 48
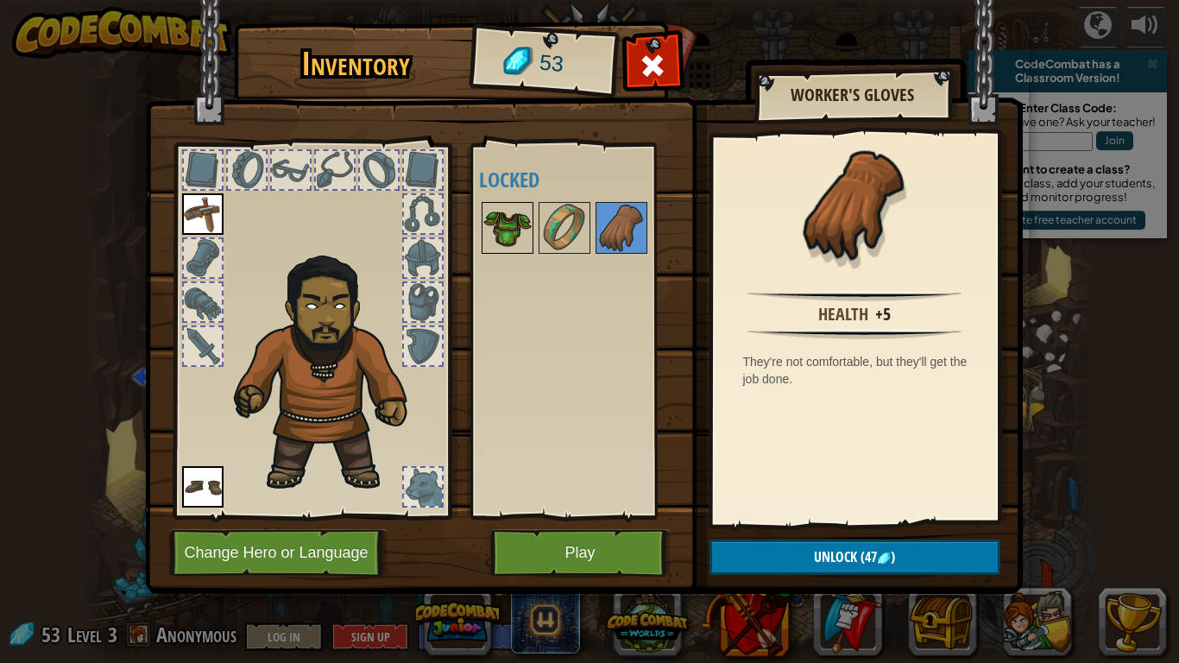
click at [514, 232] on img at bounding box center [508, 228] width 48 height 48
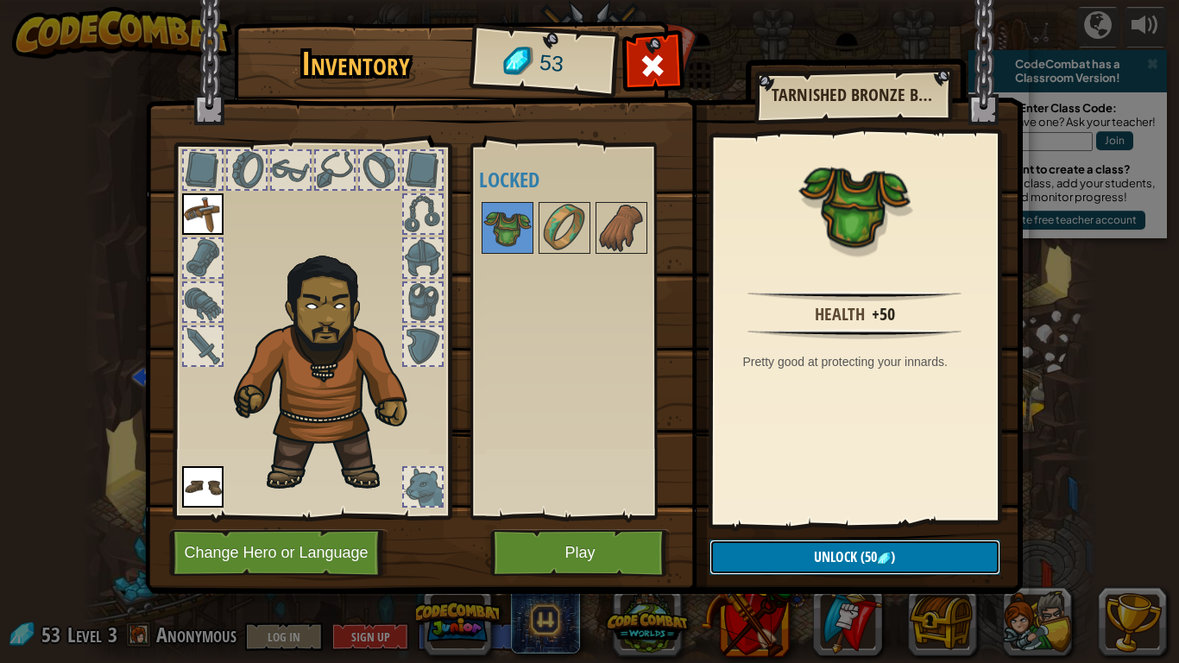
click at [924, 551] on button "Unlock (50 )" at bounding box center [855, 557] width 291 height 35
click at [894, 553] on button "Confirm" at bounding box center [855, 557] width 291 height 35
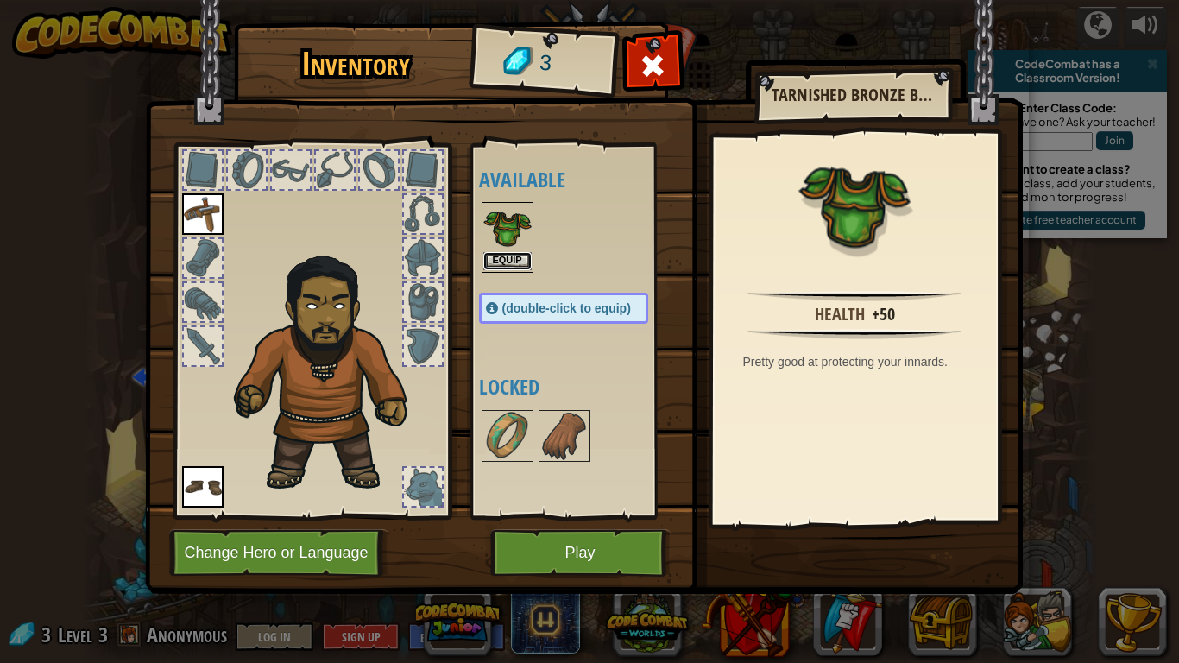
click at [528, 267] on button "Equip" at bounding box center [508, 261] width 48 height 18
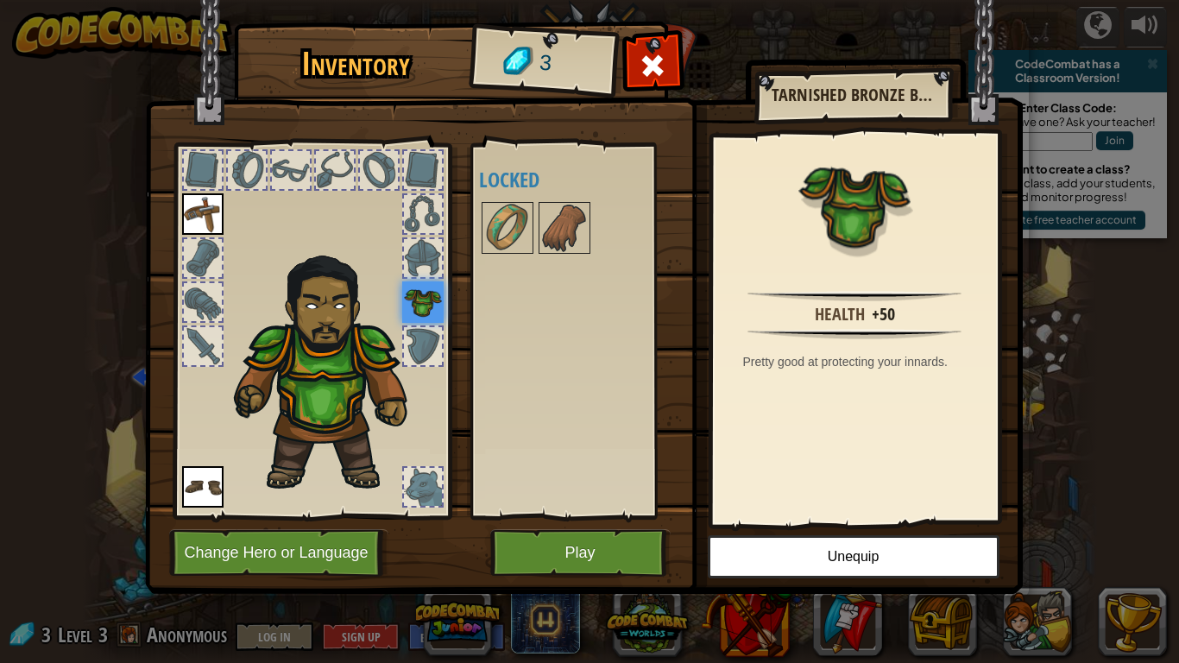
click at [409, 413] on img at bounding box center [331, 368] width 212 height 251
click at [620, 543] on button "Play" at bounding box center [580, 552] width 180 height 47
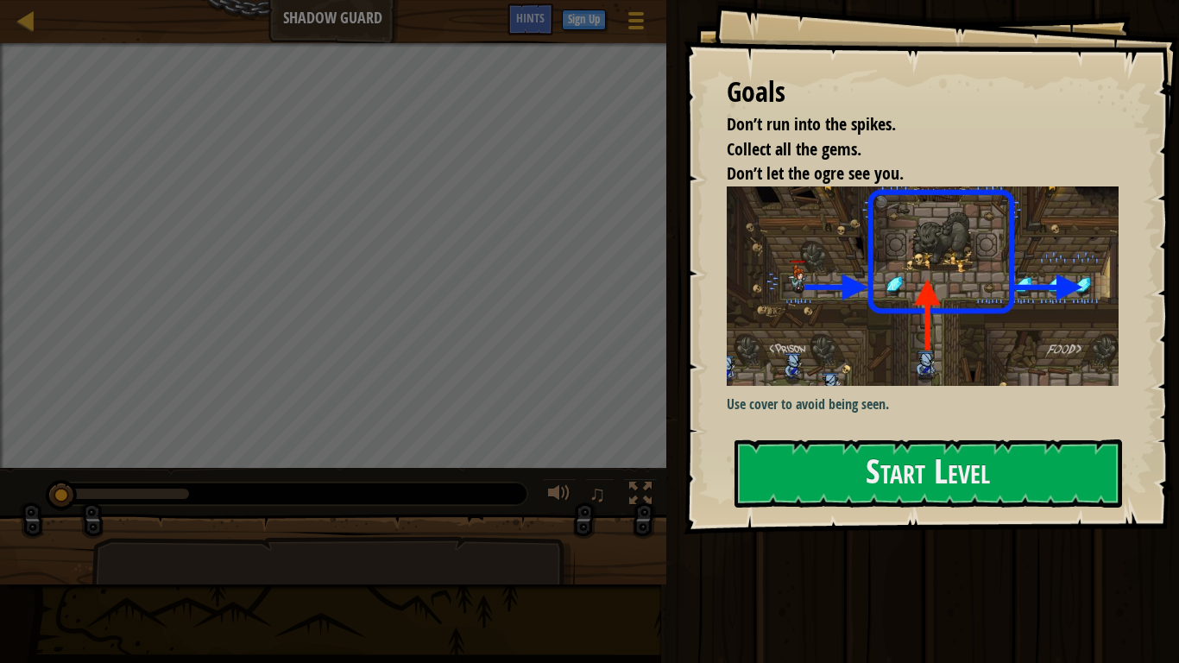
click at [1035, 404] on p "Use cover to avoid being seen." at bounding box center [923, 405] width 392 height 20
click at [1045, 471] on button "Start Level" at bounding box center [929, 473] width 388 height 68
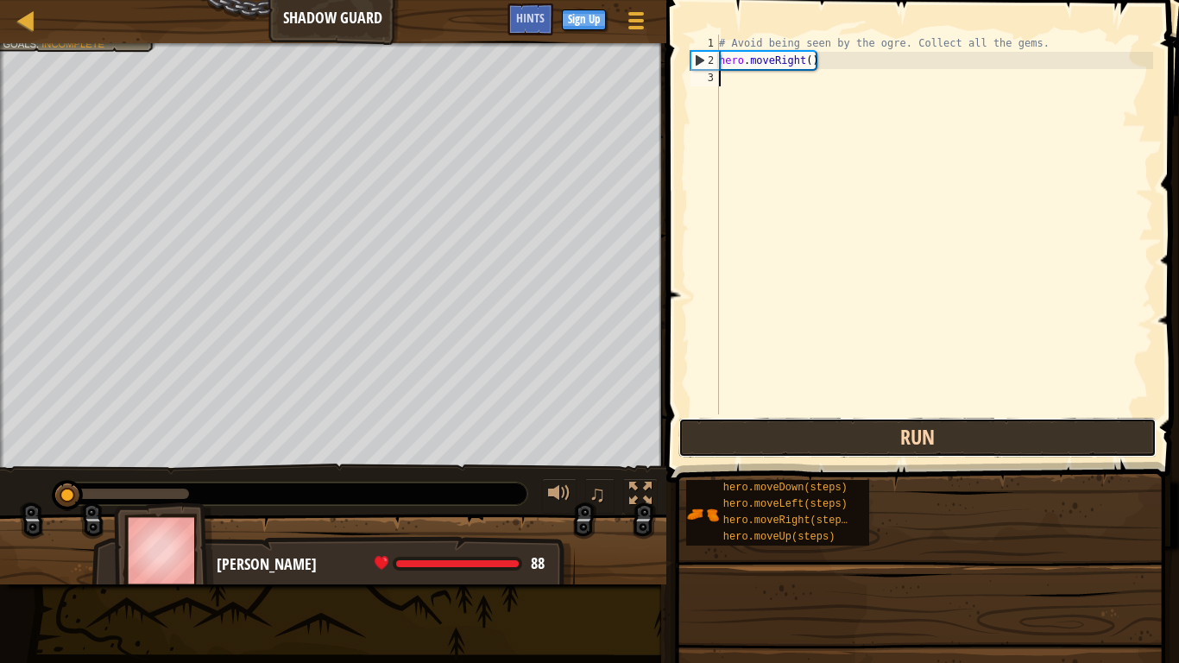
click at [995, 457] on button "Run" at bounding box center [917, 438] width 477 height 40
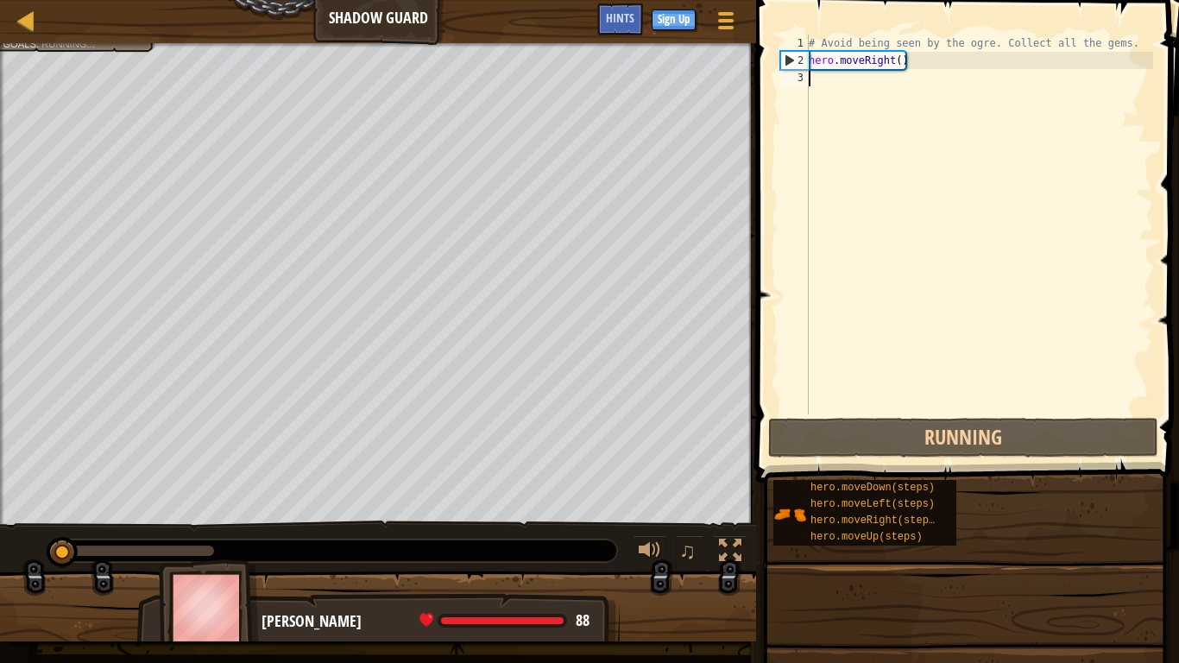
click at [1038, 181] on div "# Avoid being seen by the ogre. Collect all the gems. hero . moveRight ( )" at bounding box center [1025, 242] width 438 height 414
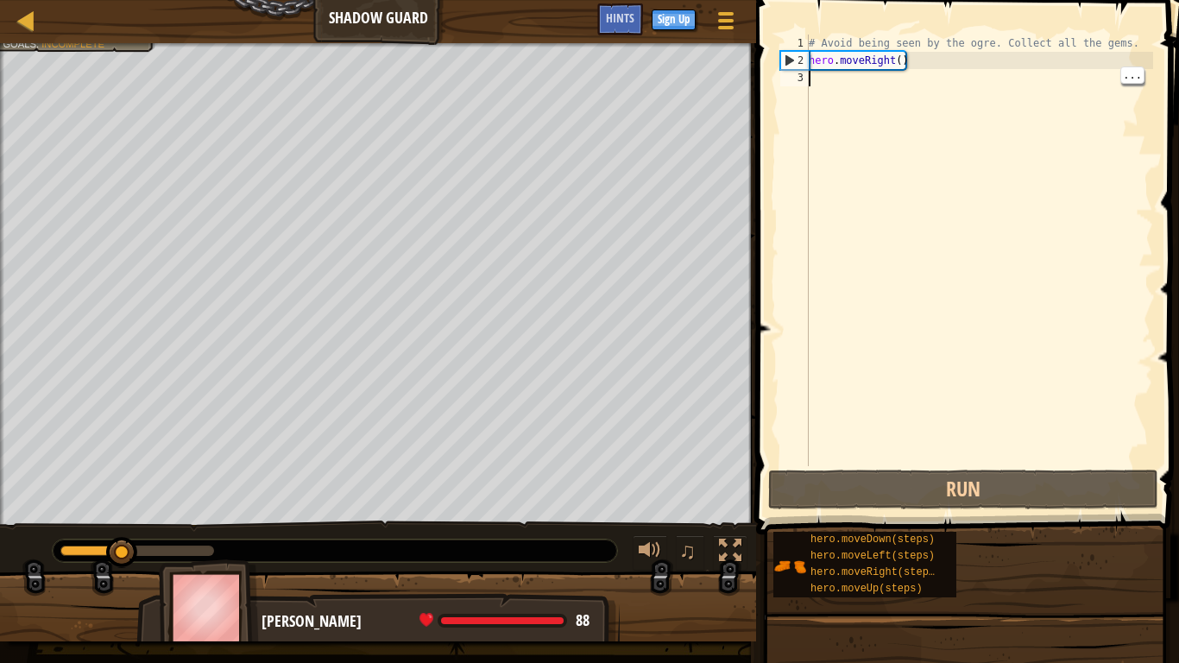
type textarea "h"
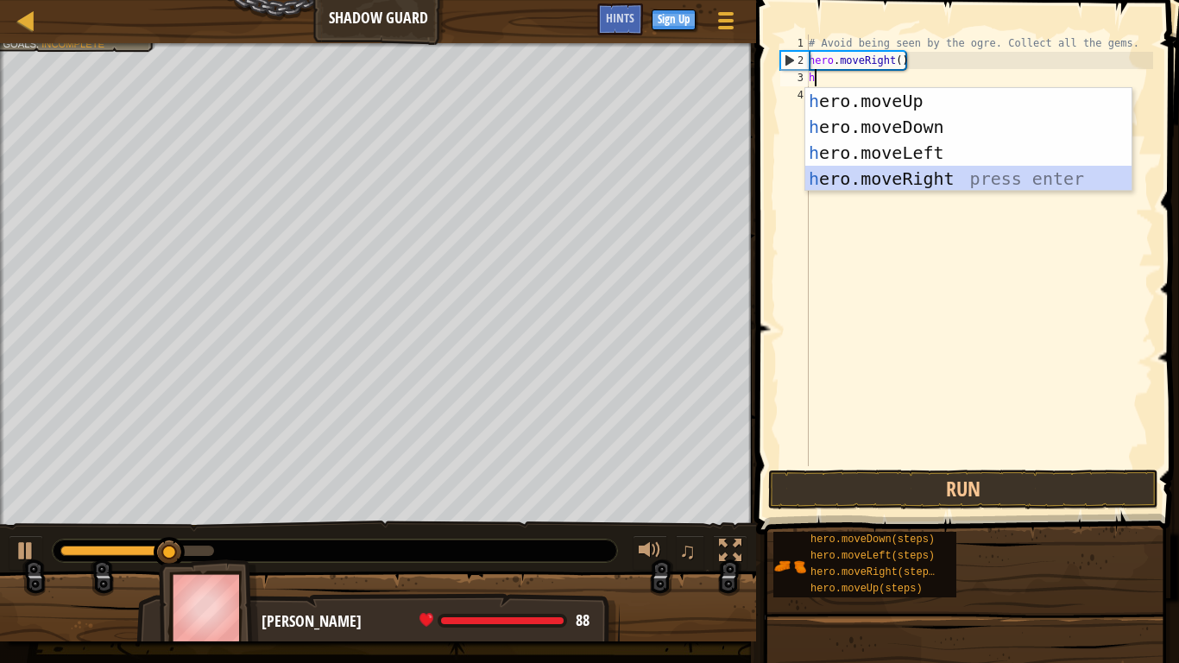
click at [945, 174] on div "h ero.moveUp press enter h ero.moveDown press enter h ero.moveLeft press enter …" at bounding box center [969, 165] width 326 height 155
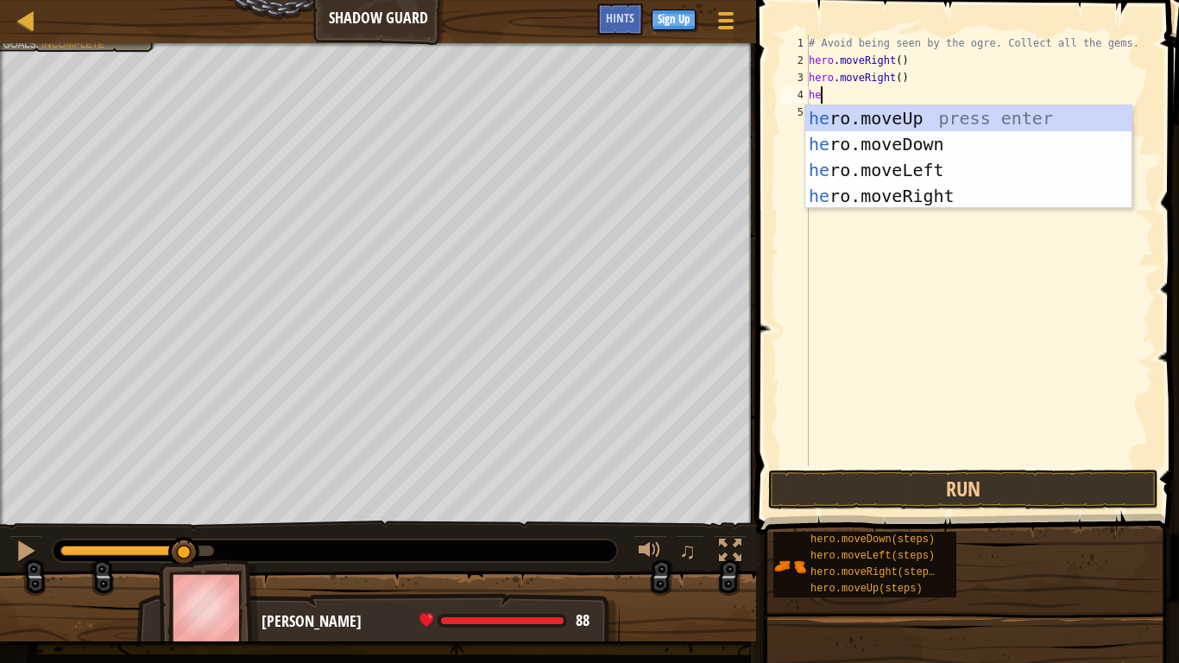
type textarea "he"
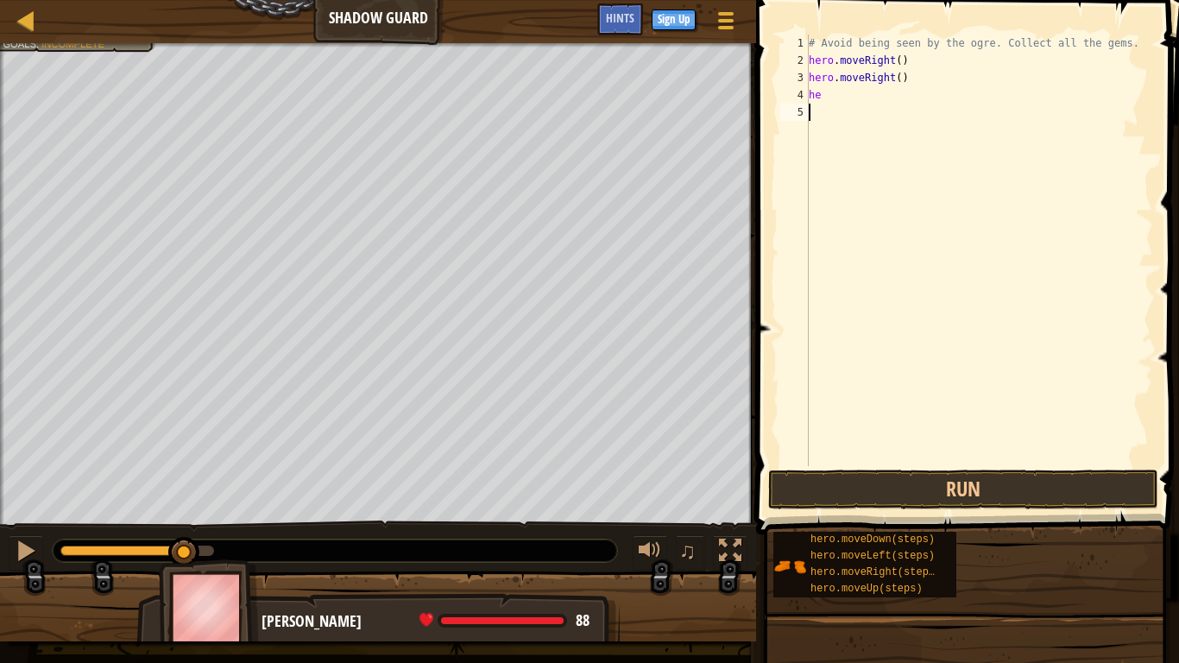
click at [933, 209] on div "# Avoid being seen by the ogre. Collect all the gems. hero . moveRight ( ) hero…" at bounding box center [980, 268] width 348 height 466
click at [857, 111] on div "# Avoid being seen by the ogre. Collect all the gems. hero . moveRight ( ) hero…" at bounding box center [980, 268] width 348 height 466
click at [827, 96] on div "# Avoid being seen by the ogre. Collect all the gems. hero . moveRight ( ) hero…" at bounding box center [980, 268] width 348 height 466
type textarea "her"
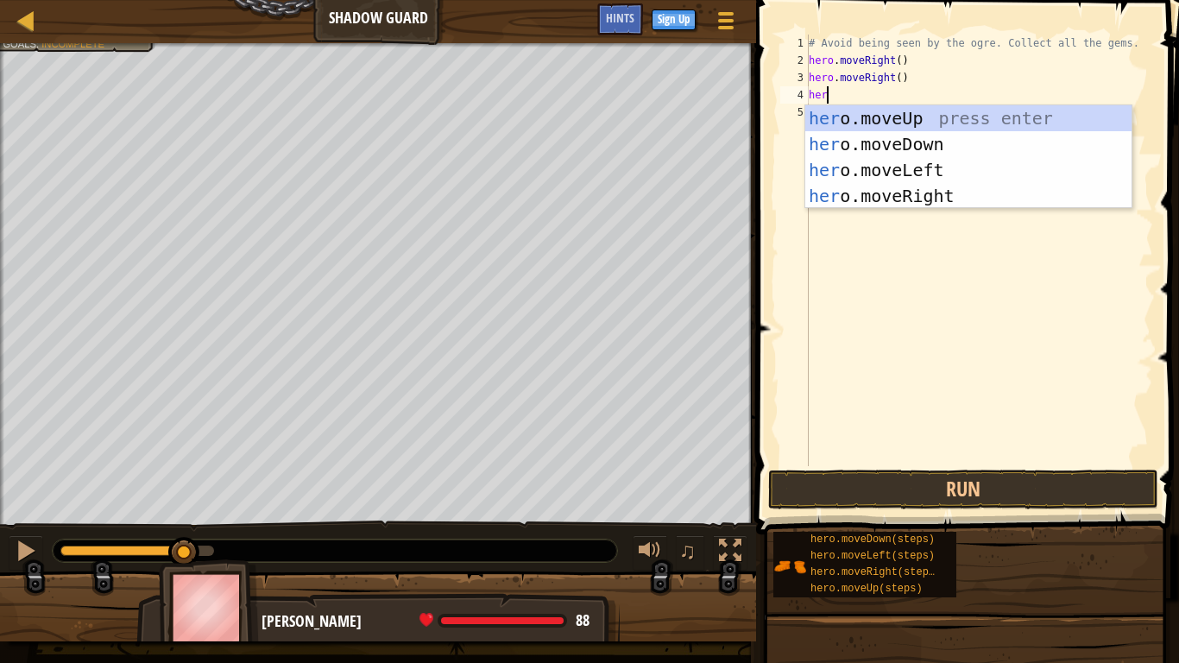
scroll to position [8, 2]
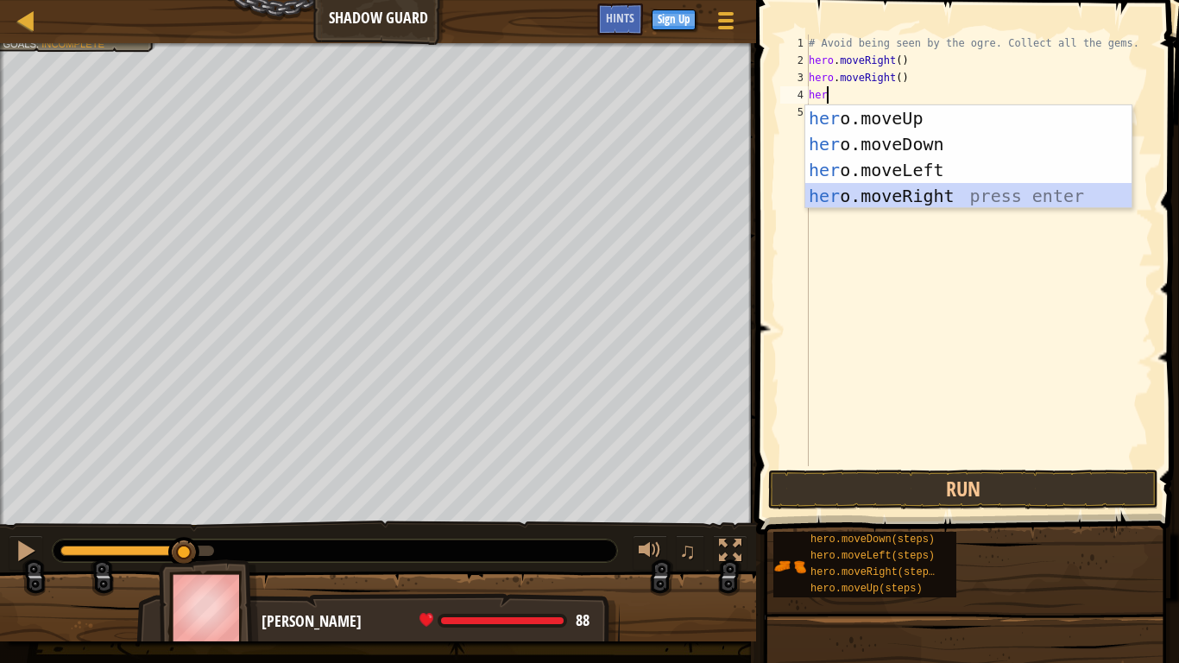
click at [883, 194] on div "her o.moveUp press enter her o.moveDown press enter her o.moveLeft press enter …" at bounding box center [969, 182] width 326 height 155
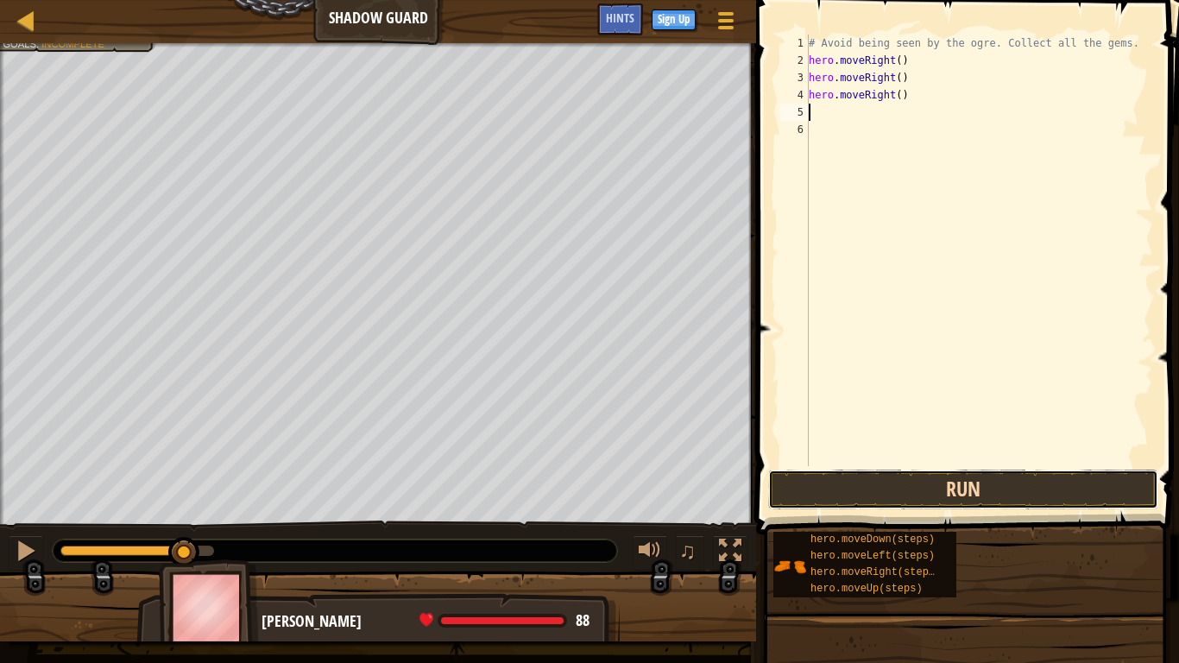
click at [824, 495] on button "Run" at bounding box center [963, 490] width 390 height 40
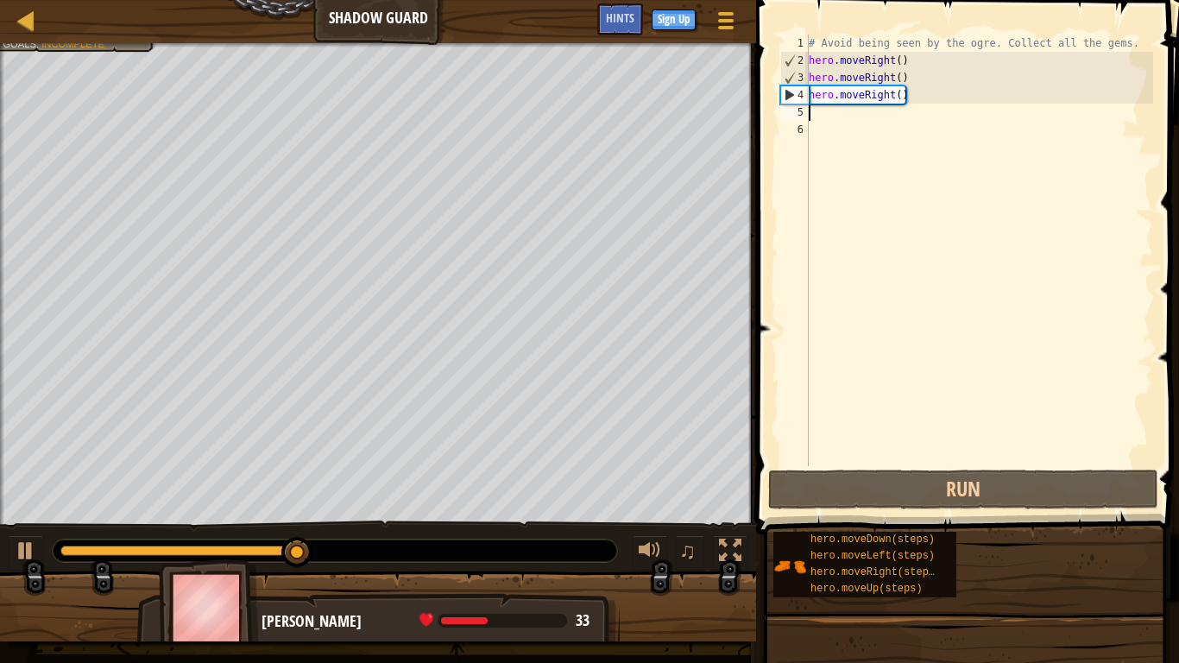
type textarea "he"
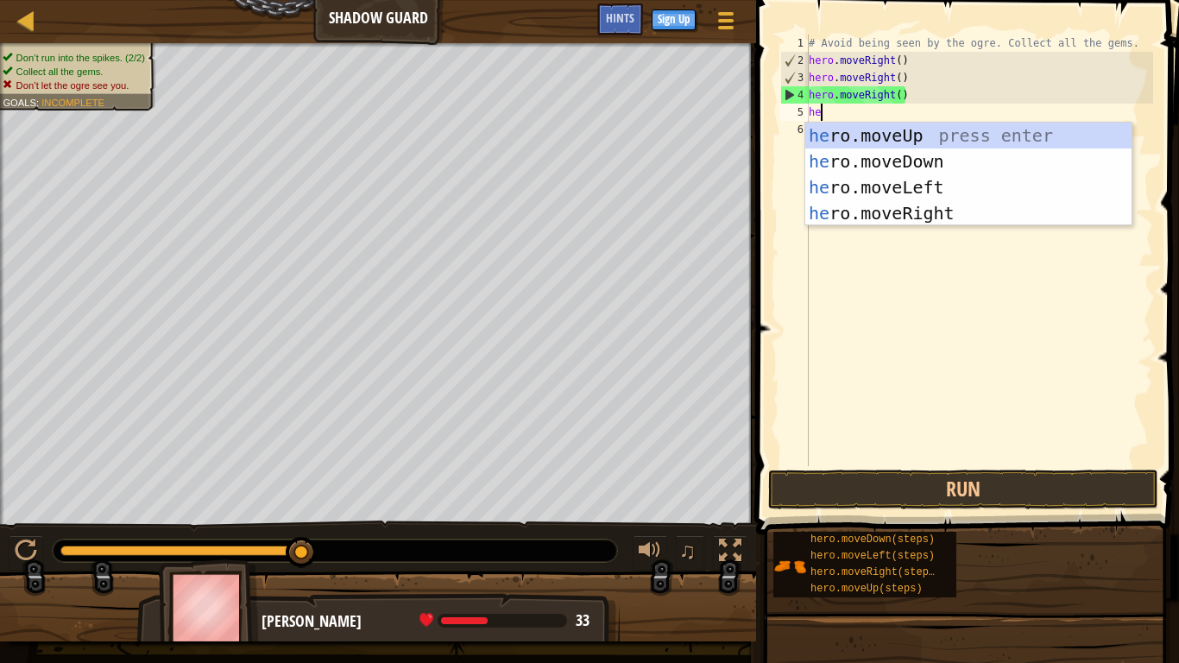
scroll to position [8, 1]
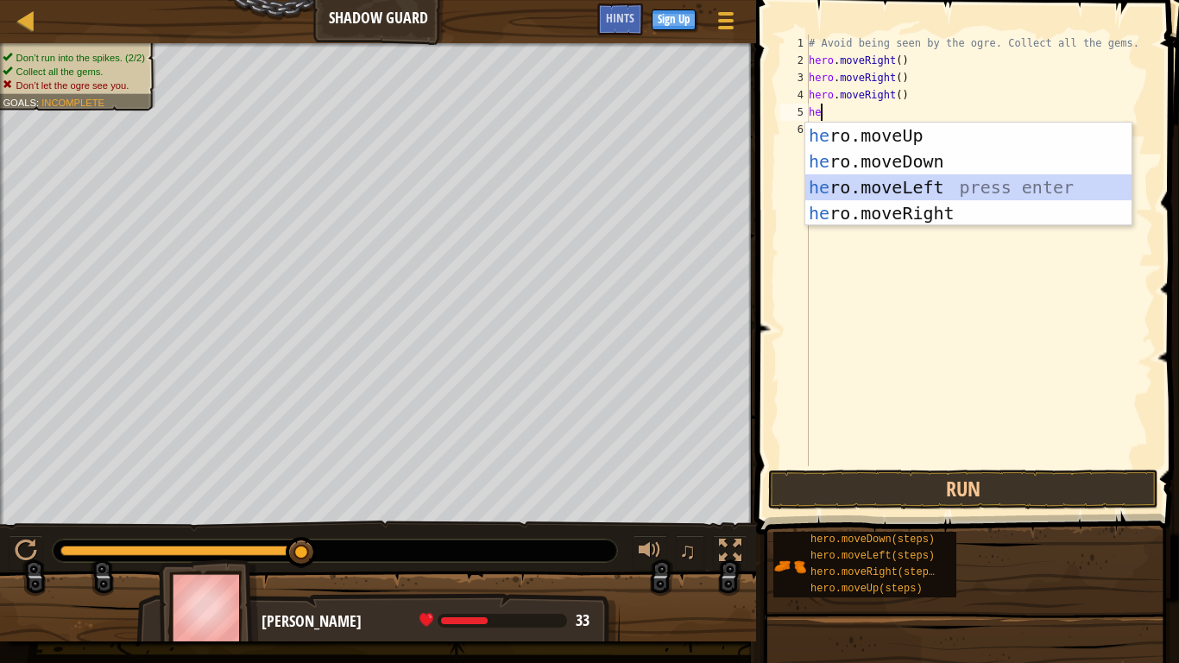
click at [1062, 180] on div "he ro.moveUp press enter he ro.moveDown press enter he ro.moveLeft press enter …" at bounding box center [969, 200] width 326 height 155
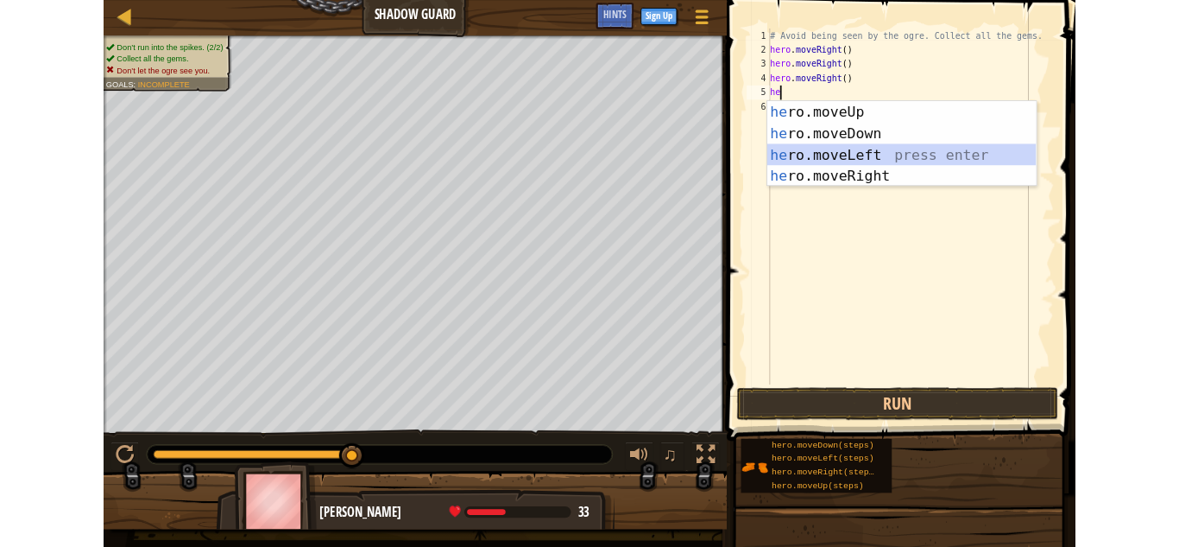
scroll to position [8, 0]
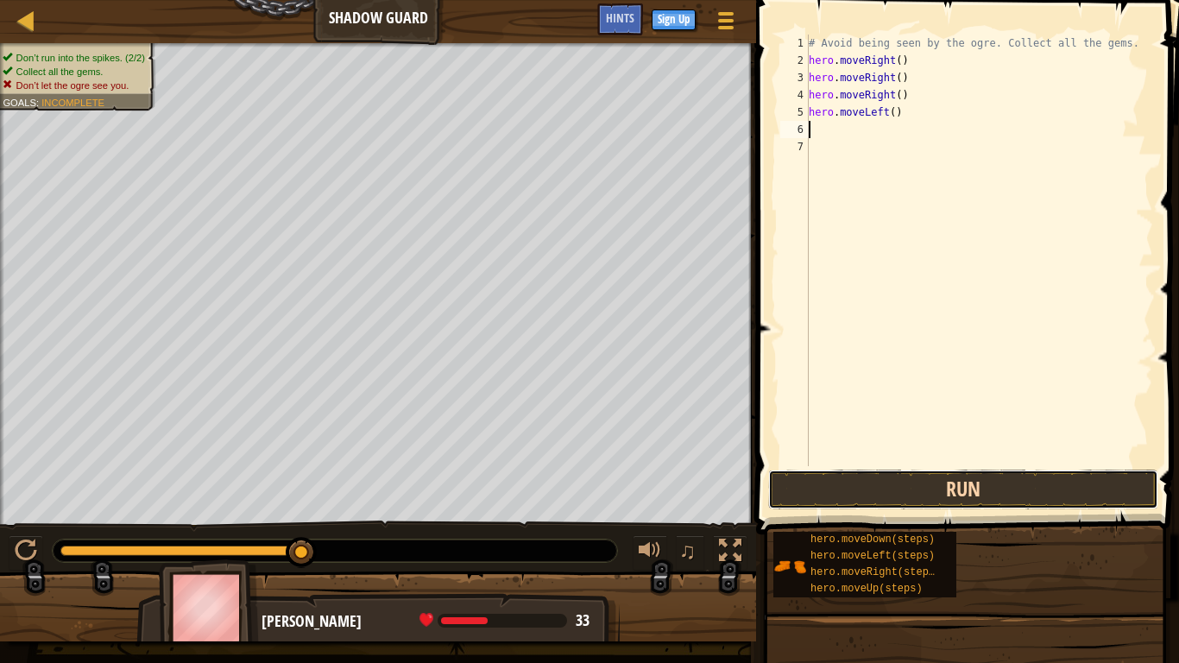
click at [856, 492] on button "Run" at bounding box center [963, 490] width 390 height 40
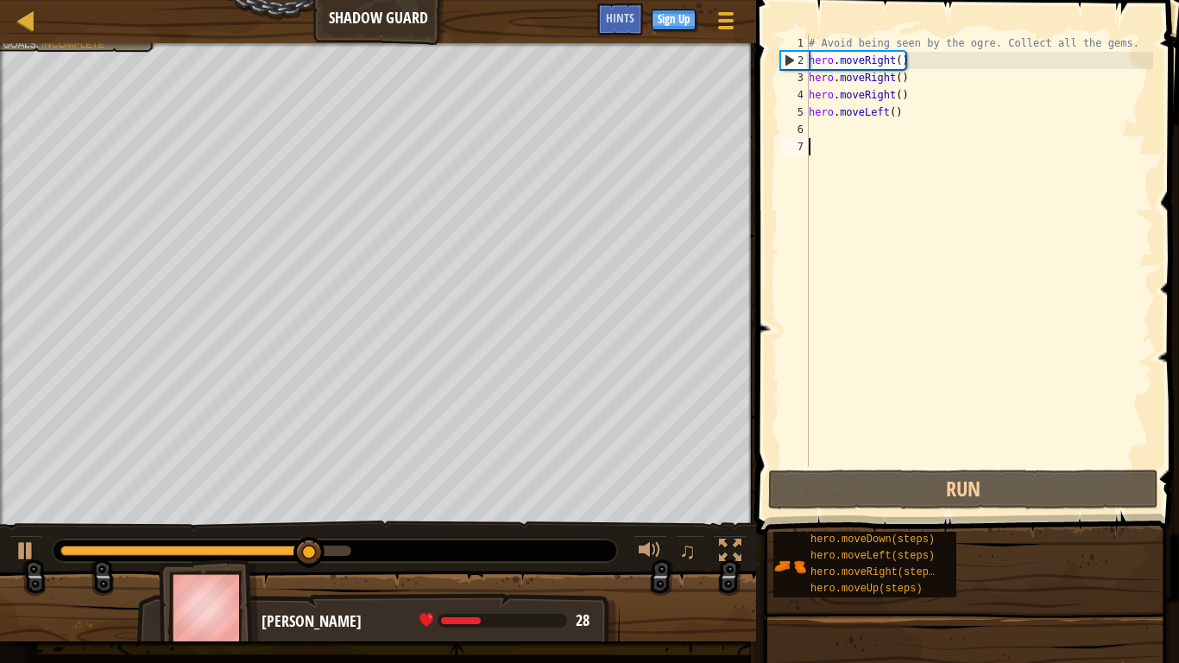
click at [872, 299] on div "# Avoid being seen by the ogre. Collect all the gems. hero . moveRight ( ) hero…" at bounding box center [980, 268] width 348 height 466
type textarea "h"
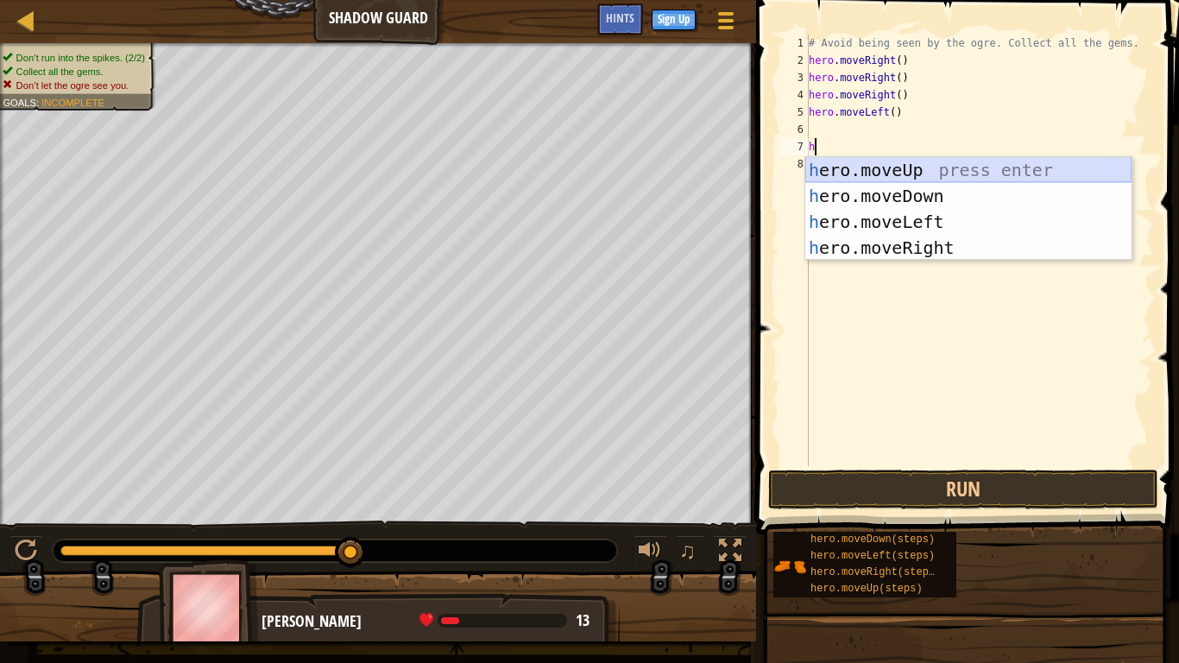
click at [938, 174] on div "h ero.moveUp press enter h ero.moveDown press enter h ero.moveLeft press enter …" at bounding box center [969, 234] width 326 height 155
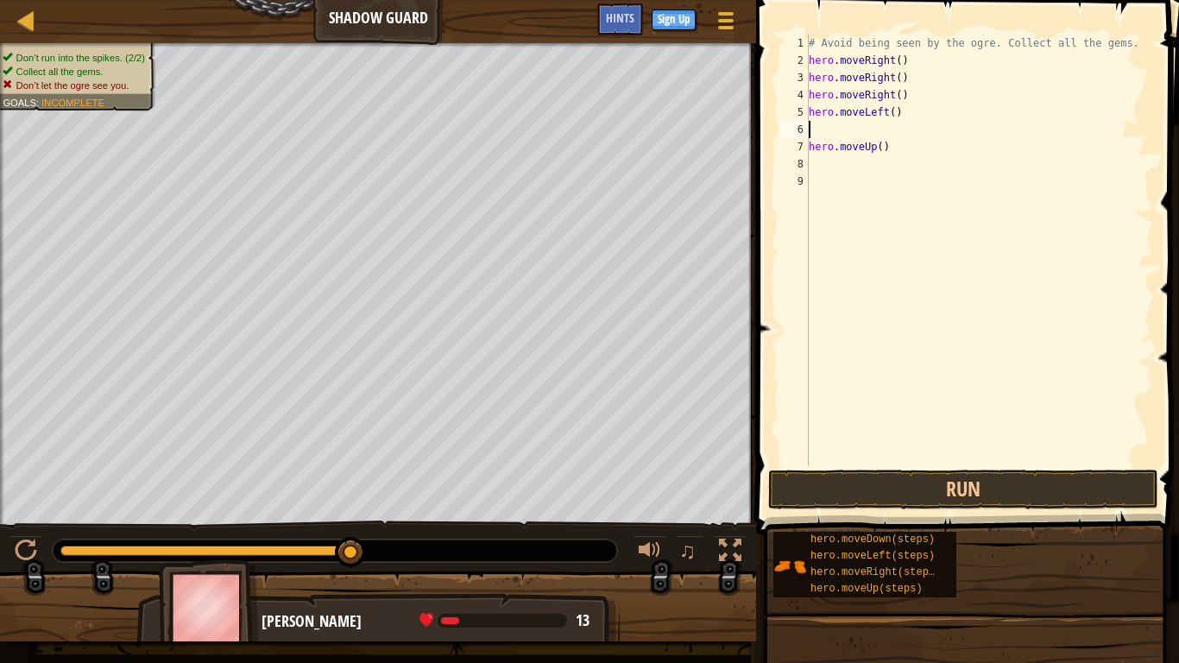
click at [862, 133] on div "# Avoid being seen by the ogre. Collect all the gems. hero . moveRight ( ) hero…" at bounding box center [980, 268] width 348 height 466
type textarea "h"
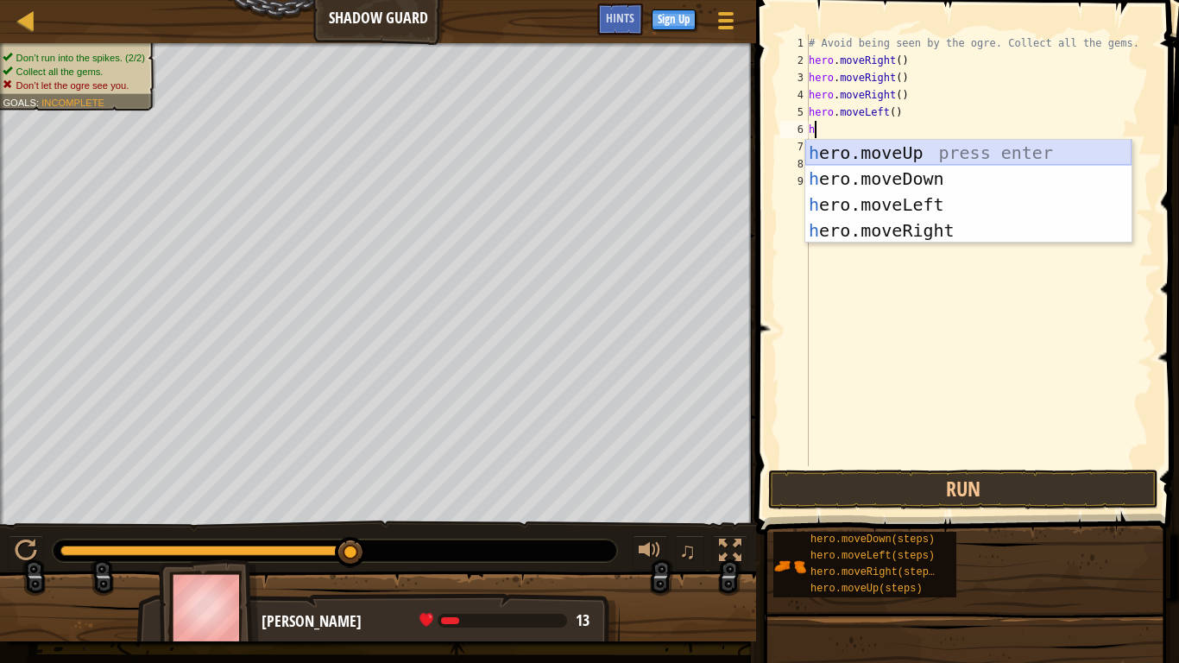
click at [908, 156] on div "h ero.moveUp press enter h ero.moveDown press enter h ero.moveLeft press enter …" at bounding box center [969, 217] width 326 height 155
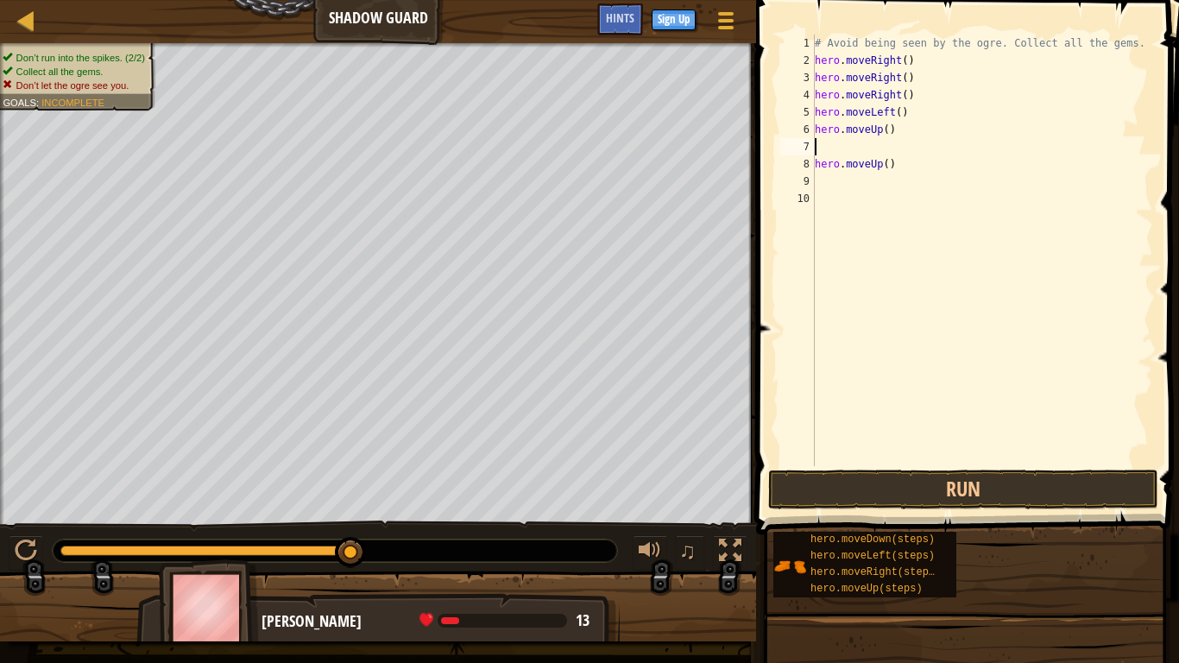
type textarea "h"
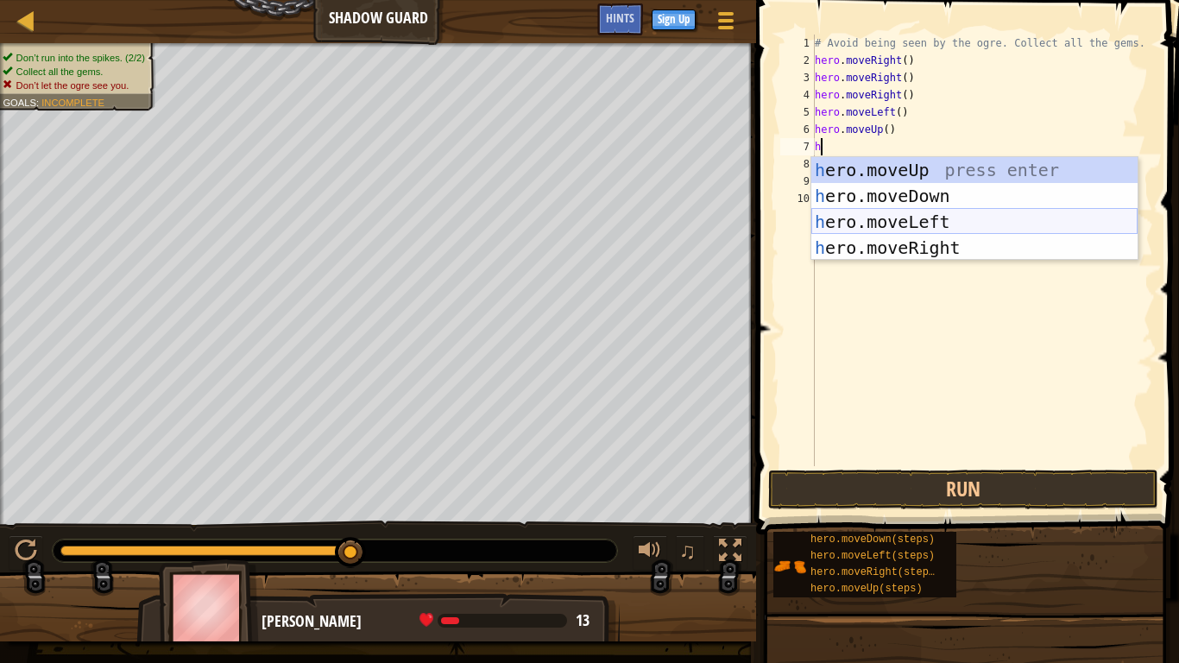
click at [875, 224] on div "h ero.moveUp press enter h ero.moveDown press enter h ero.moveLeft press enter …" at bounding box center [975, 234] width 326 height 155
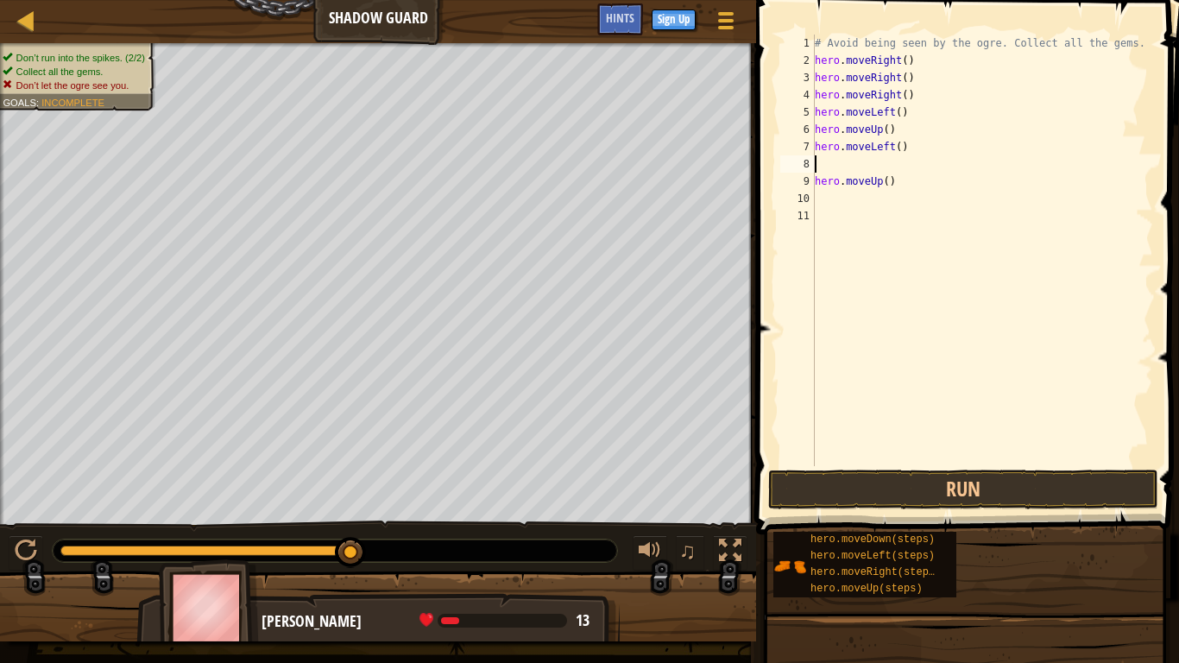
type textarea "h"
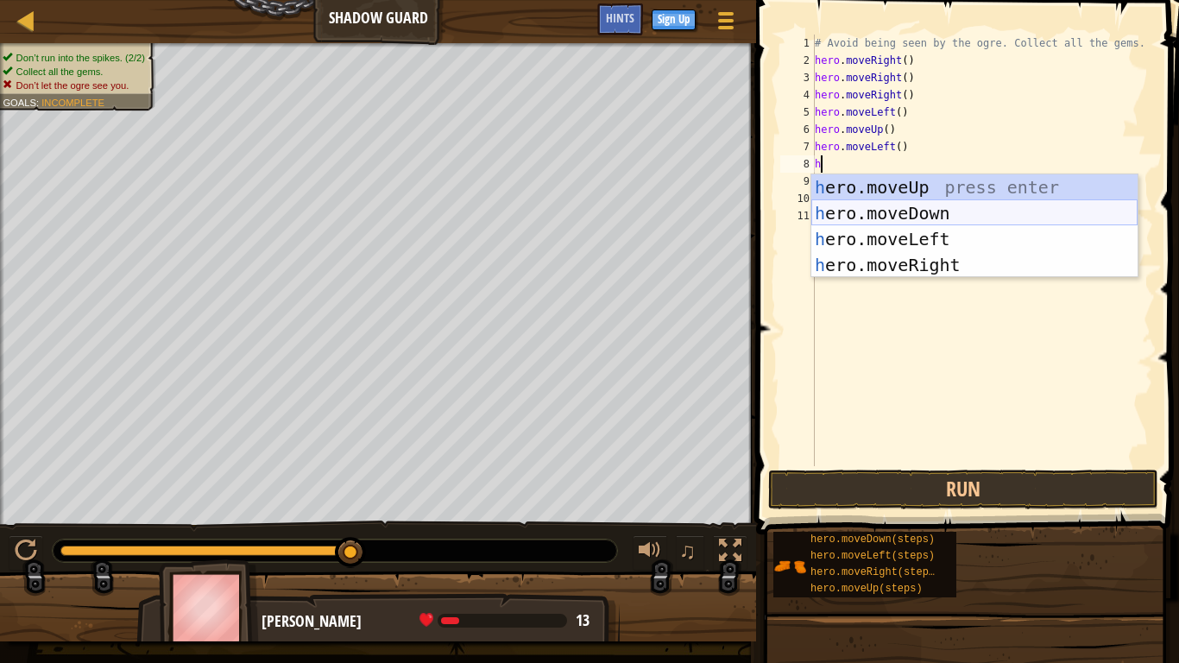
click at [955, 206] on div "h ero.moveUp press enter h ero.moveDown press enter h ero.moveLeft press enter …" at bounding box center [975, 251] width 326 height 155
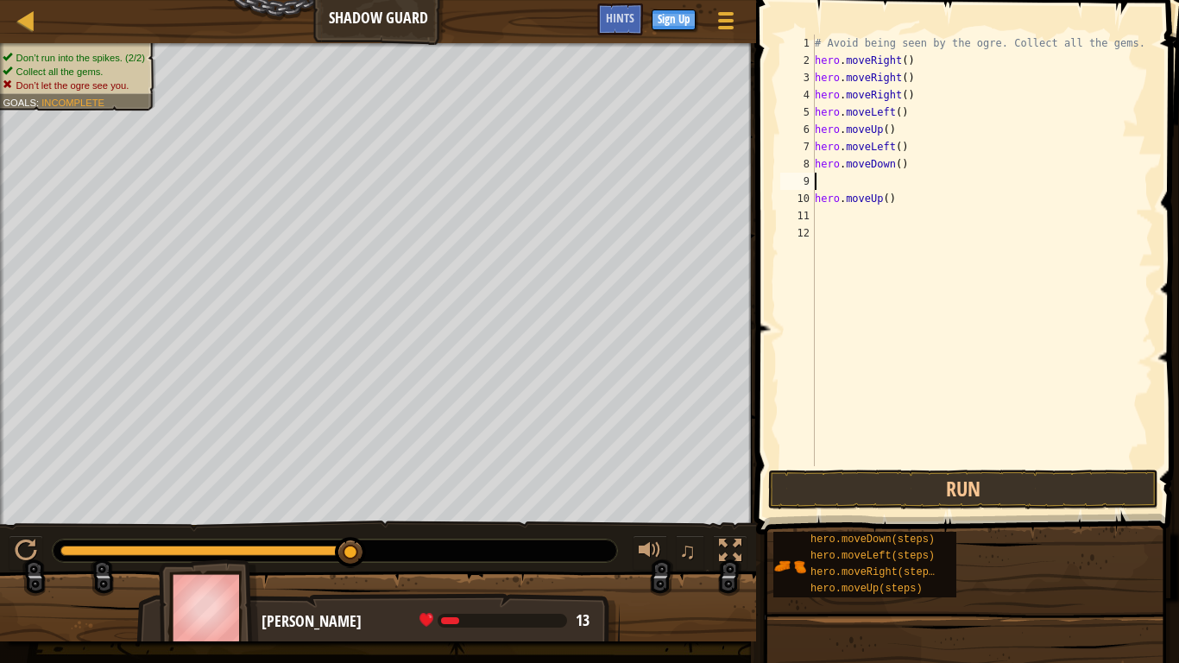
type textarea "h"
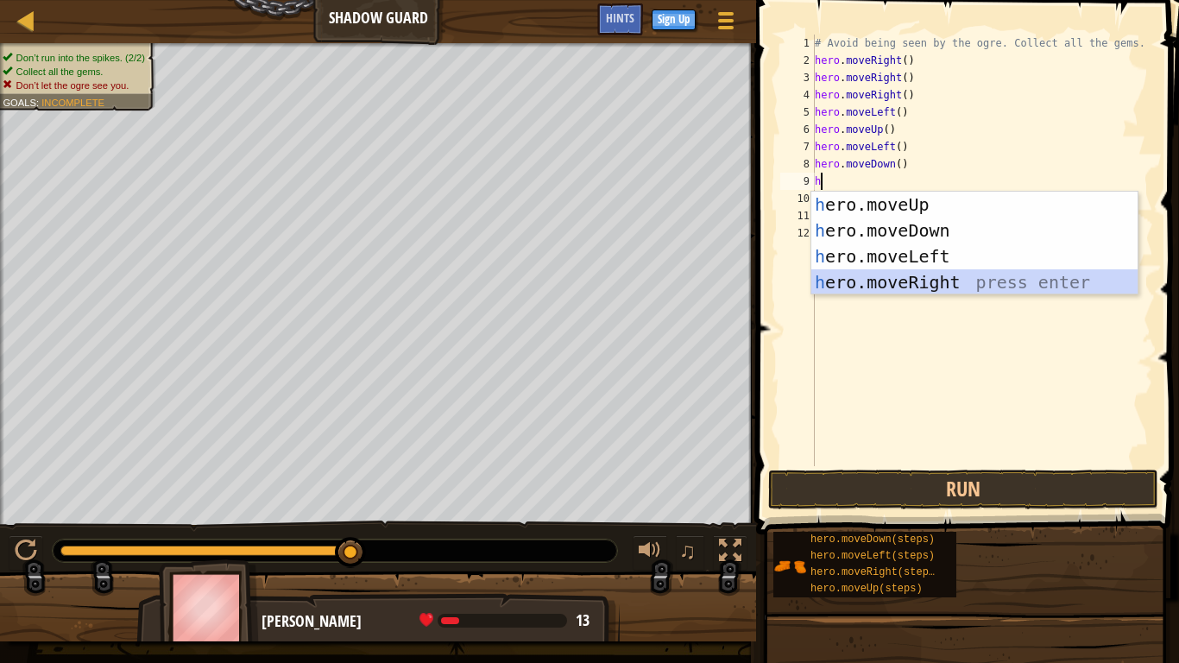
click at [957, 283] on div "h ero.moveUp press enter h ero.moveDown press enter h ero.moveLeft press enter …" at bounding box center [975, 269] width 326 height 155
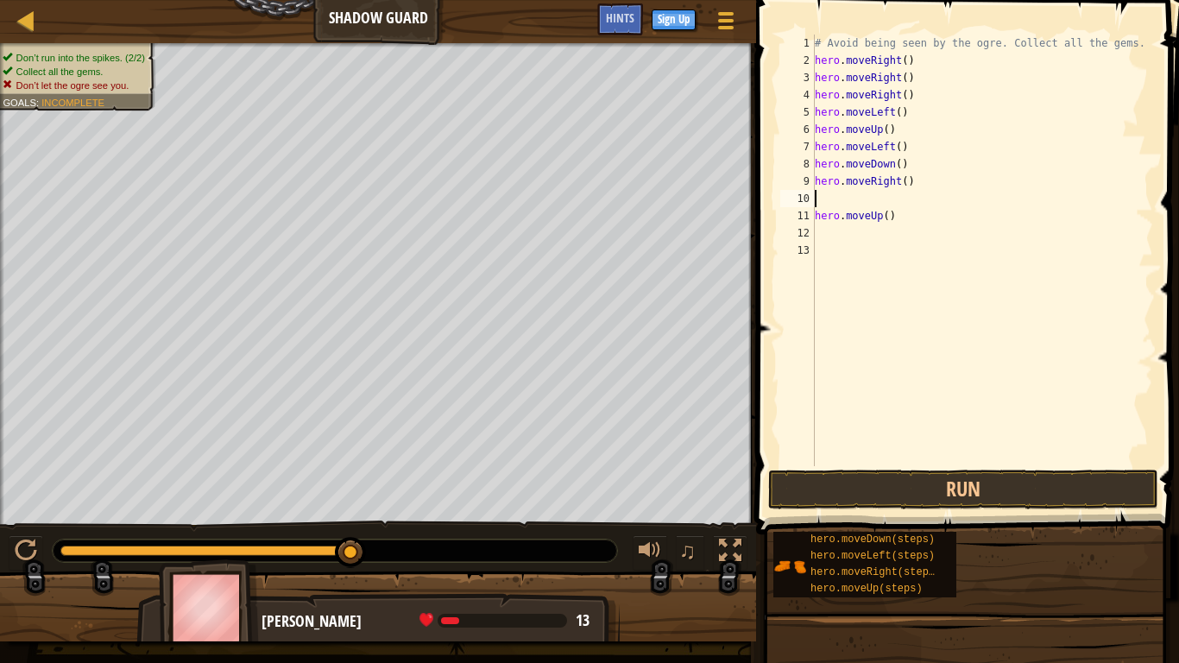
type textarea "h"
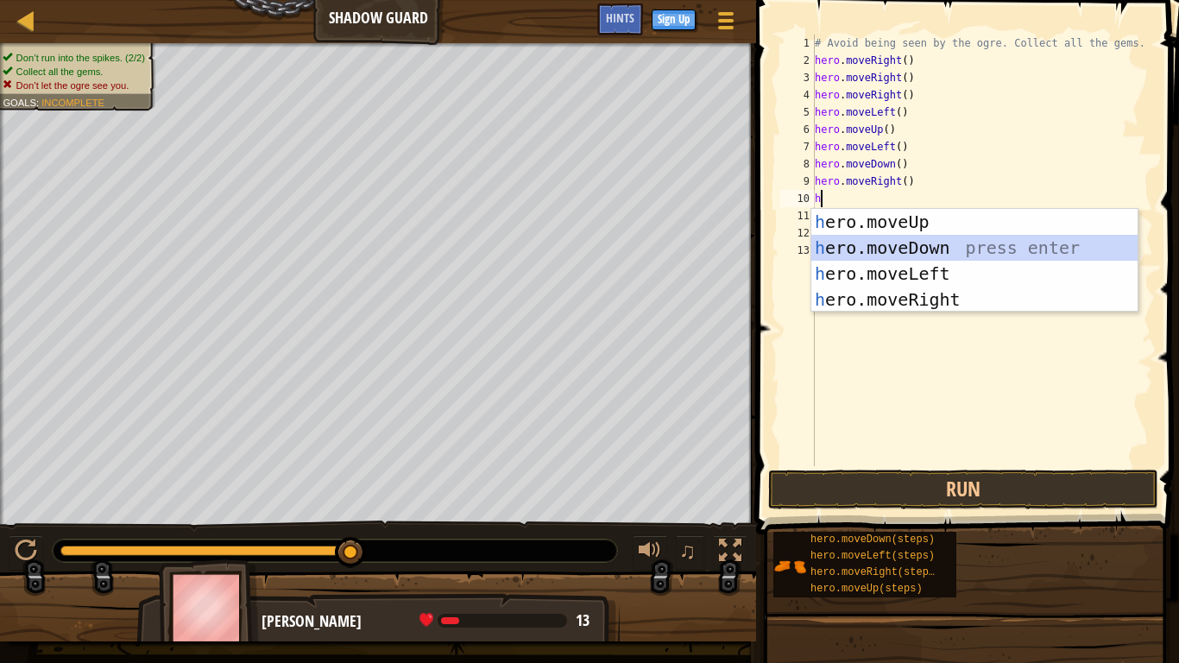
click at [984, 248] on div "h ero.moveUp press enter h ero.moveDown press enter h ero.moveLeft press enter …" at bounding box center [975, 286] width 326 height 155
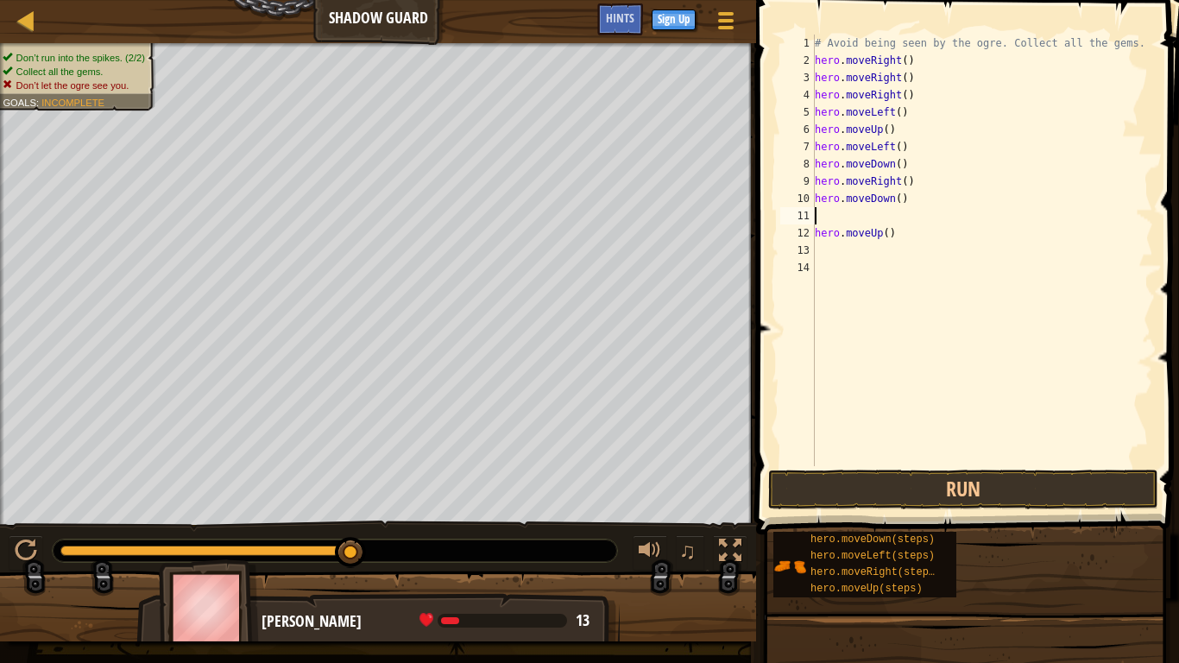
click at [941, 258] on div "# Avoid being seen by the ogre. Collect all the gems. hero . moveRight ( ) hero…" at bounding box center [983, 268] width 342 height 466
type textarea "h"
click at [926, 495] on button "Run" at bounding box center [963, 490] width 390 height 40
